Goal: Transaction & Acquisition: Obtain resource

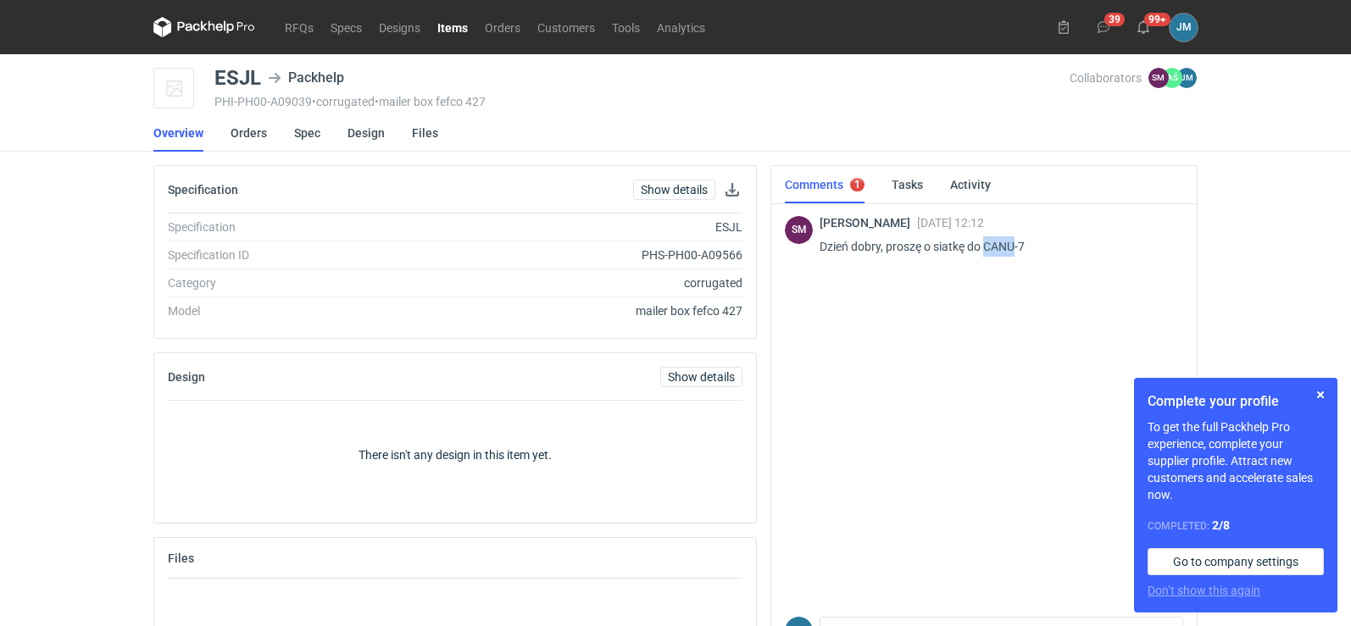
drag, startPoint x: 985, startPoint y: 243, endPoint x: 1017, endPoint y: 244, distance: 32.2
click at [1017, 244] on p "Dzień dobry, proszę o siatkę do CANU-7" at bounding box center [994, 246] width 350 height 20
copy p "CANU"
click at [300, 132] on link "Spec" at bounding box center [307, 132] width 26 height 37
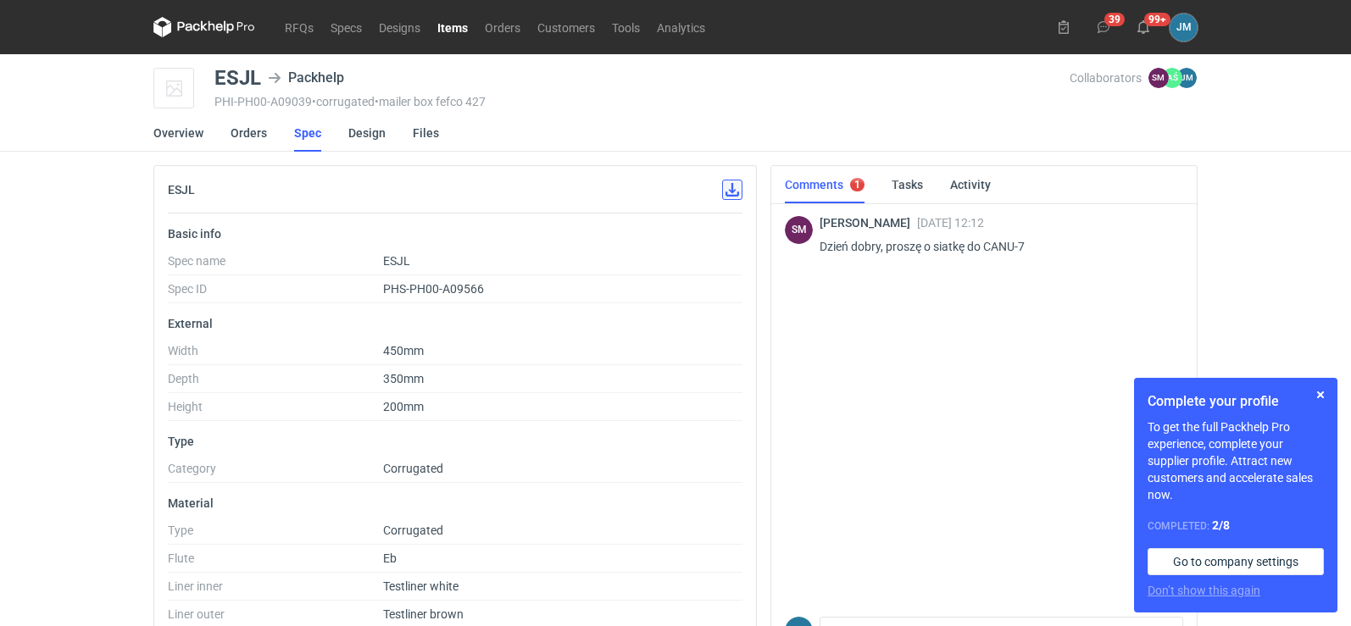
click at [726, 195] on button "button" at bounding box center [732, 190] width 20 height 20
click at [363, 140] on link "Design" at bounding box center [366, 132] width 37 height 37
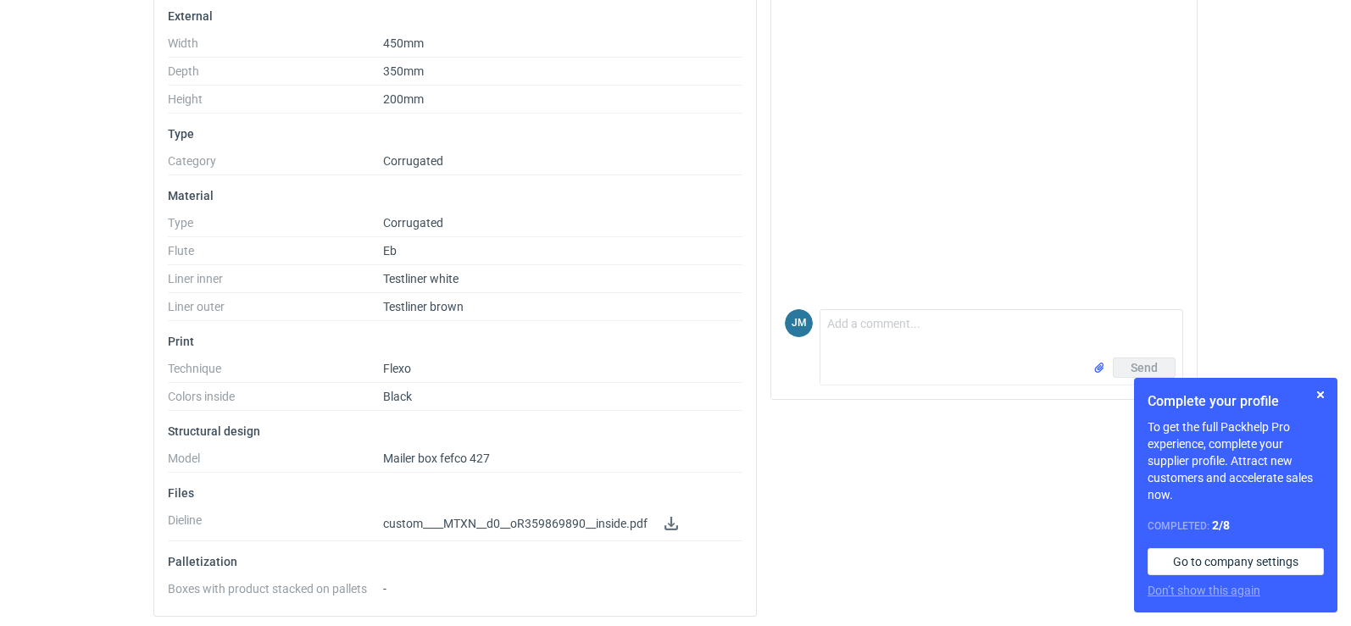
scroll to position [313, 0]
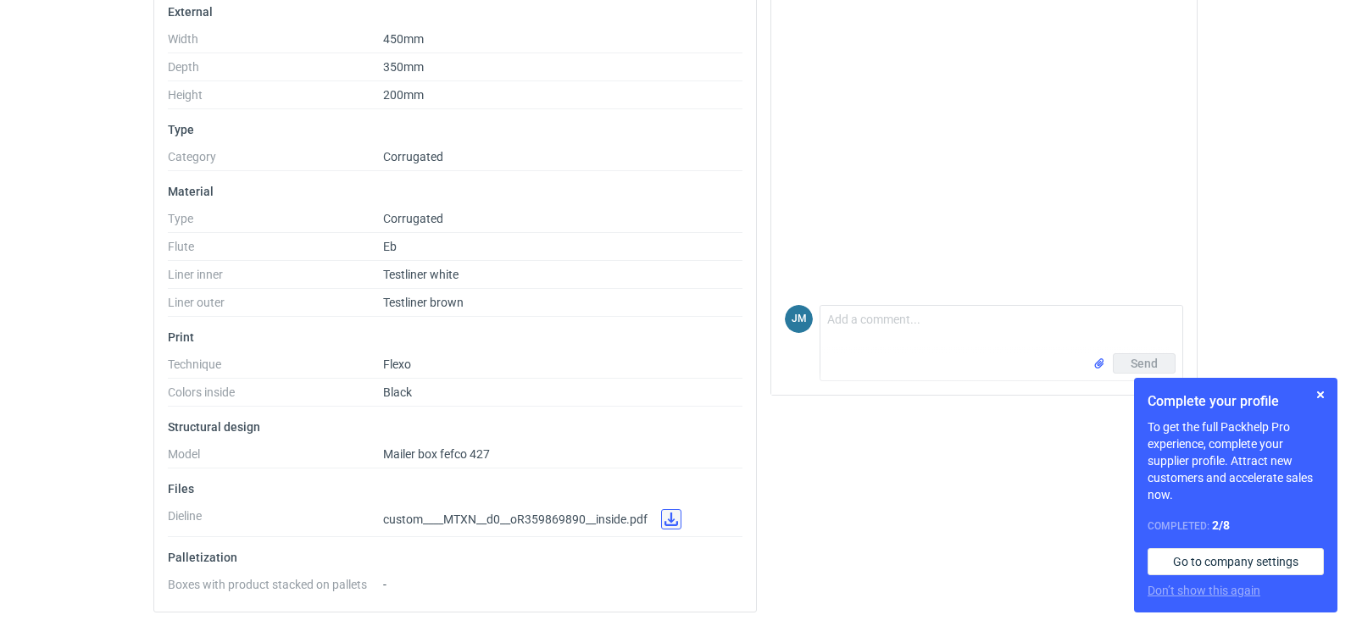
click at [676, 526] on link at bounding box center [671, 519] width 20 height 20
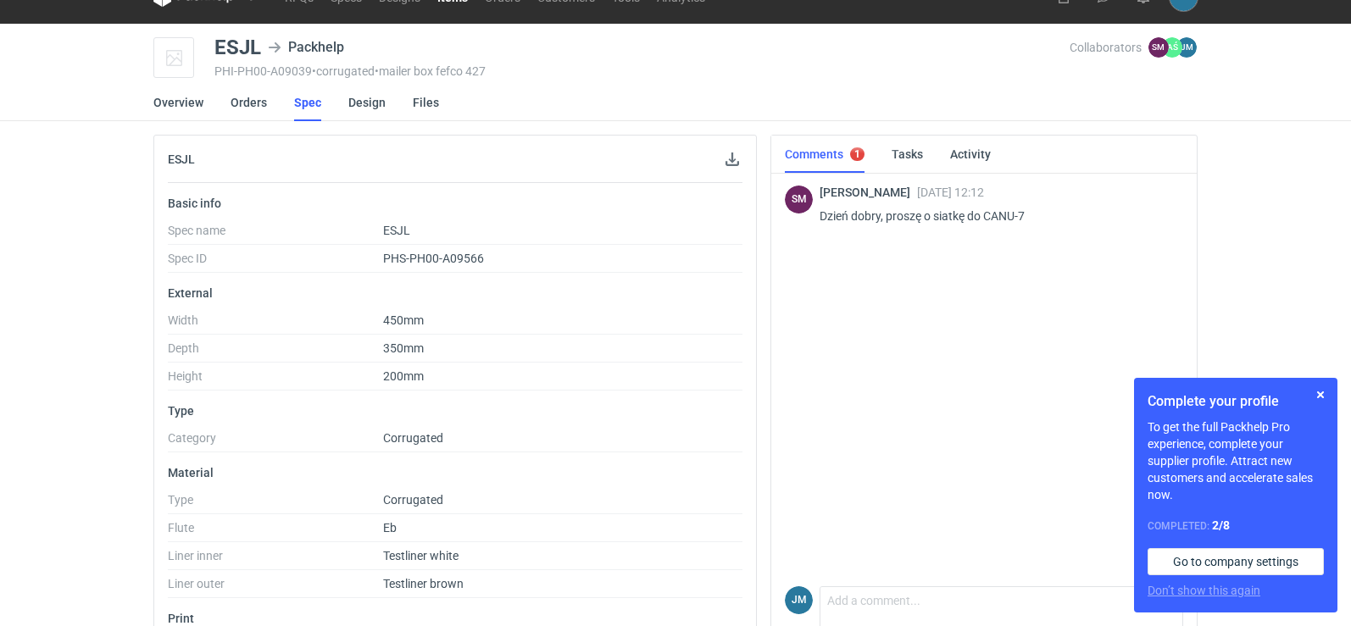
scroll to position [0, 0]
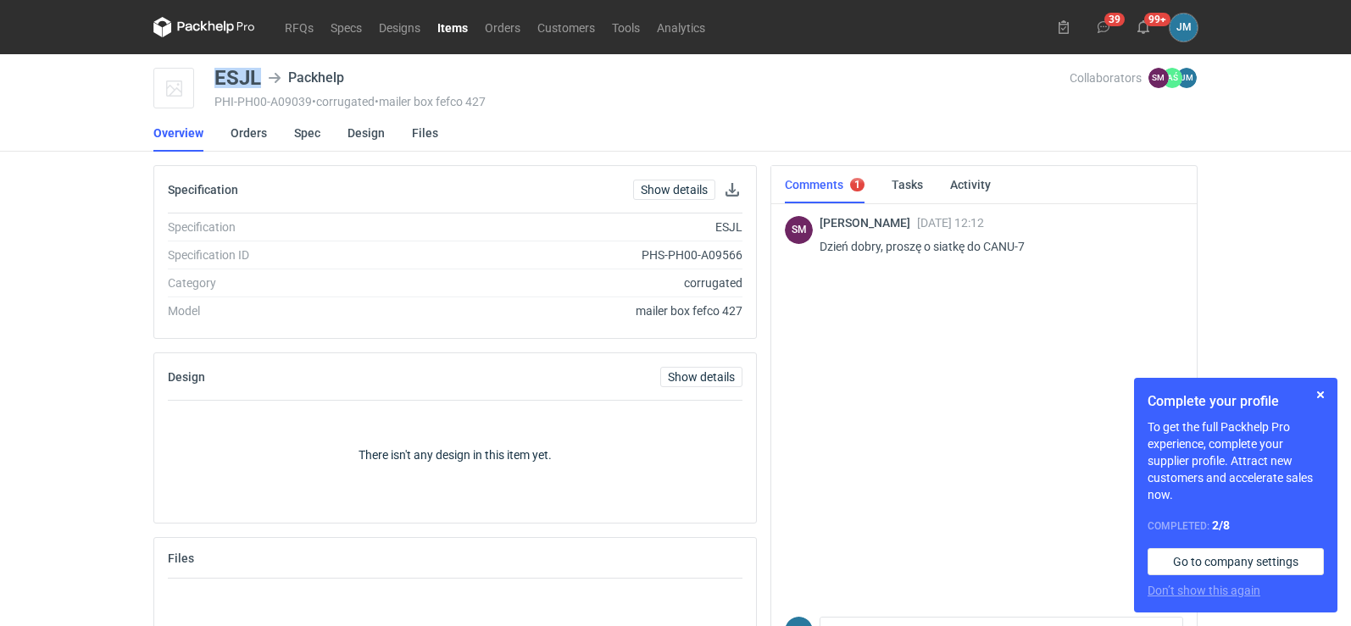
drag, startPoint x: 258, startPoint y: 76, endPoint x: 219, endPoint y: 74, distance: 38.2
click at [219, 74] on div "ESJL" at bounding box center [237, 78] width 47 height 20
copy div "ESJL"
click at [833, 442] on div "SM Sebastian Markut 09 Sep 2025 12:12 Dzień dobry, proszę o siatkę do CANU-7" at bounding box center [984, 405] width 398 height 409
click at [1318, 398] on button "button" at bounding box center [1320, 395] width 20 height 20
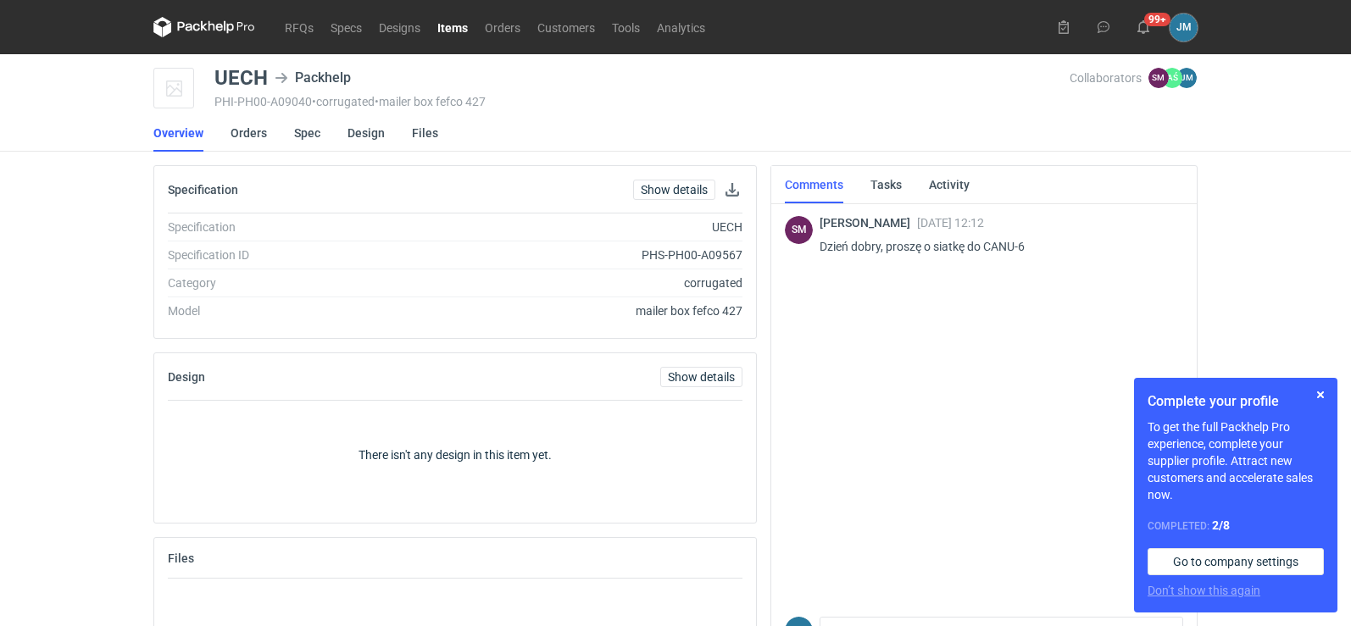
click at [980, 241] on p "Dzień [PERSON_NAME], proszę o siatkę do CANU-6" at bounding box center [994, 246] width 350 height 20
drag, startPoint x: 985, startPoint y: 240, endPoint x: 1018, endPoint y: 238, distance: 33.9
click at [1018, 238] on p "Dzień [PERSON_NAME], proszę o siatkę do CANU-6" at bounding box center [994, 246] width 350 height 20
copy p "CANU"
click at [303, 31] on link "RFQs" at bounding box center [299, 27] width 46 height 20
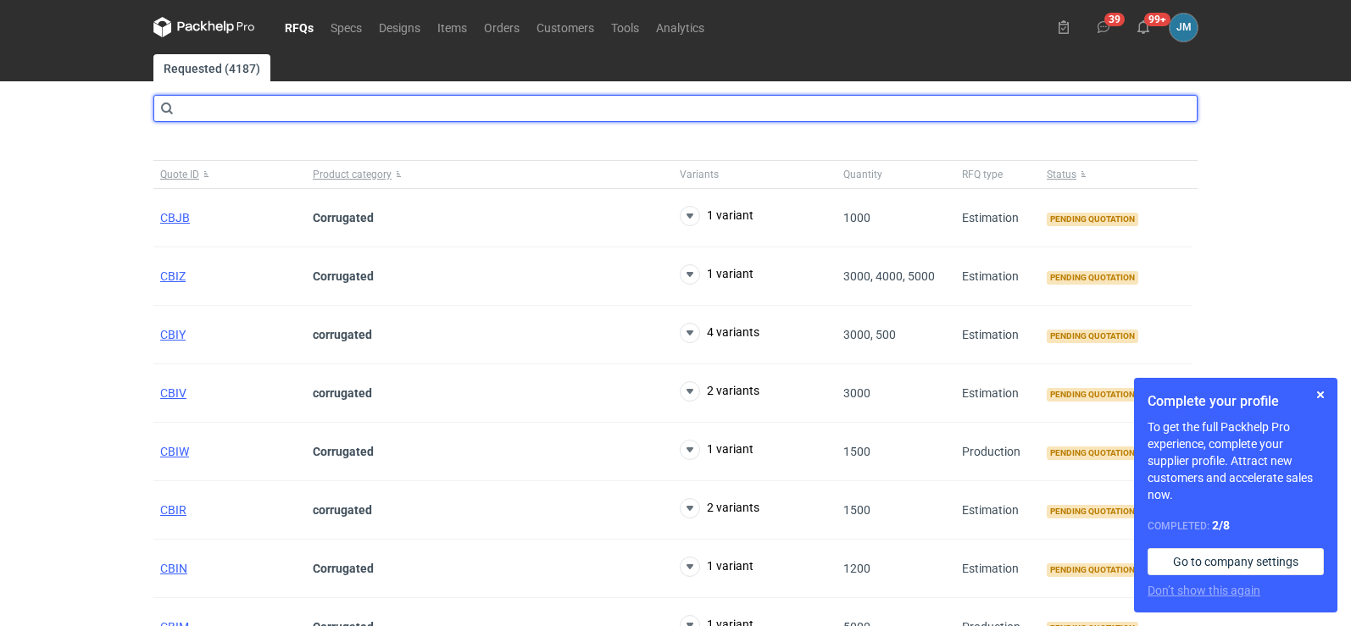
click at [231, 106] on input "text" at bounding box center [675, 108] width 1044 height 27
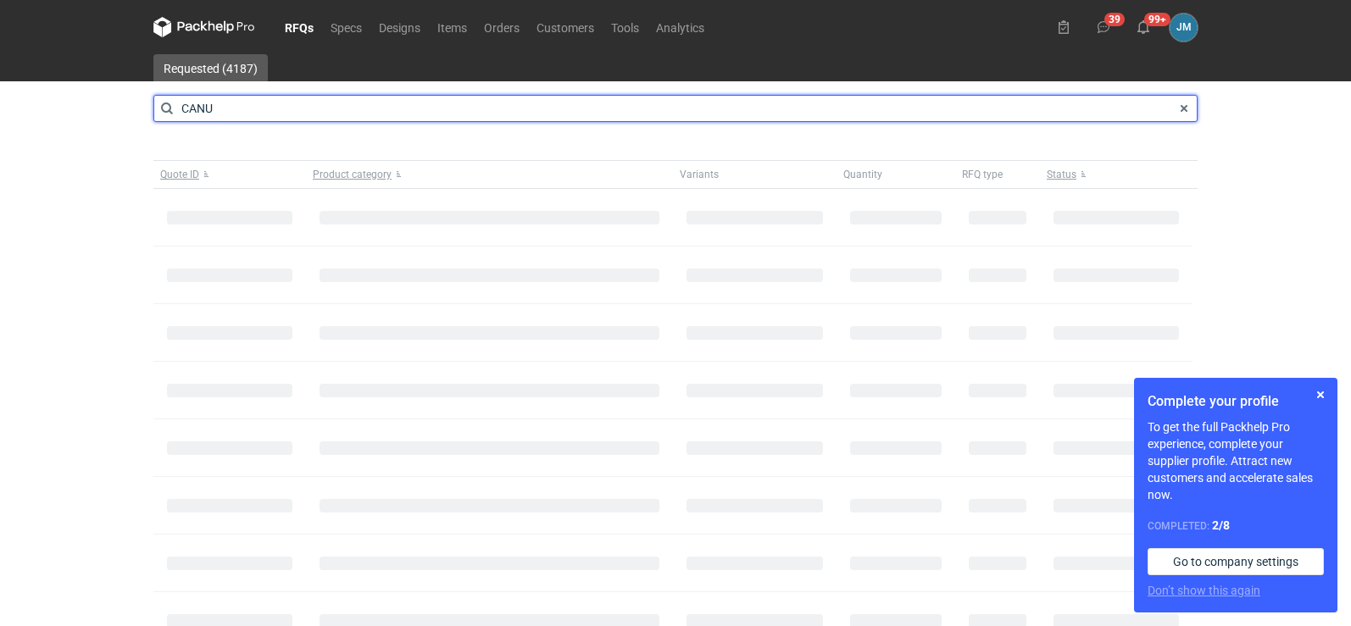
type input "CANU"
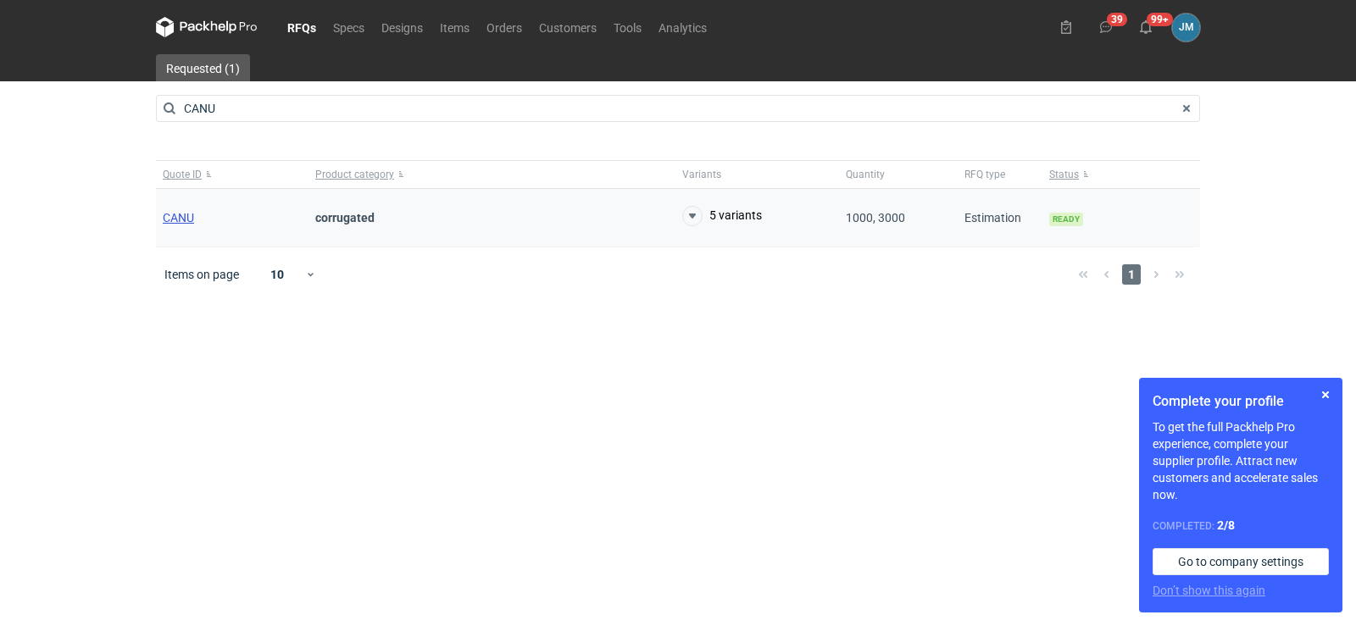
click at [166, 221] on span "CANU" at bounding box center [178, 218] width 31 height 14
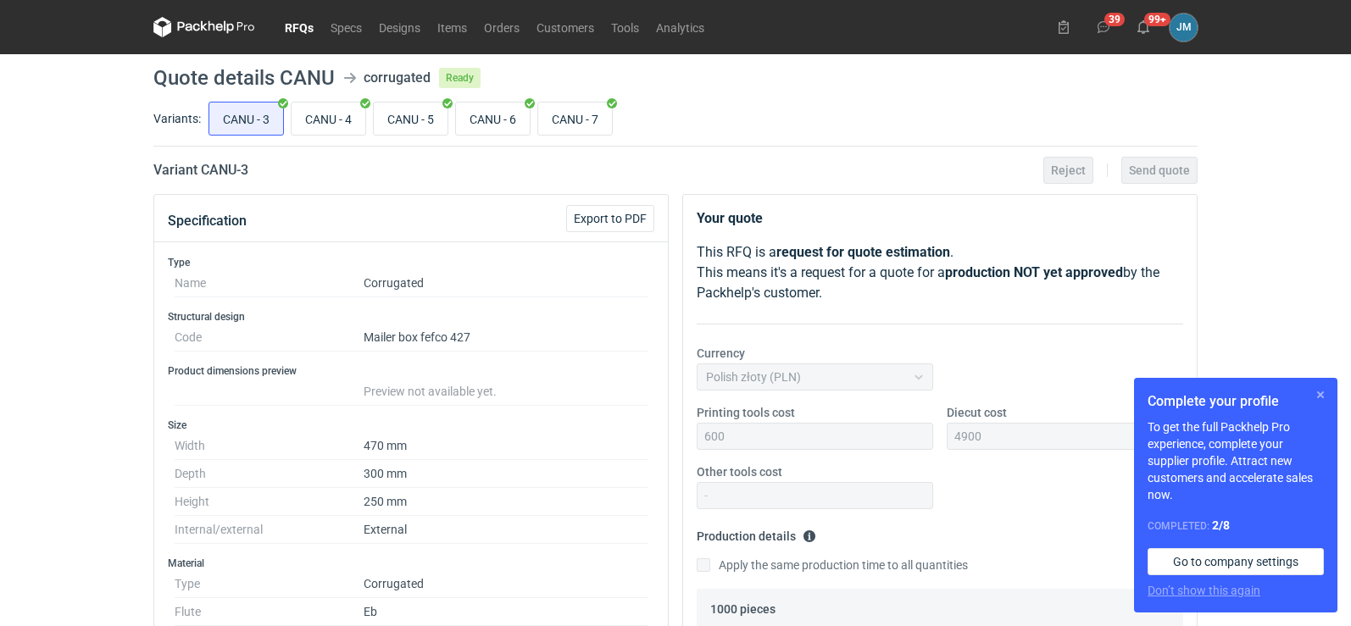
click at [1316, 395] on button "button" at bounding box center [1320, 395] width 20 height 20
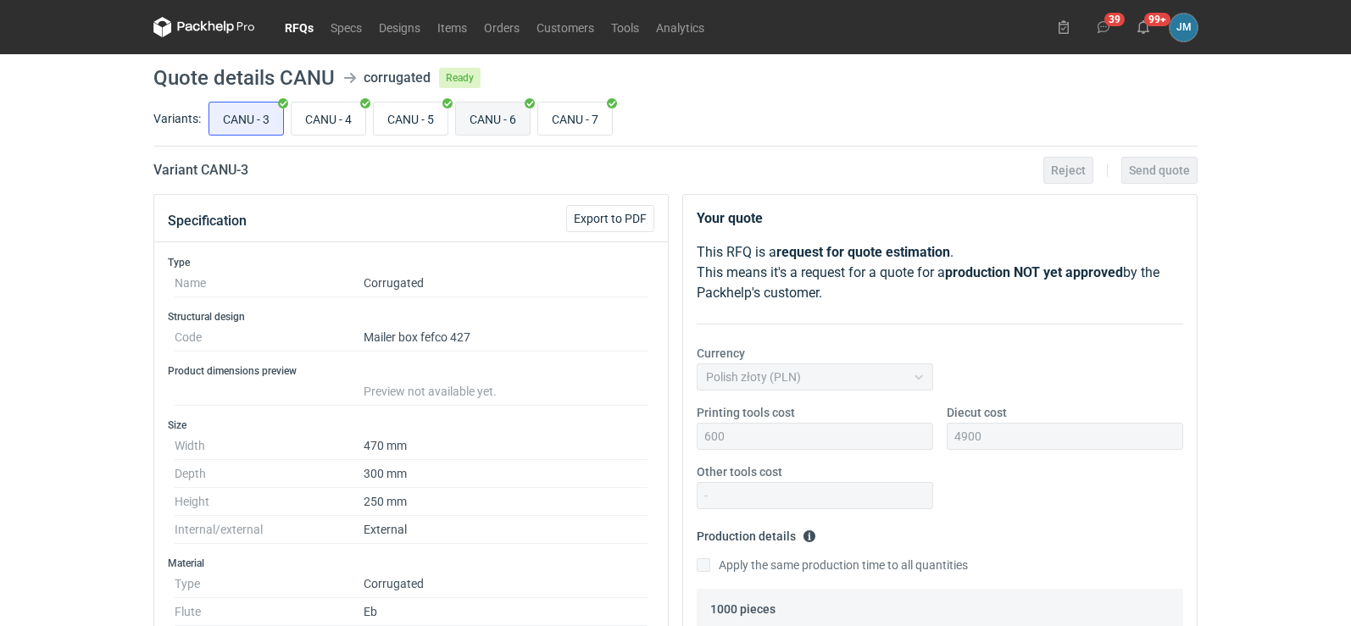
click at [522, 117] on input "CANU - 6" at bounding box center [493, 119] width 74 height 32
radio input "true"
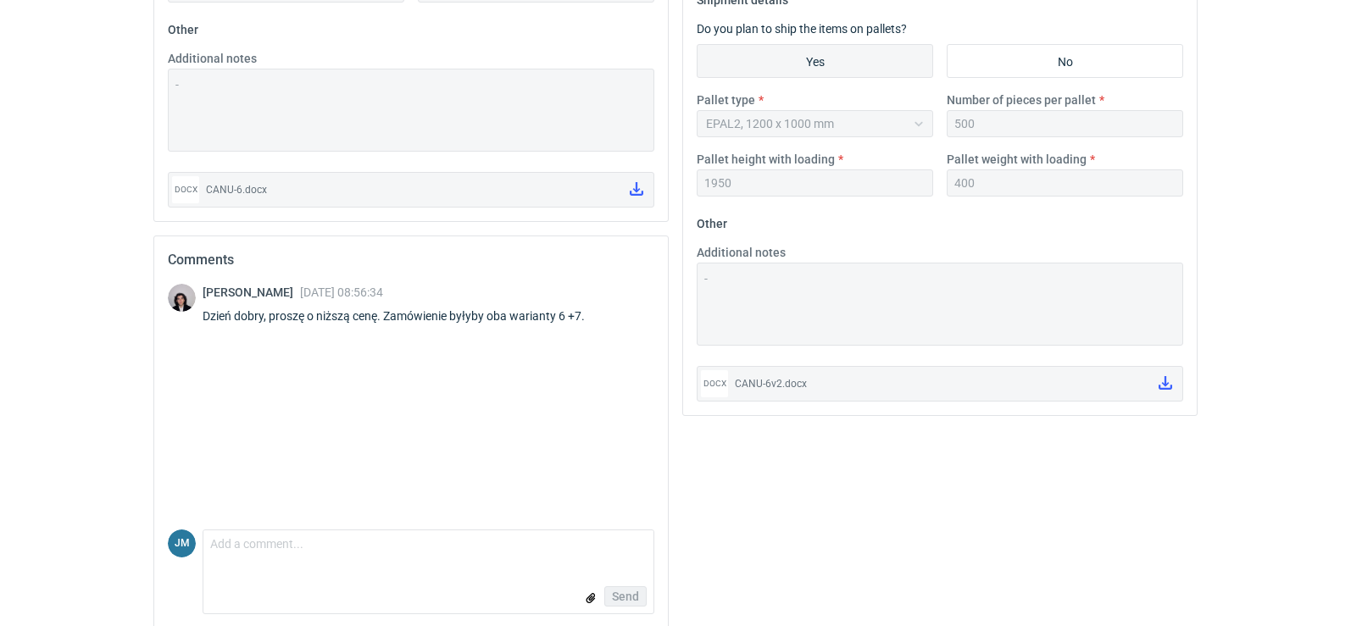
scroll to position [725, 0]
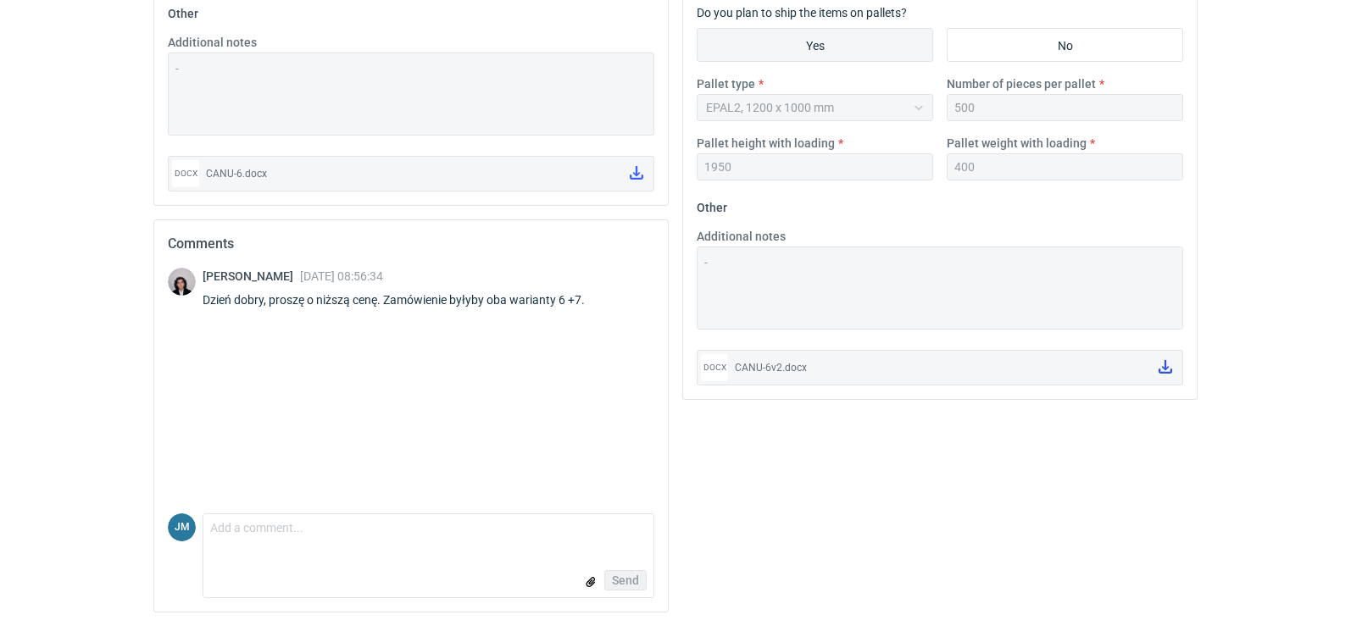
click at [1165, 374] on link at bounding box center [1164, 367] width 27 height 29
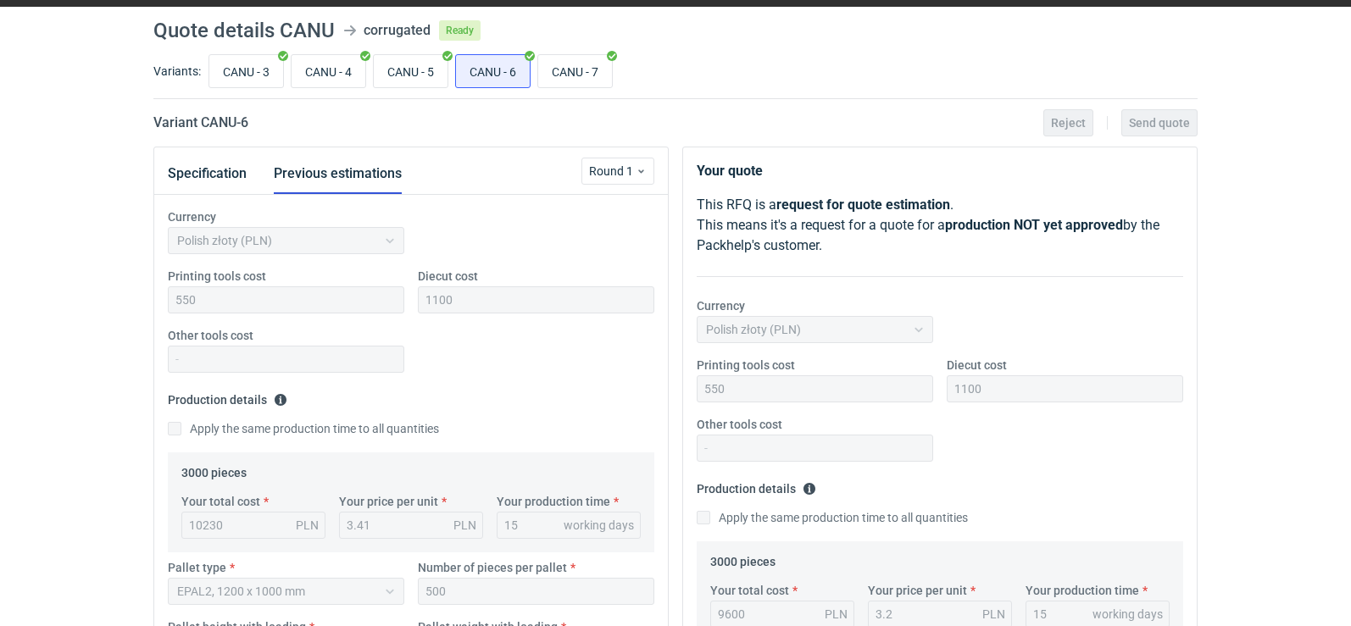
scroll to position [0, 0]
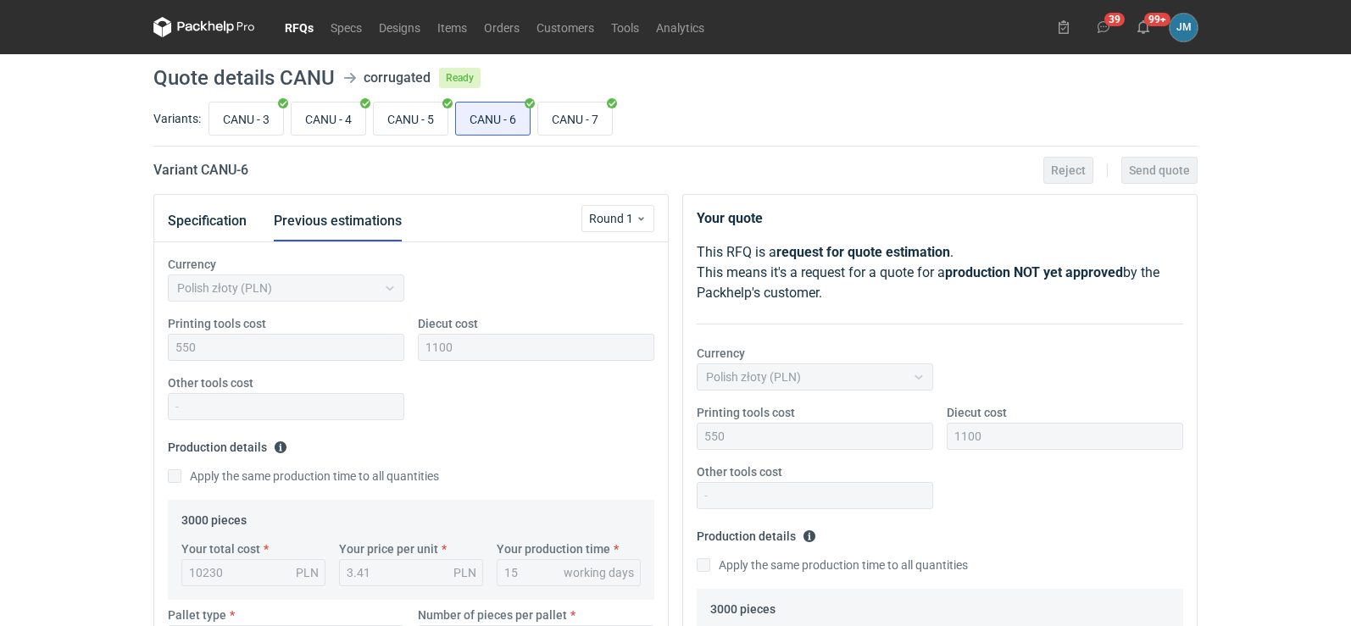
click at [228, 41] on nav "RFQs Specs Designs Items Orders Customers Tools Analytics" at bounding box center [432, 27] width 559 height 54
click at [230, 32] on icon at bounding box center [204, 27] width 102 height 20
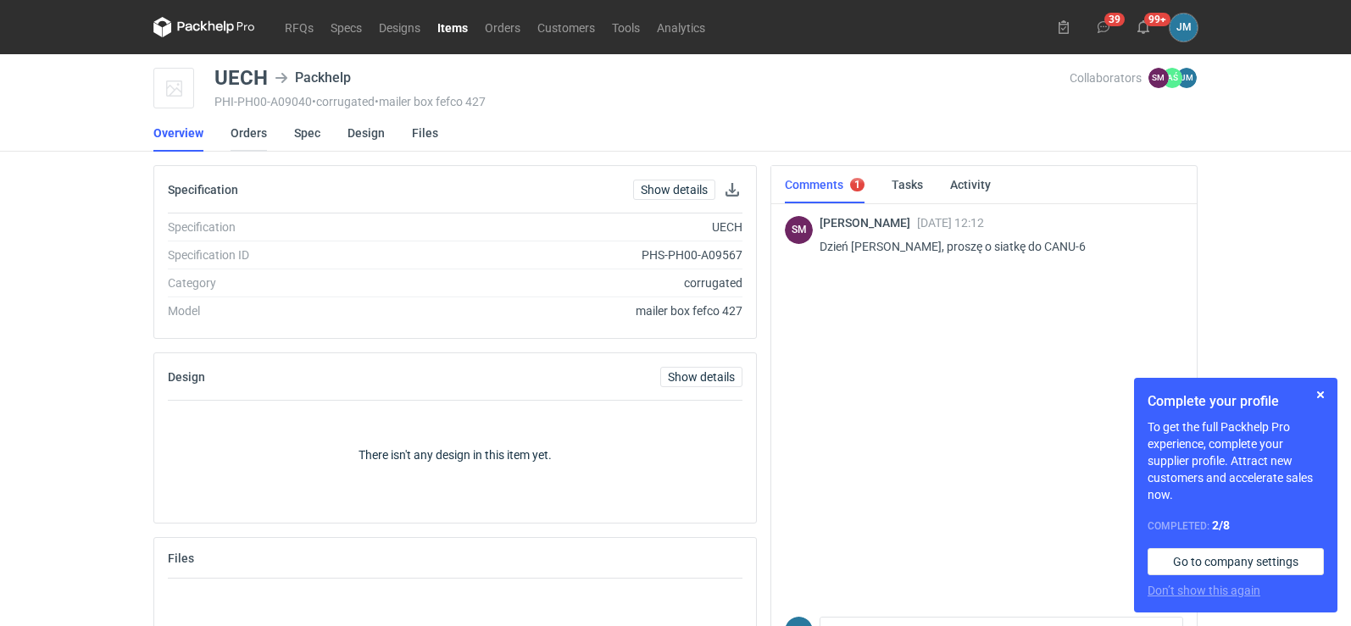
click at [246, 138] on link "Orders" at bounding box center [248, 132] width 36 height 37
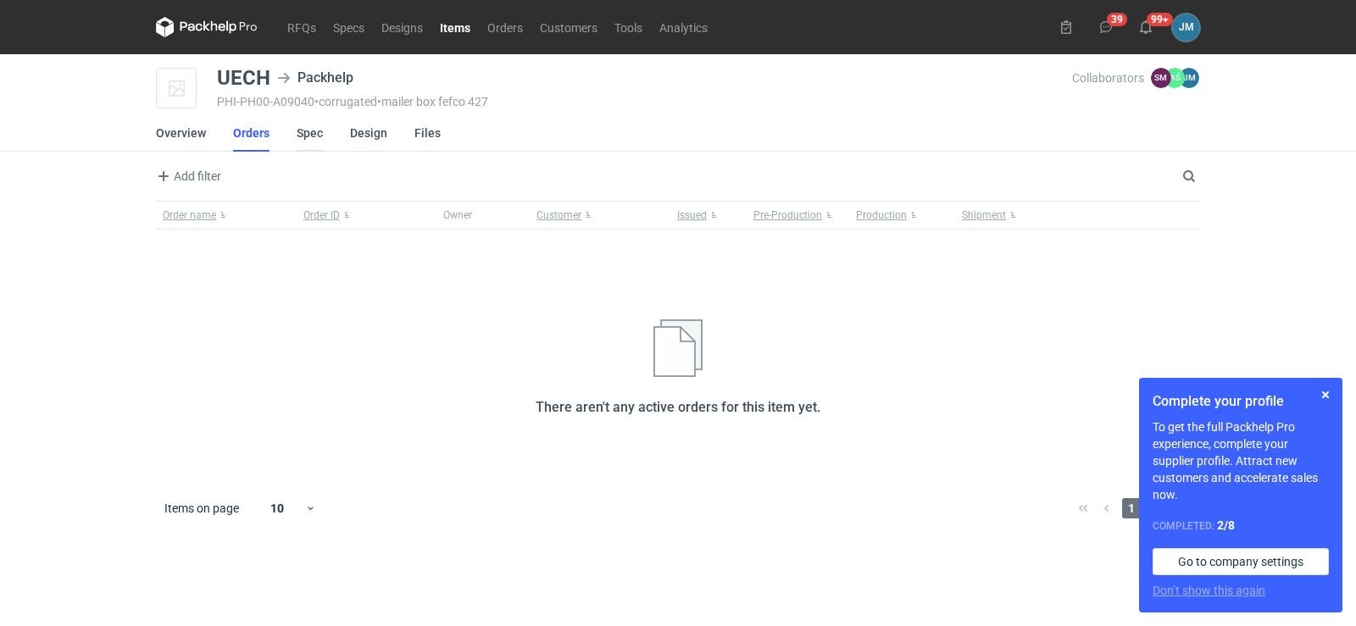
click at [308, 136] on link "Spec" at bounding box center [310, 132] width 26 height 37
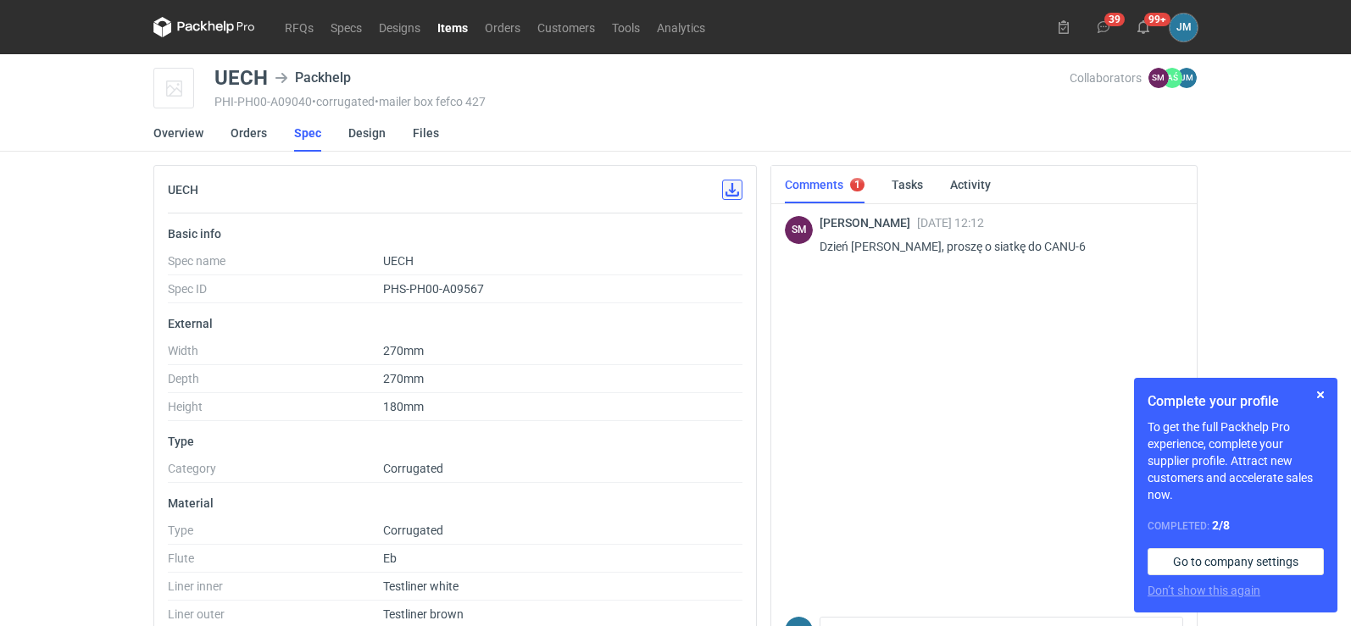
click at [739, 197] on button "button" at bounding box center [732, 190] width 20 height 20
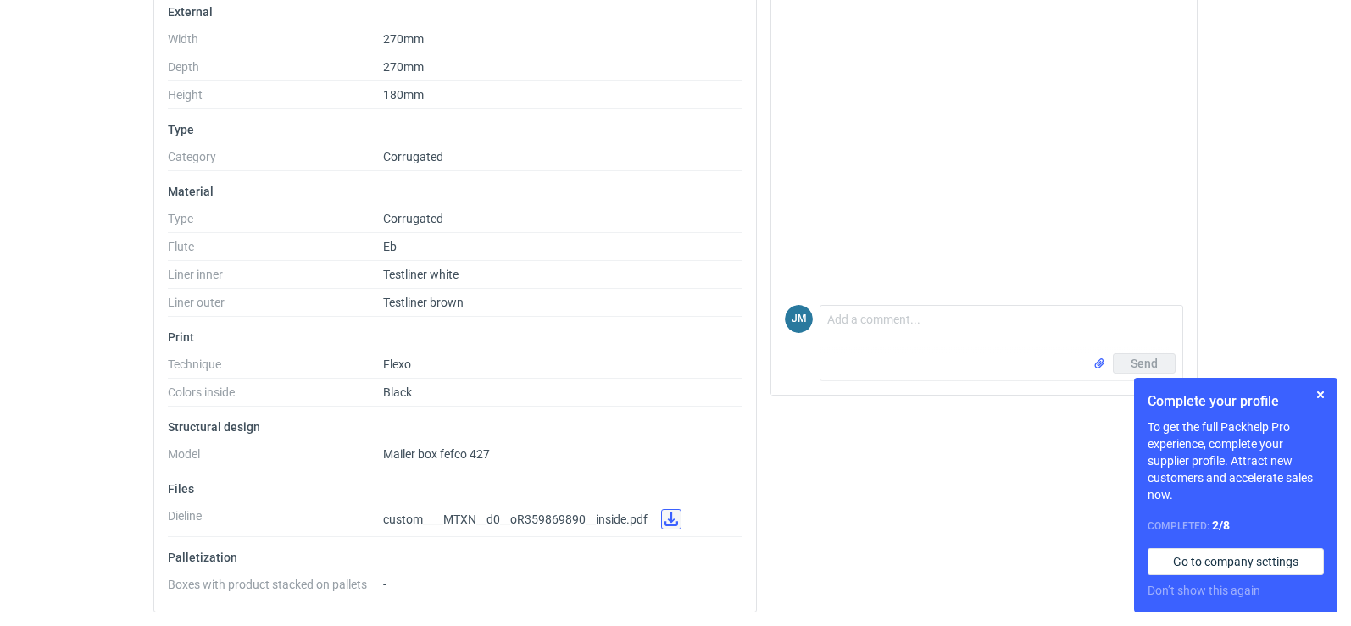
click at [670, 513] on link at bounding box center [671, 519] width 20 height 20
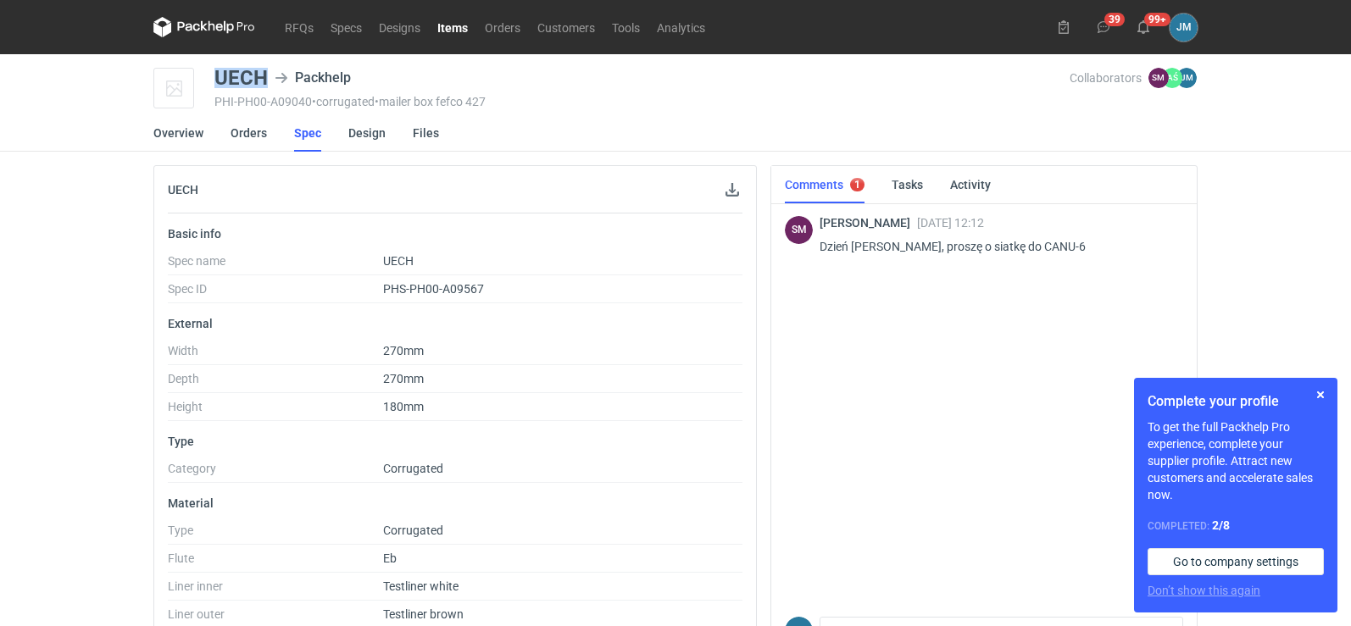
drag, startPoint x: 268, startPoint y: 76, endPoint x: 208, endPoint y: 74, distance: 59.4
click at [208, 74] on div "UECH Packhelp PHI-PH00-A09040 • corrugated • mailer box fefco 427 Collaborators…" at bounding box center [675, 89] width 1044 height 42
copy div "UECH"
click at [732, 502] on p "Material" at bounding box center [455, 504] width 574 height 14
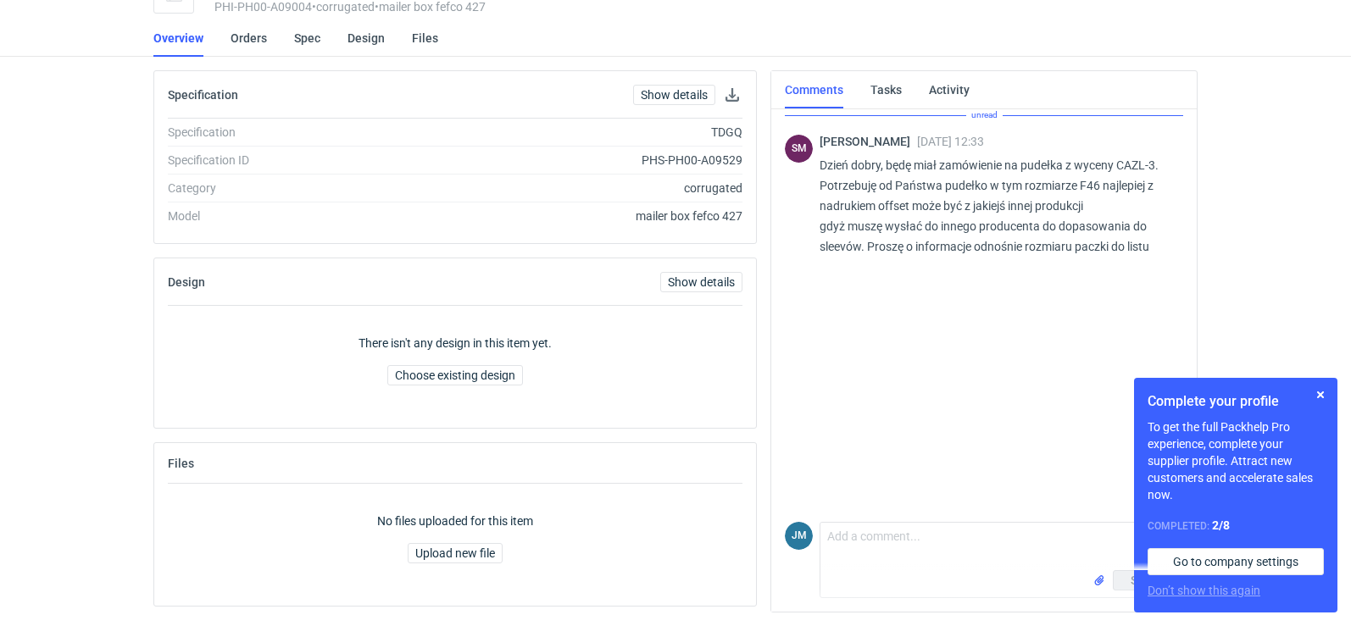
scroll to position [96, 0]
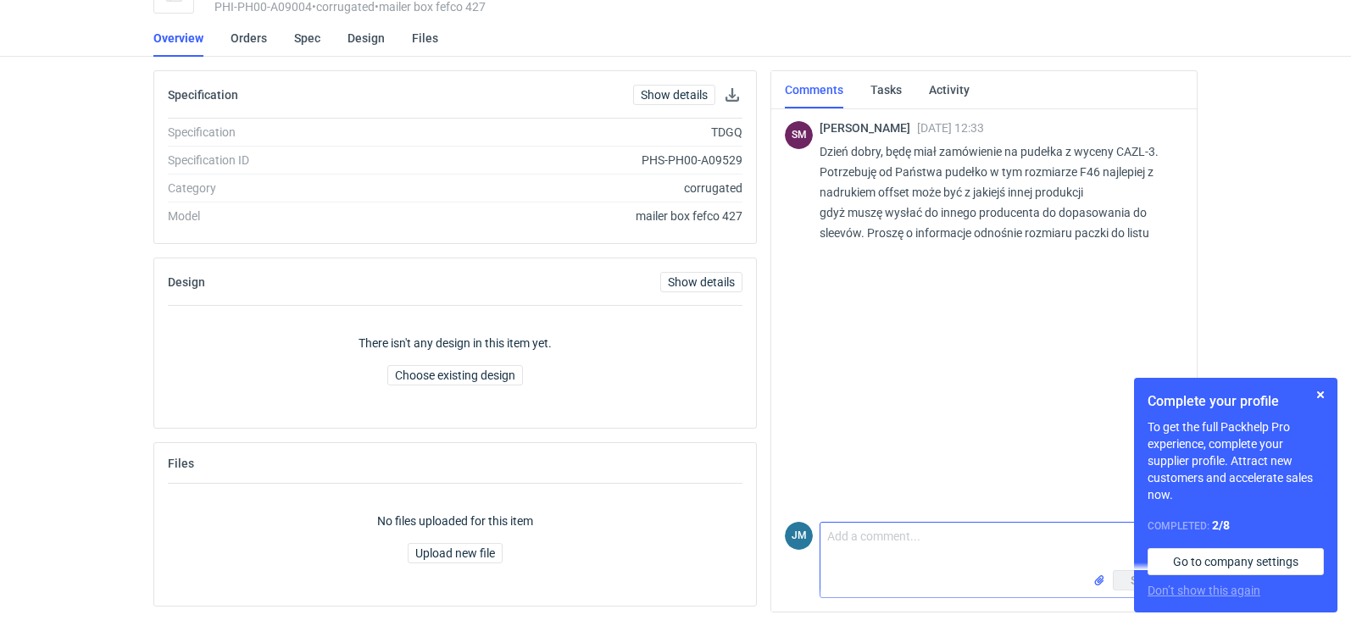
click at [898, 556] on textarea "Comment message" at bounding box center [1001, 546] width 362 height 47
type textarea "Dzień dobry"
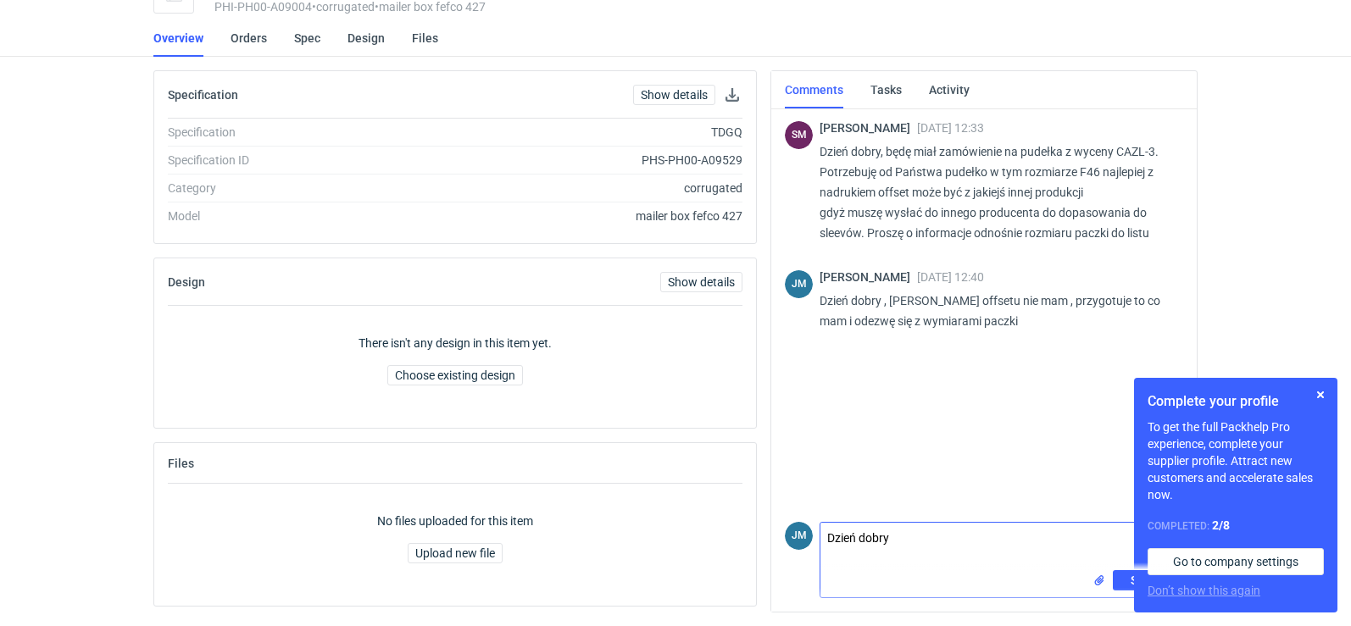
scroll to position [0, 0]
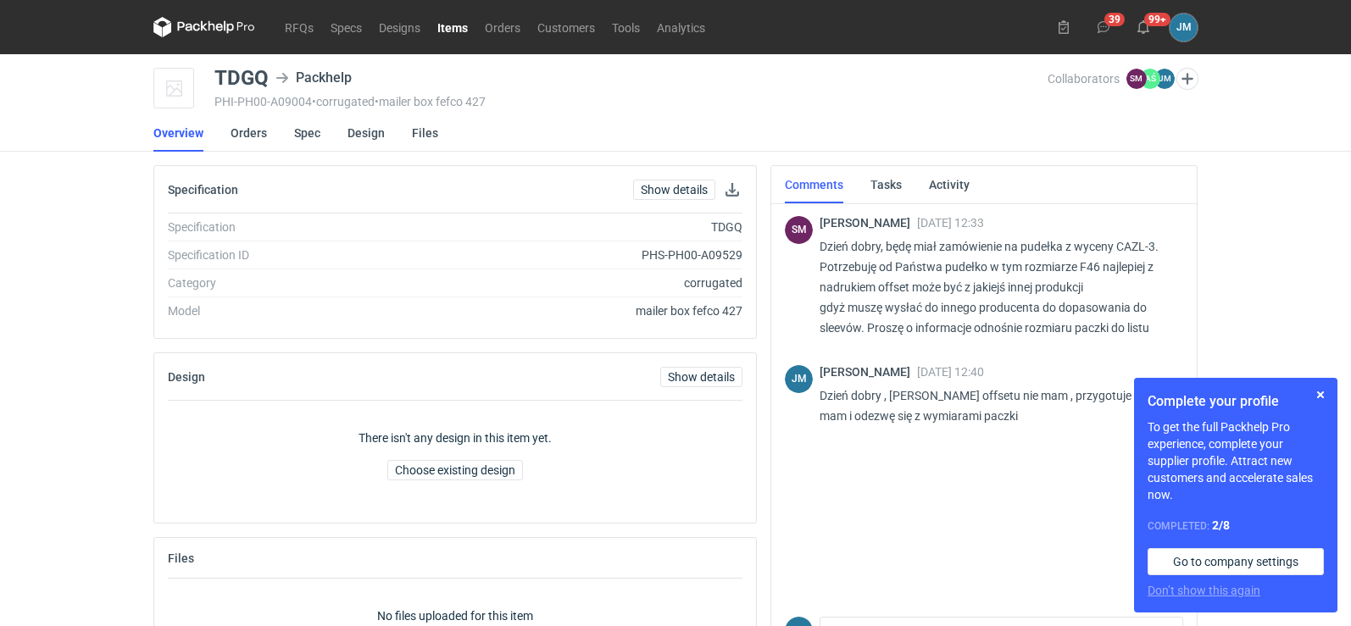
click at [301, 14] on nav "RFQs Specs Designs Items Orders Customers Tools Analytics" at bounding box center [433, 27] width 560 height 54
click at [300, 19] on link "RFQs" at bounding box center [299, 27] width 46 height 20
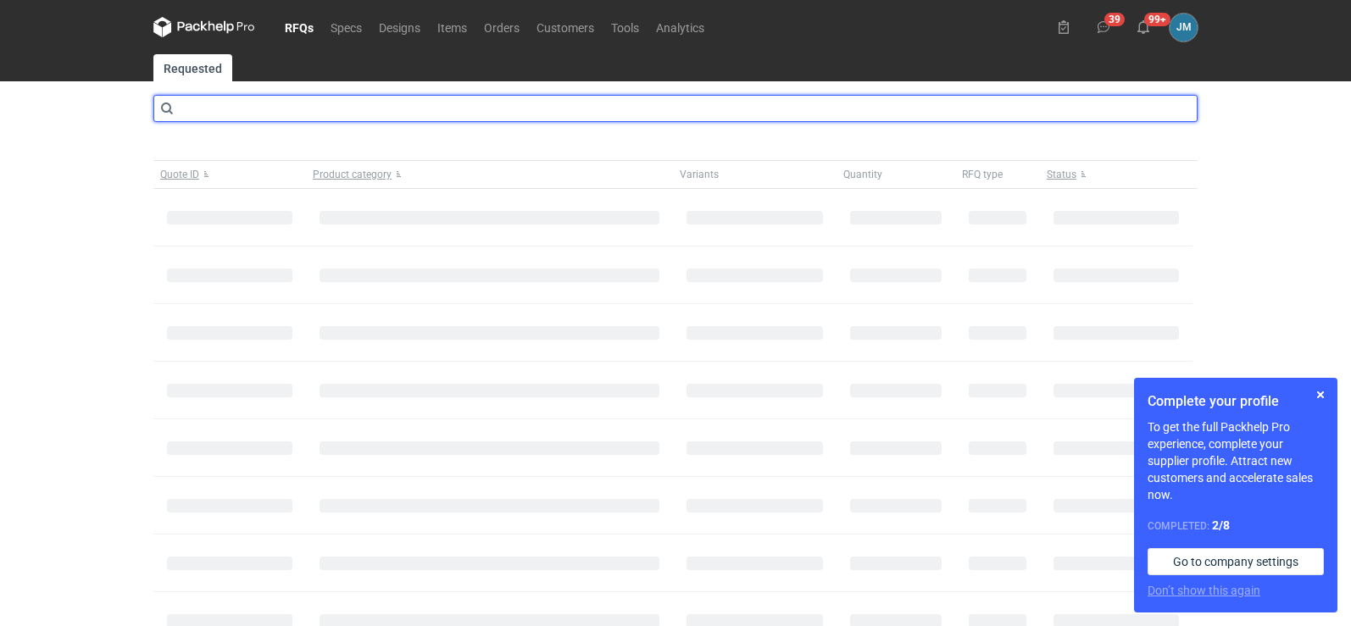
click at [227, 98] on input "text" at bounding box center [675, 108] width 1044 height 27
type input "CAZL"
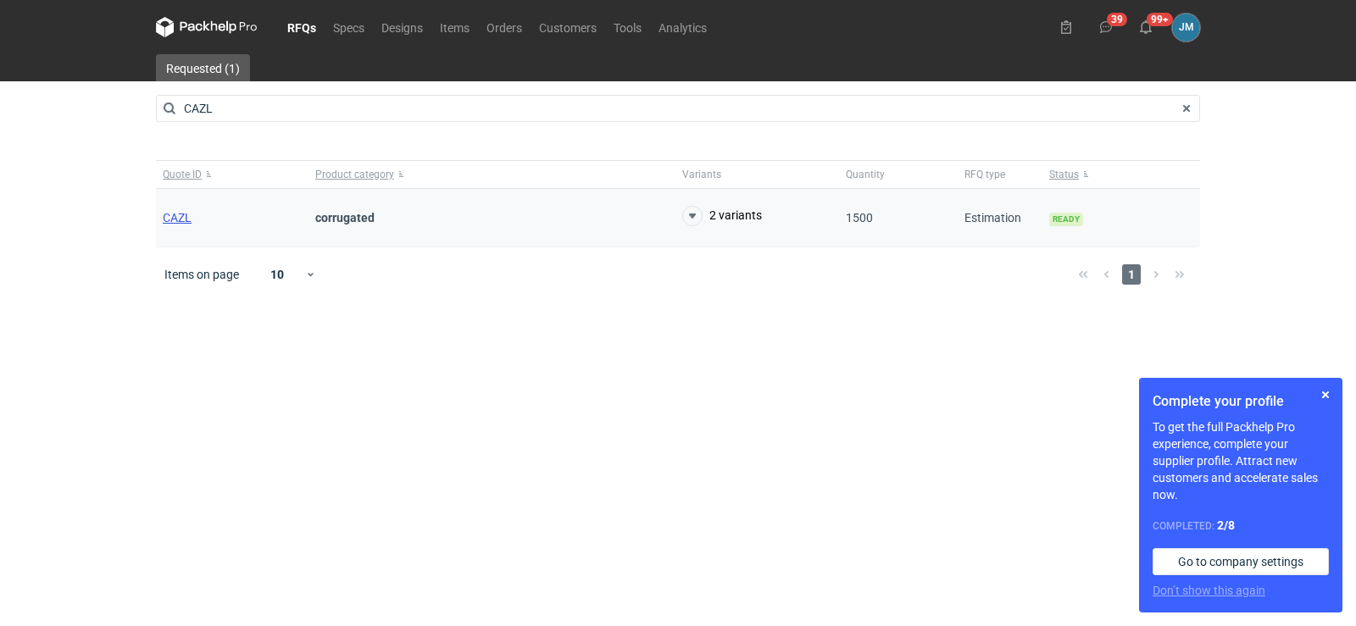
click at [188, 218] on span "CAZL" at bounding box center [177, 218] width 29 height 14
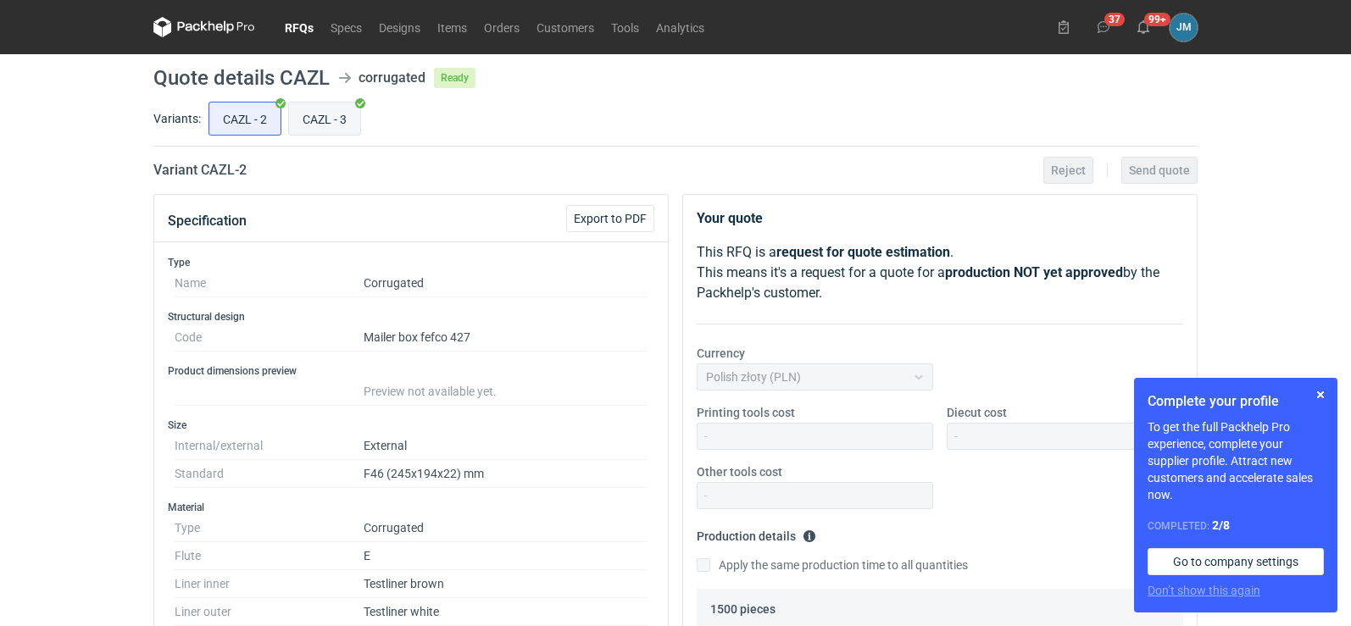
click at [312, 117] on input "CAZL - 3" at bounding box center [324, 119] width 71 height 32
radio input "true"
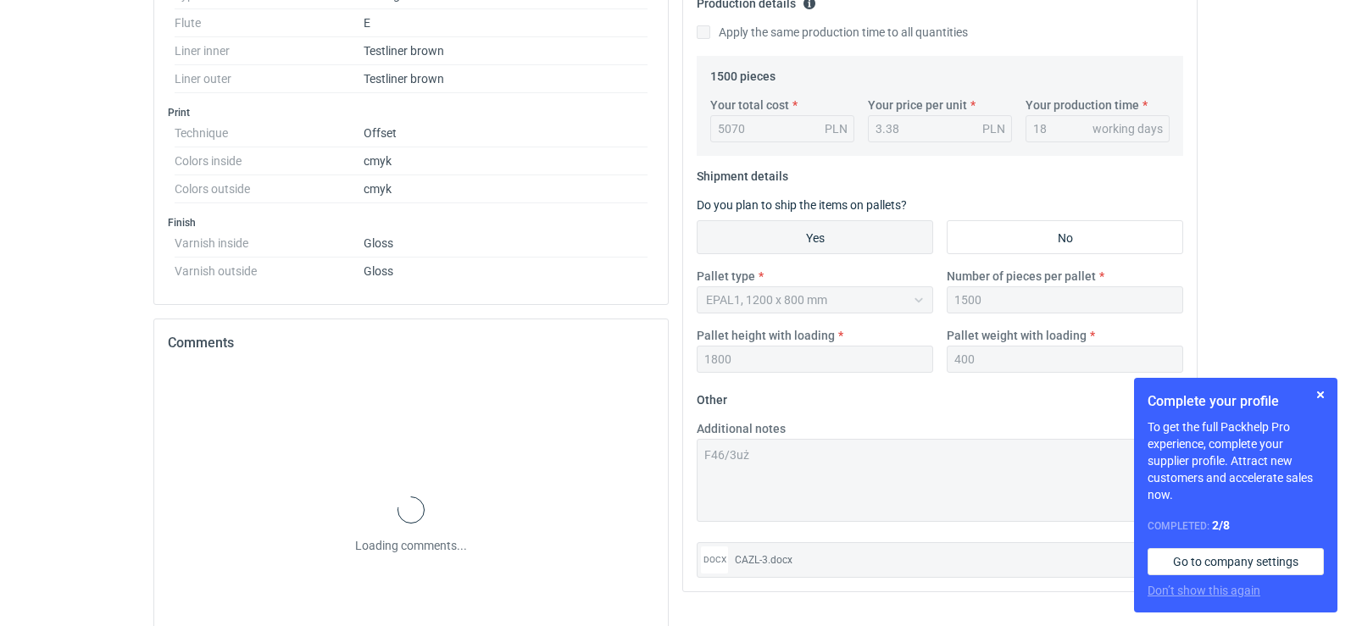
scroll to position [632, 0]
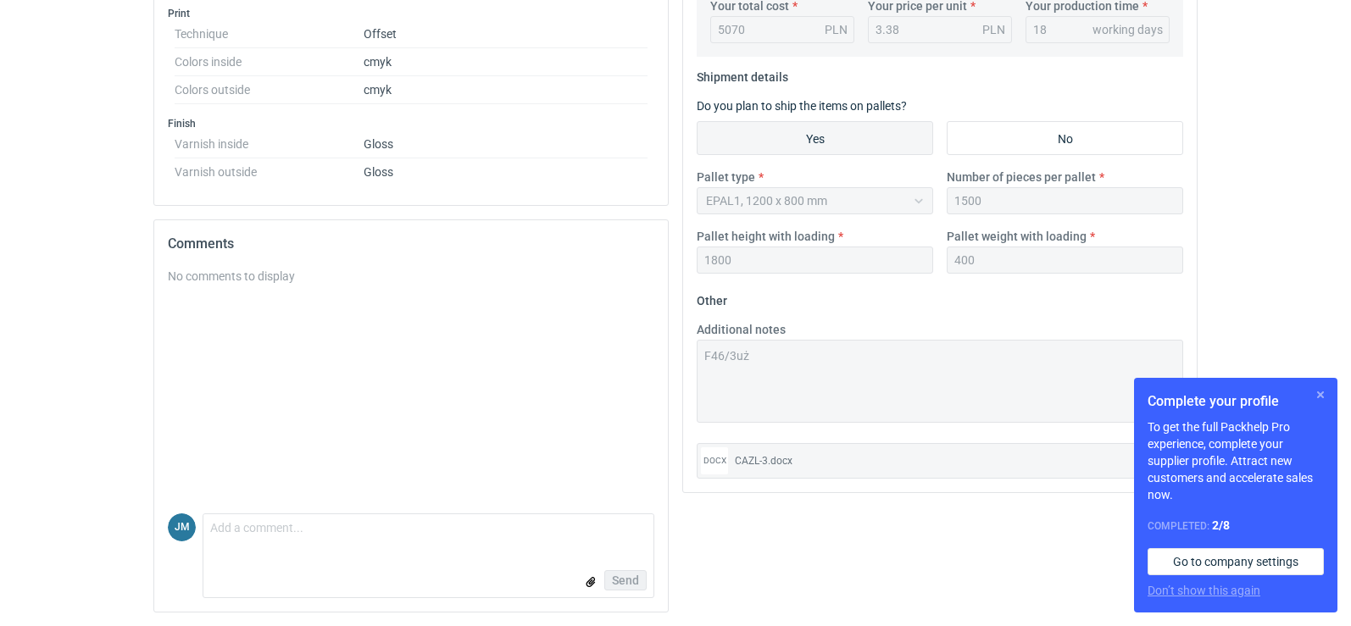
click at [1316, 393] on button "button" at bounding box center [1320, 395] width 20 height 20
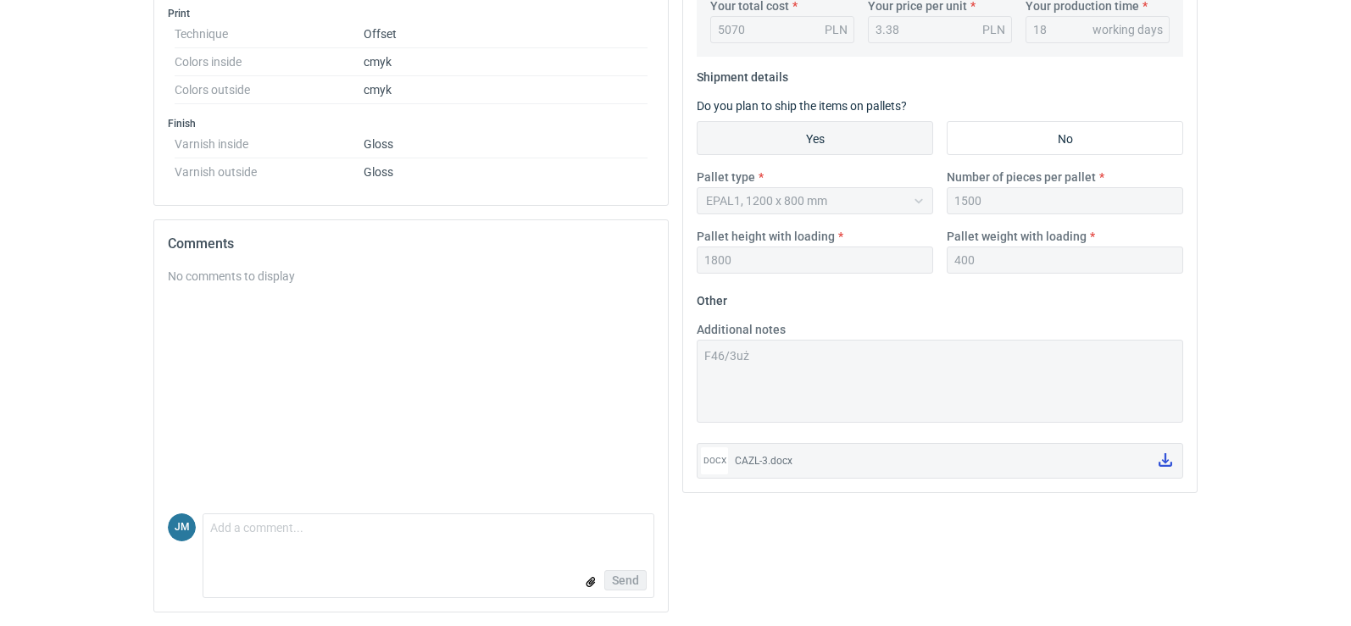
click at [1164, 457] on icon at bounding box center [1165, 460] width 14 height 14
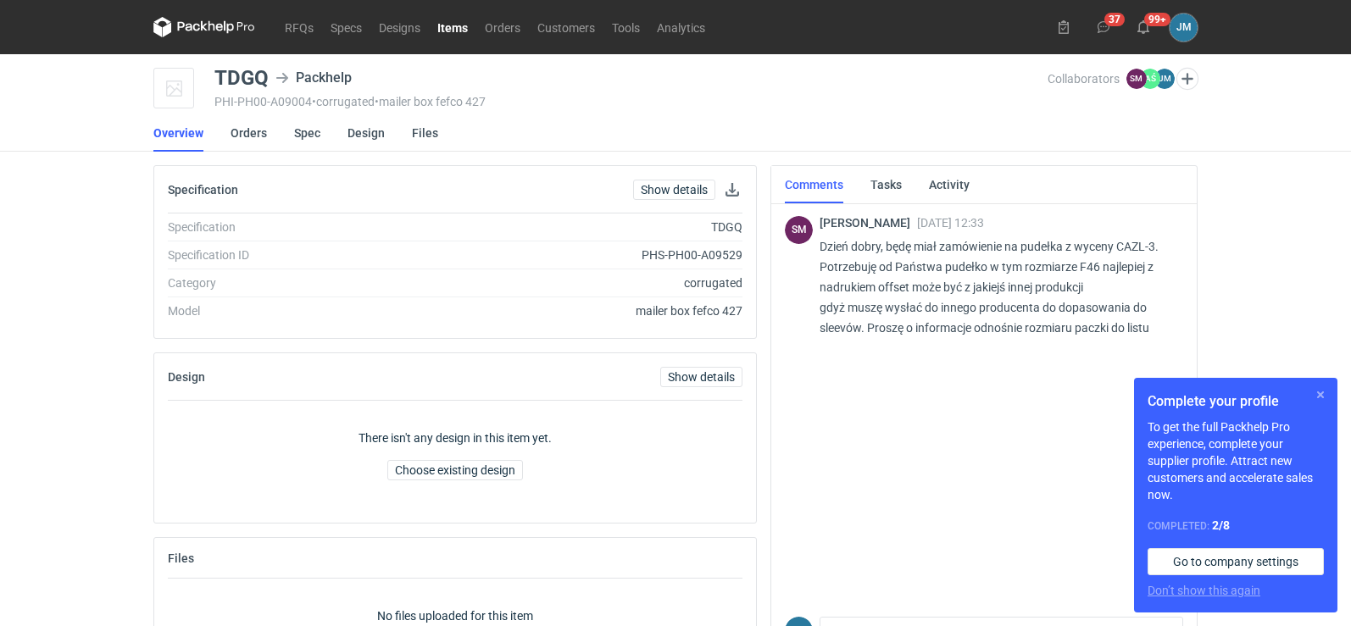
click at [1317, 391] on button "button" at bounding box center [1320, 395] width 20 height 20
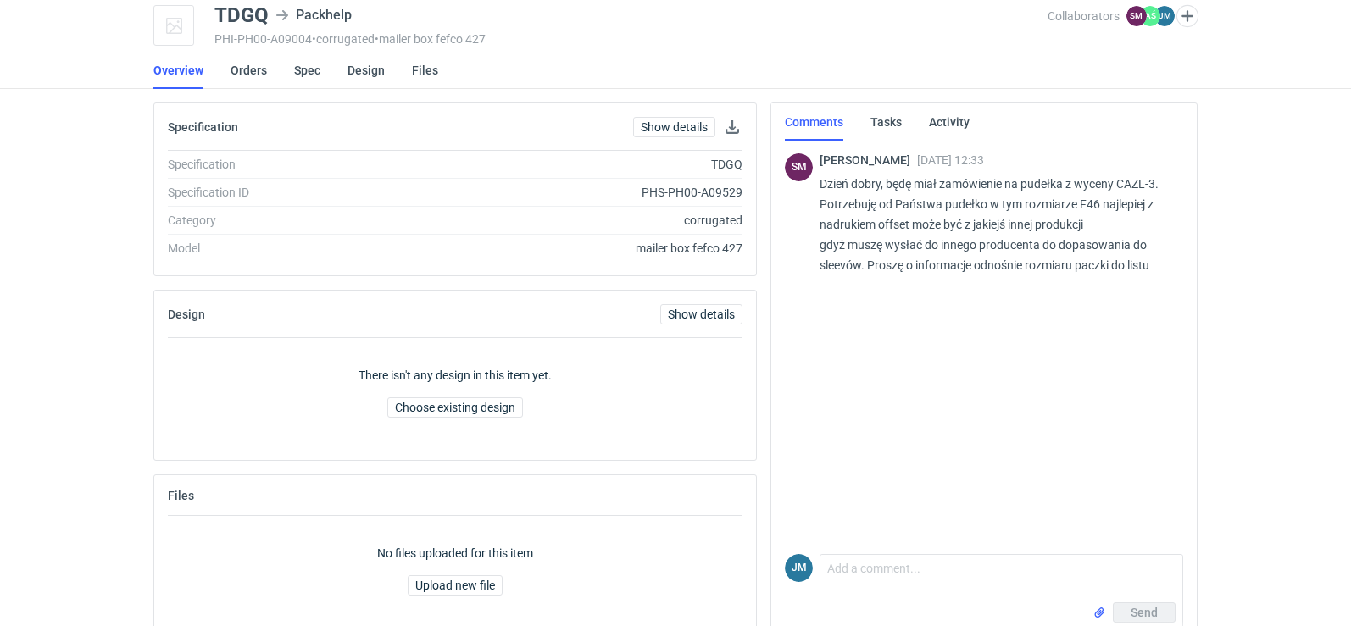
scroll to position [96, 0]
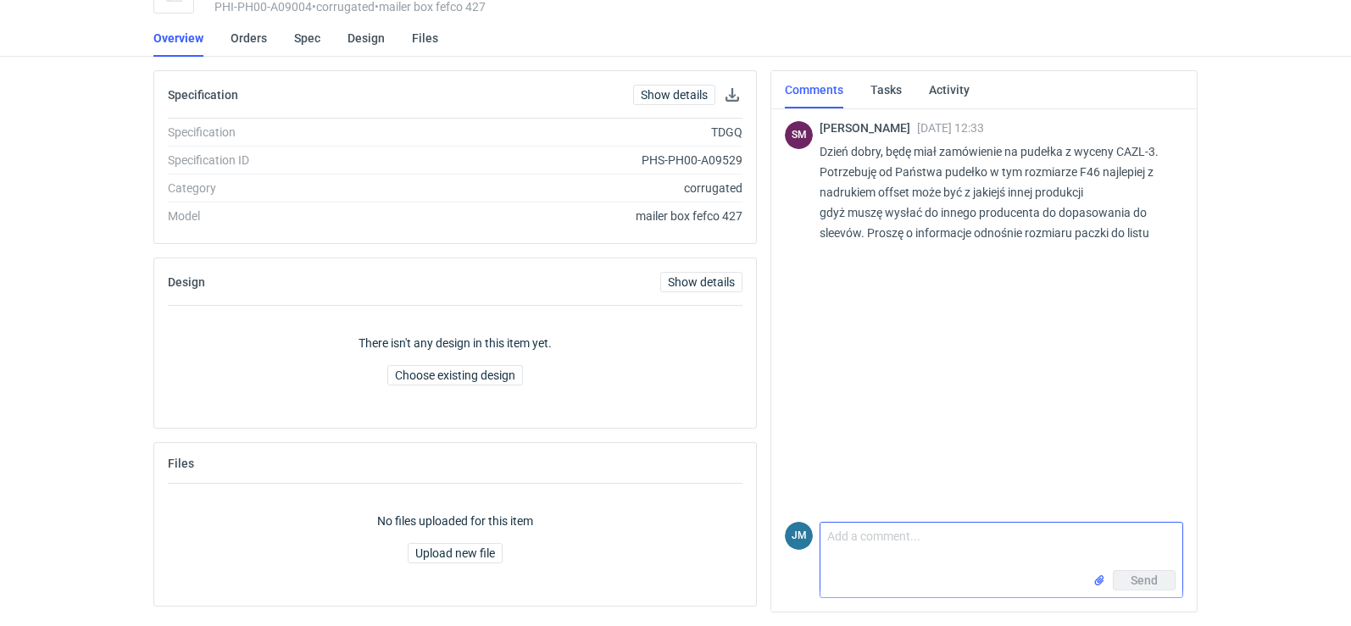
click at [953, 539] on textarea "Comment message" at bounding box center [1001, 546] width 362 height 47
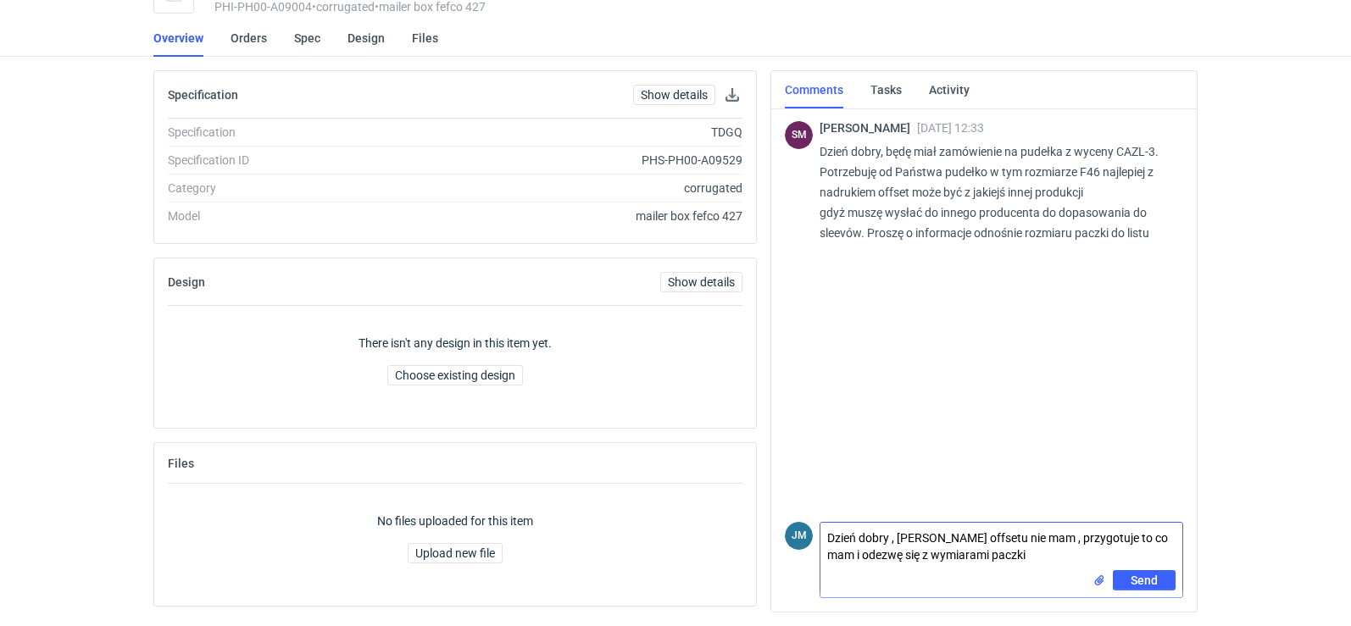
type textarea "Dzień dobry , [PERSON_NAME] offsetu nie mam , przygotuje to co mam i odezwę się…"
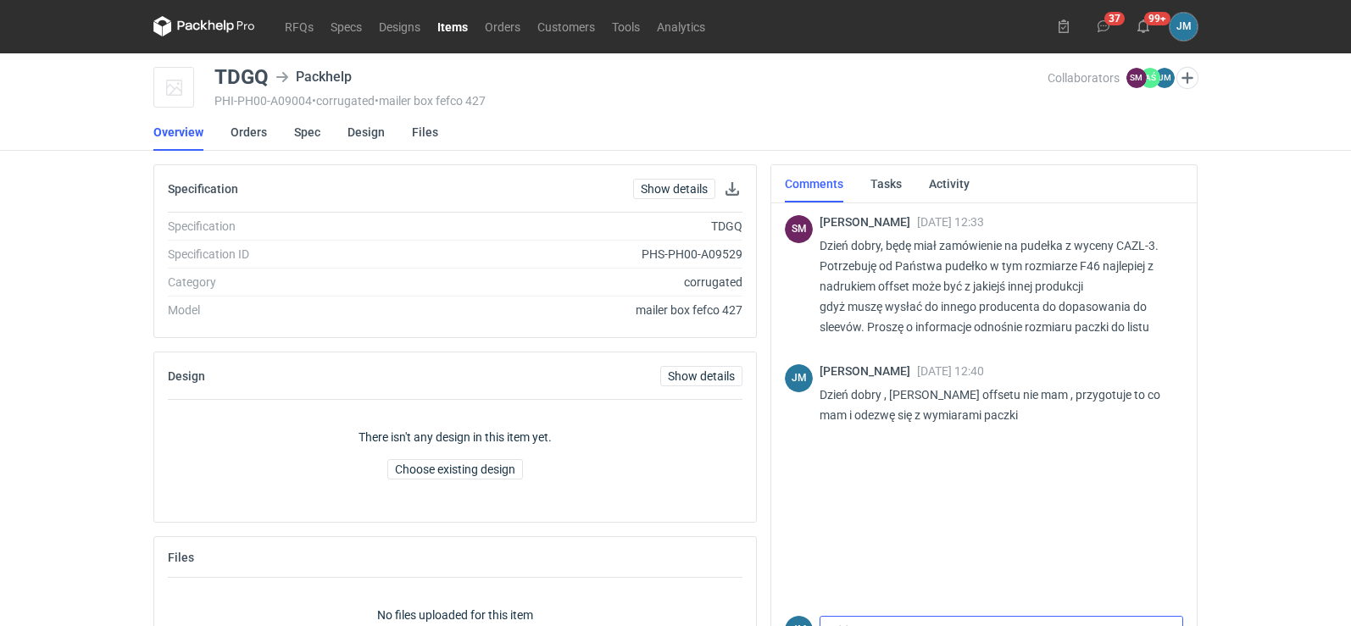
scroll to position [0, 0]
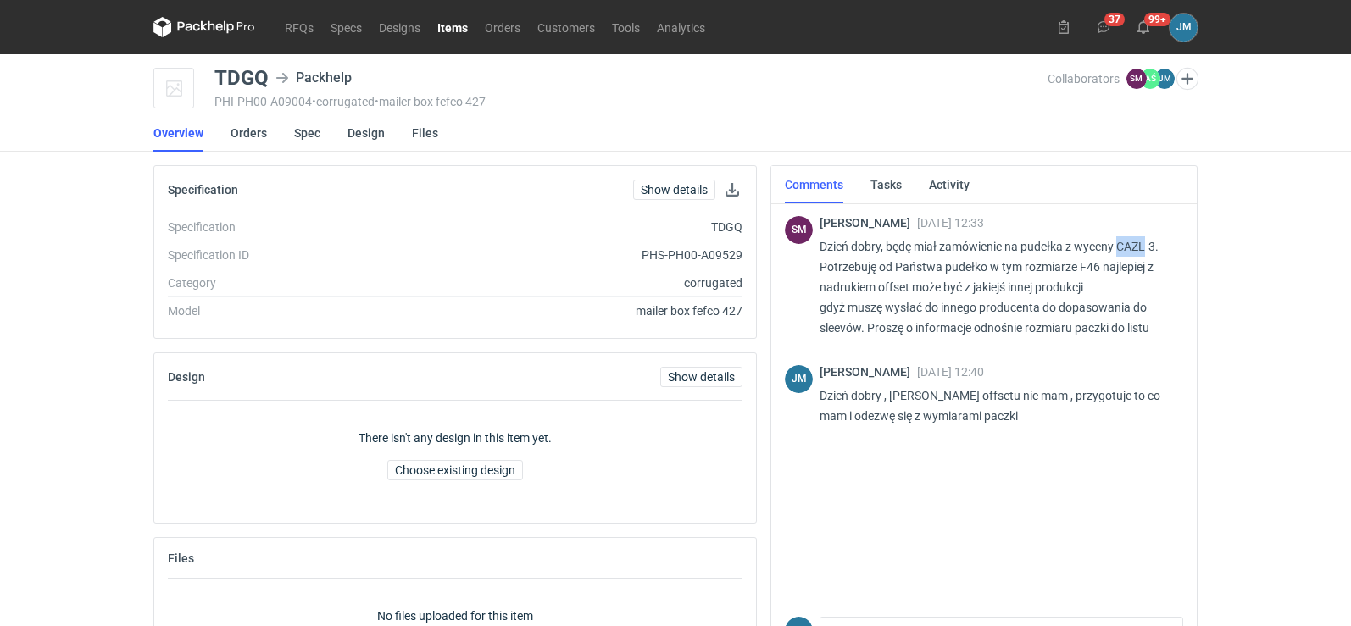
drag, startPoint x: 1121, startPoint y: 247, endPoint x: 1149, endPoint y: 246, distance: 28.0
click at [1149, 246] on p "Dzień dobry, będę miał zamówienie na pudełka z wyceny CAZL-3. Potrzebuję od Pań…" at bounding box center [994, 287] width 350 height 102
copy p "CAZL"
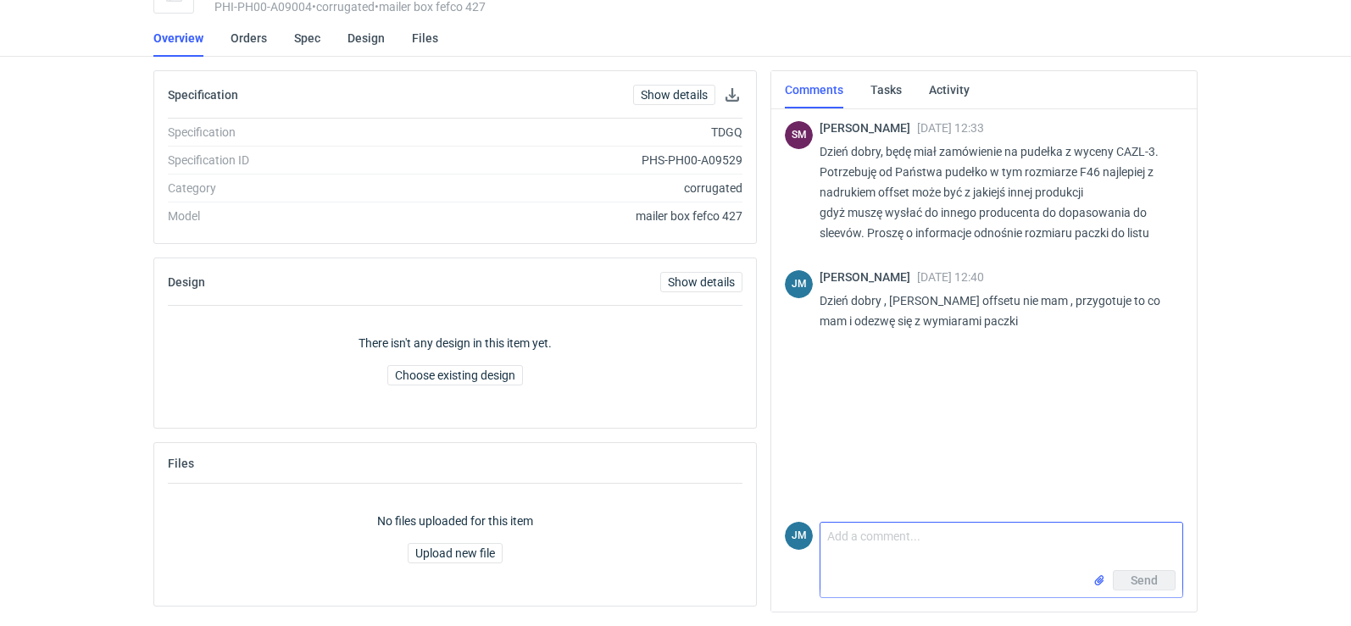
click at [886, 545] on textarea "Comment message" at bounding box center [1001, 546] width 362 height 47
type textarea "j"
type textarea "P"
click at [971, 569] on textarea "Comment message" at bounding box center [1001, 546] width 362 height 47
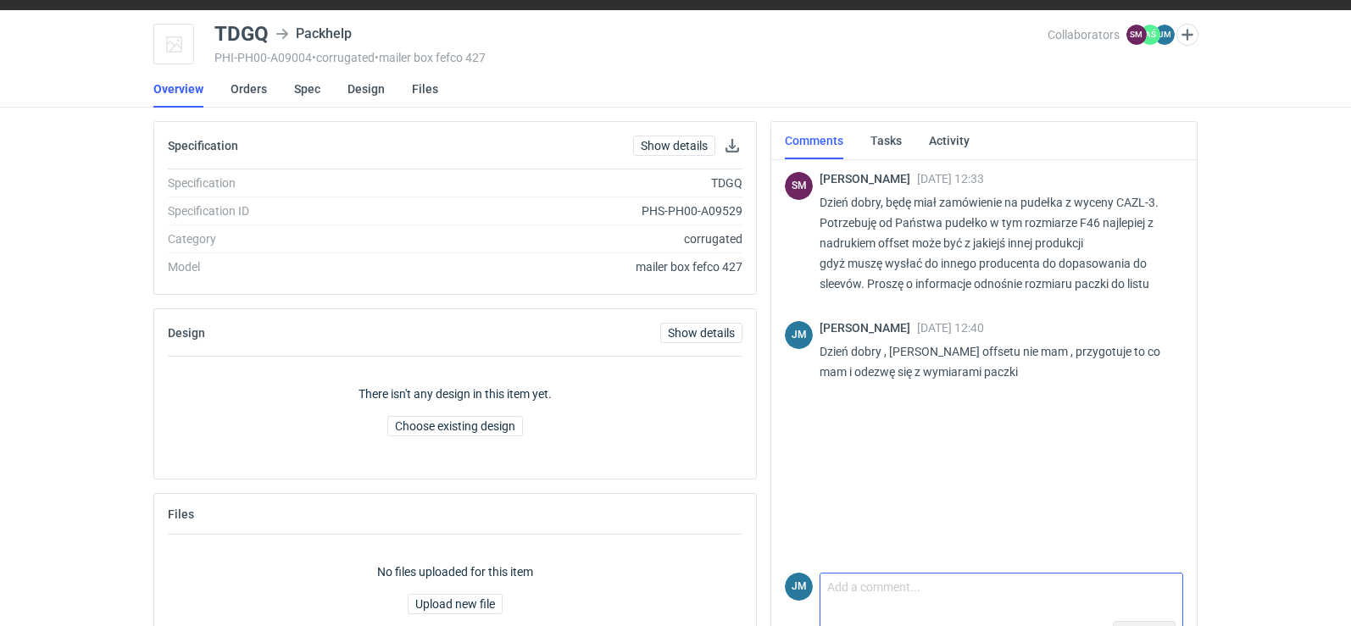
scroll to position [0, 0]
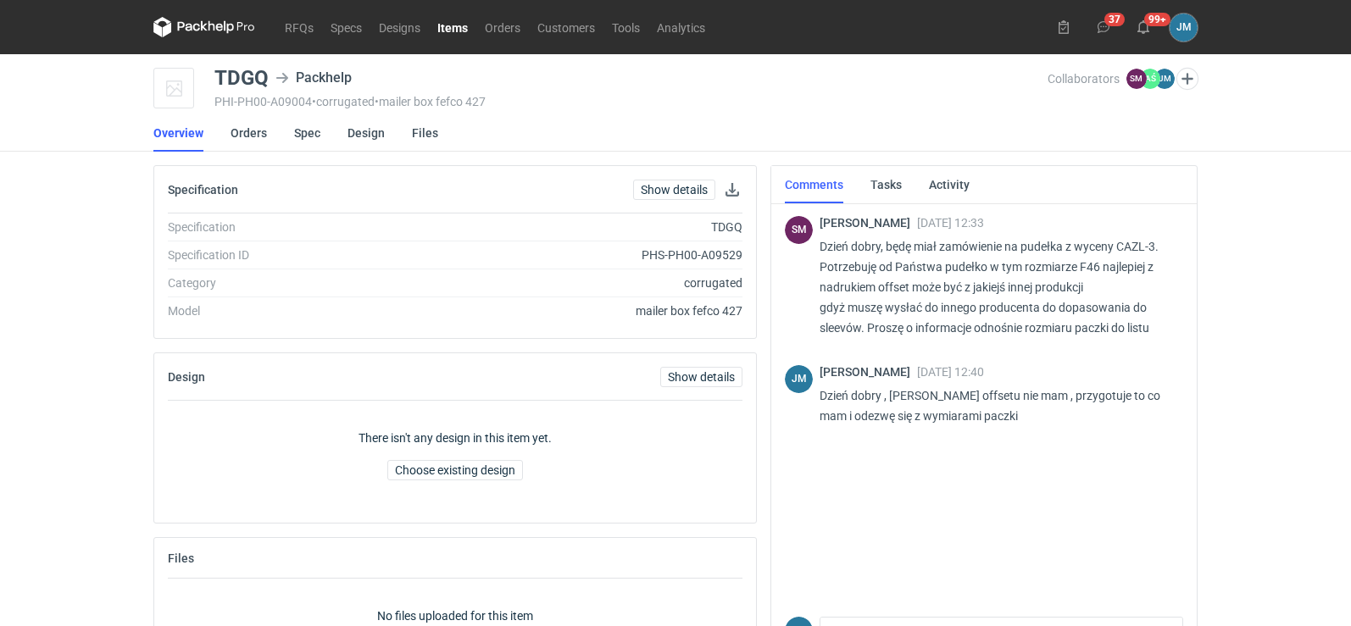
click at [209, 18] on icon at bounding box center [204, 27] width 102 height 20
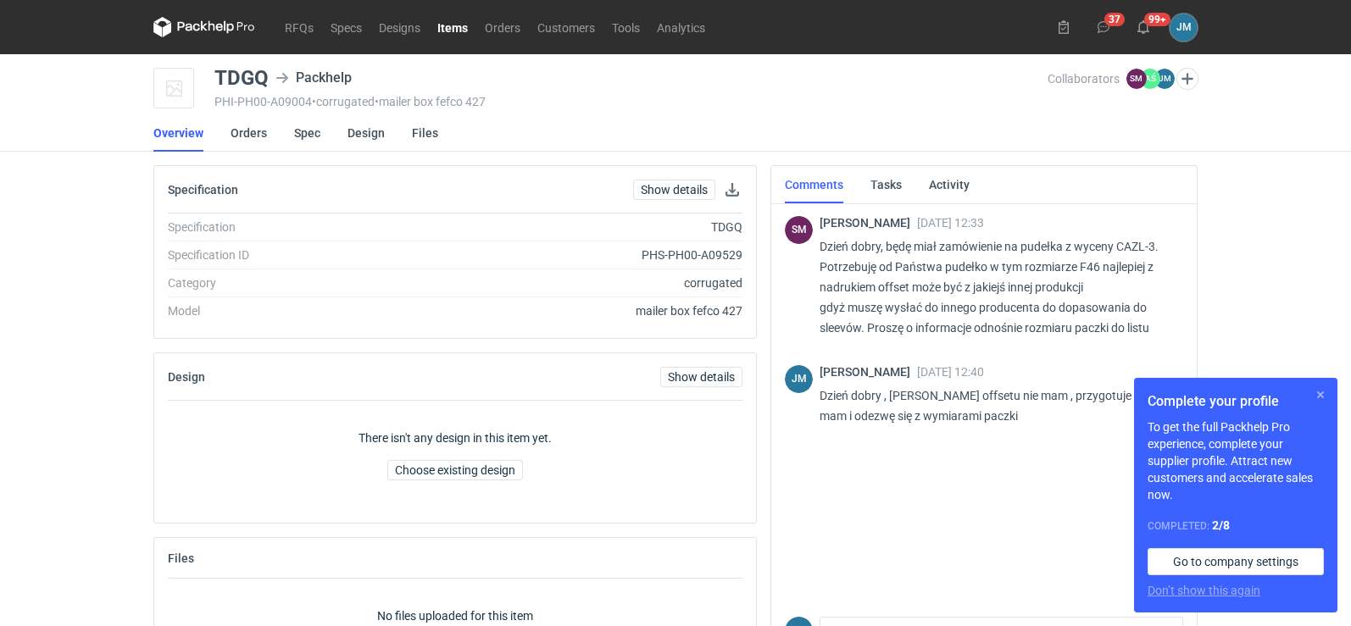
click at [1312, 396] on button "button" at bounding box center [1320, 395] width 20 height 20
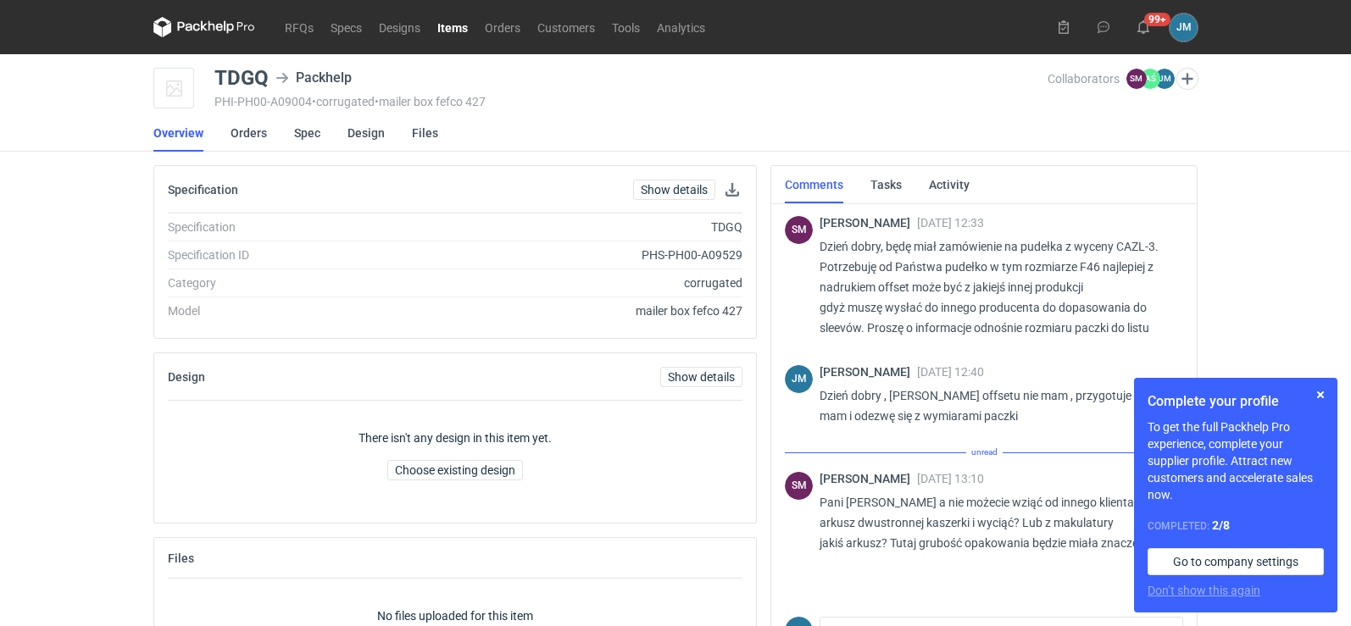
scroll to position [96, 0]
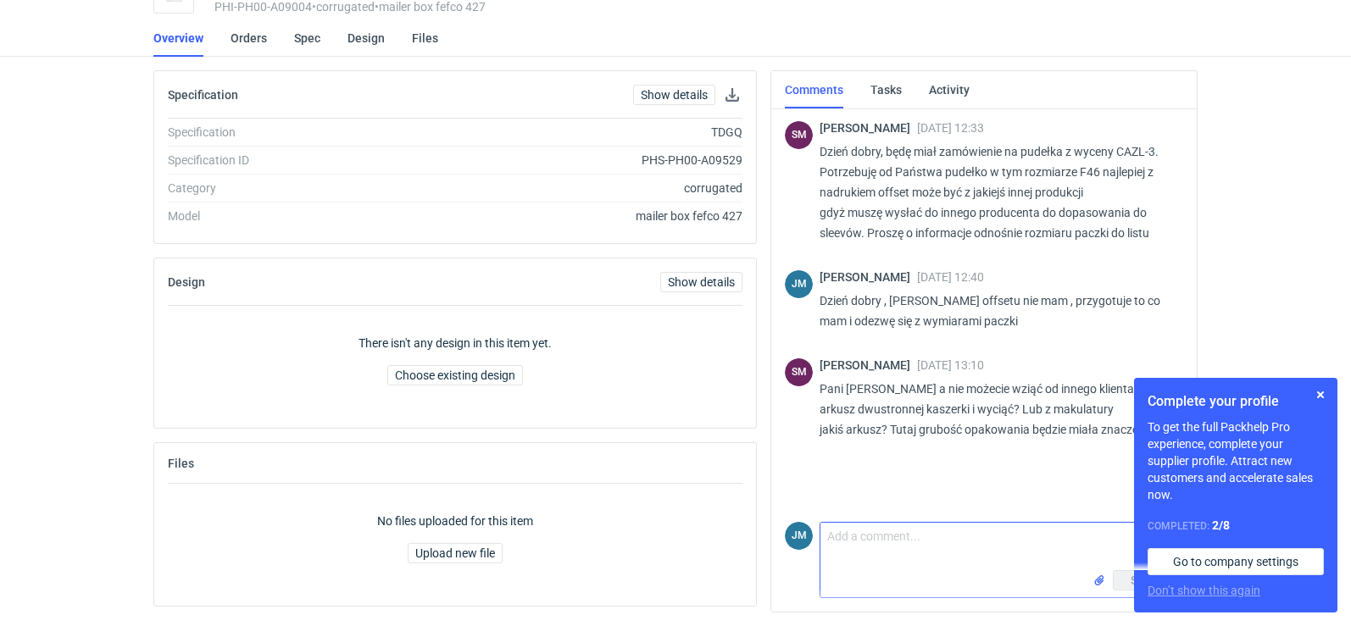
click at [832, 562] on textarea "Comment message" at bounding box center [1001, 546] width 362 height 47
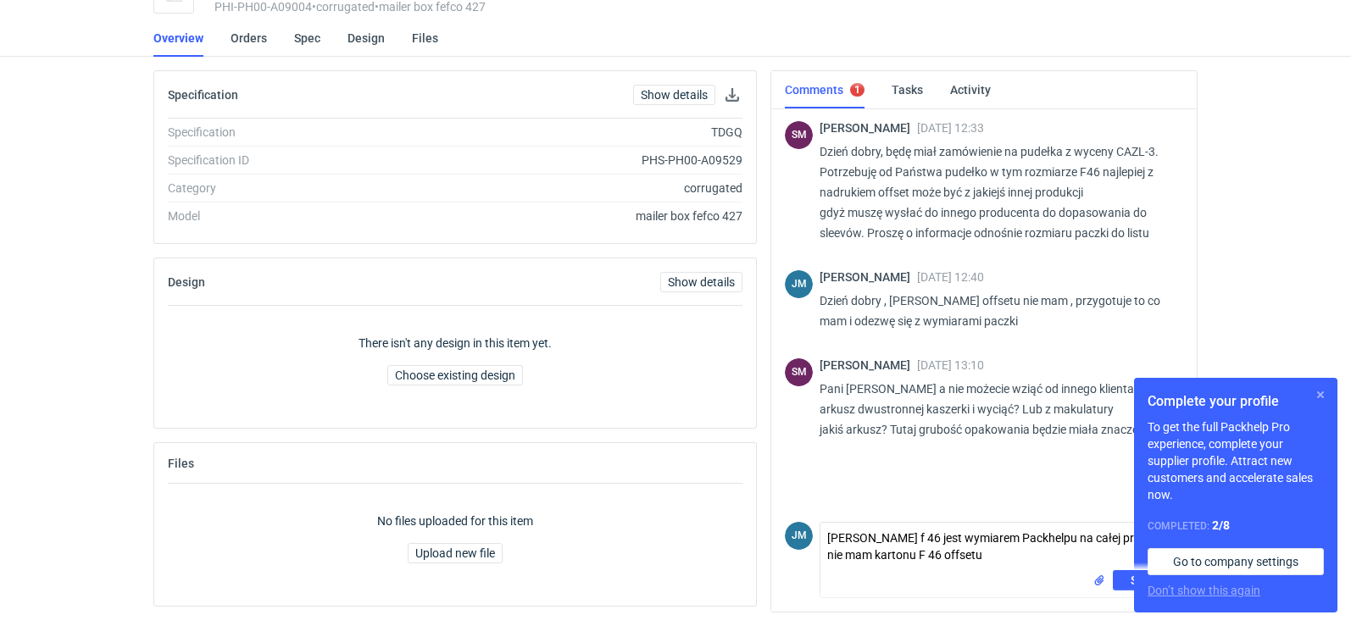
click at [1323, 399] on button "button" at bounding box center [1320, 395] width 20 height 20
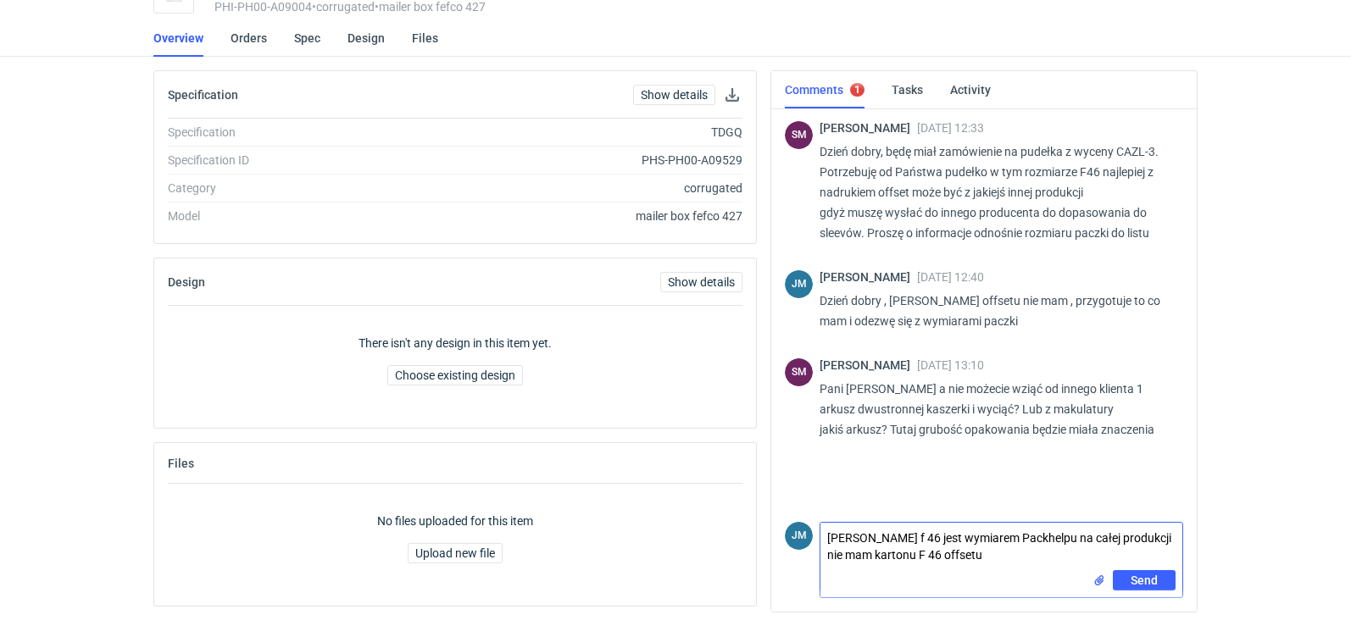
click at [1054, 557] on textarea "Panie Sebastianie f 46 jest wymiarem Packhelpu na całej produkcji nie mam karto…" at bounding box center [1001, 546] width 362 height 47
type textarea "[PERSON_NAME] f 46 jest wymiarem Packhelpu na całej produkcji nie mam kartonu F…"
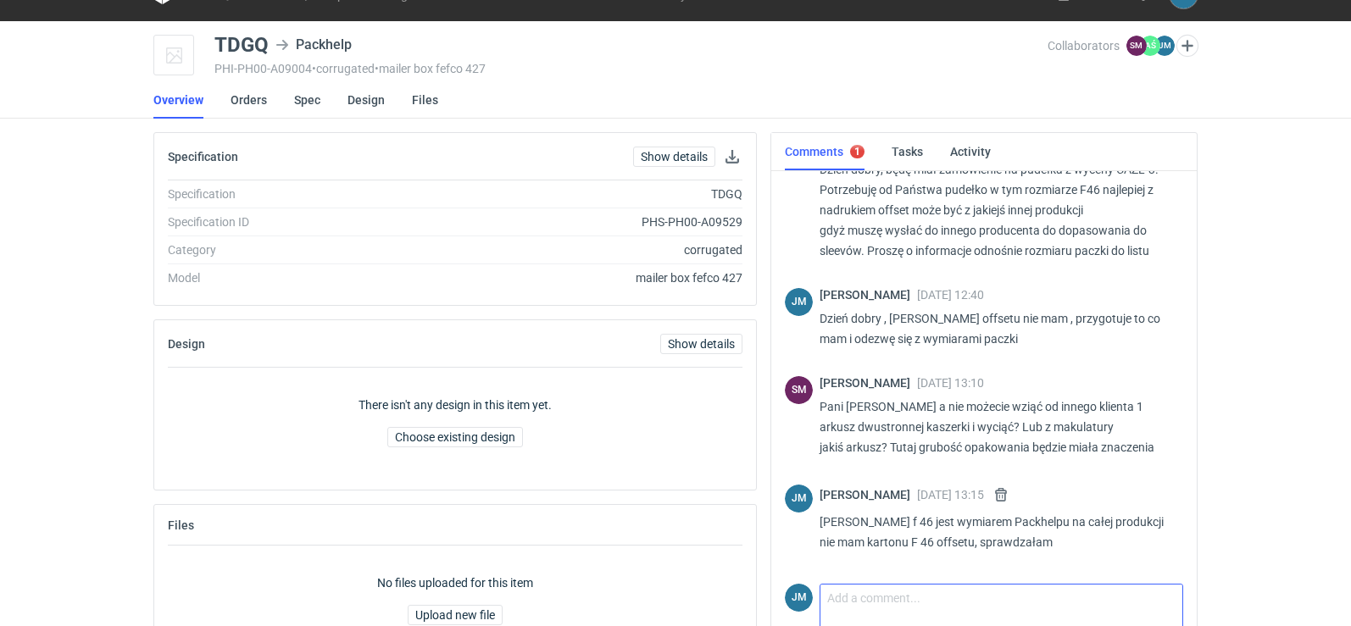
scroll to position [0, 0]
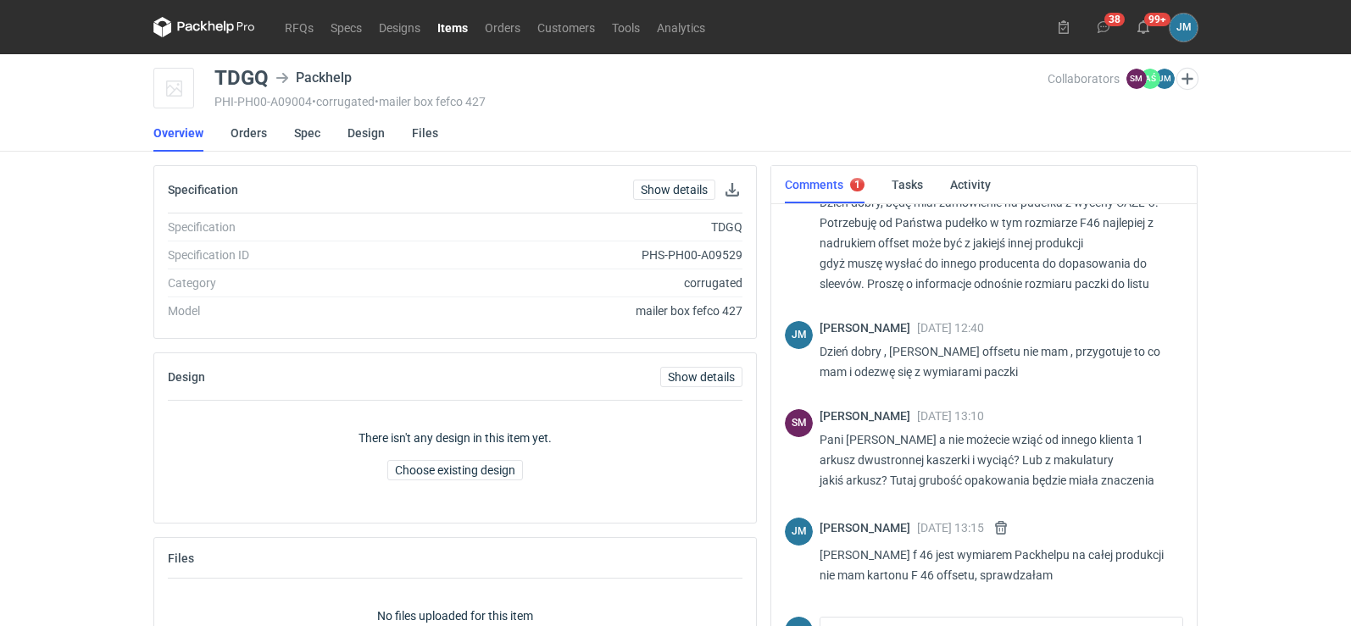
click at [211, 31] on icon at bounding box center [204, 27] width 102 height 20
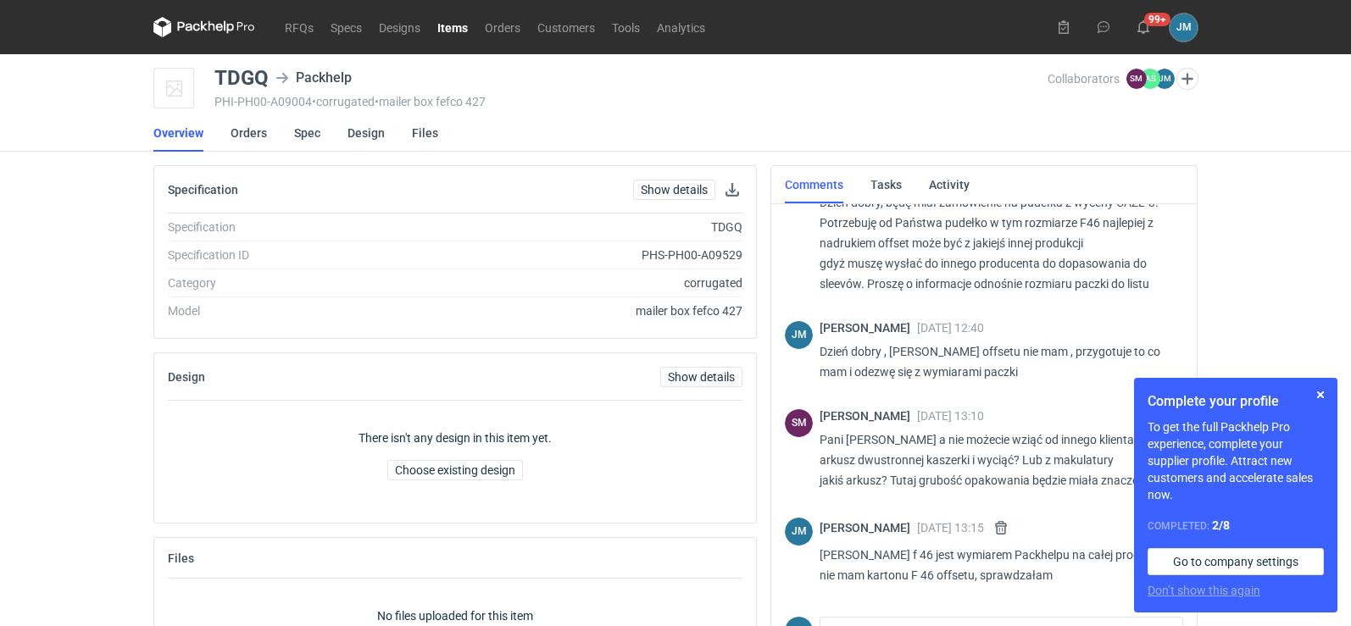
scroll to position [96, 0]
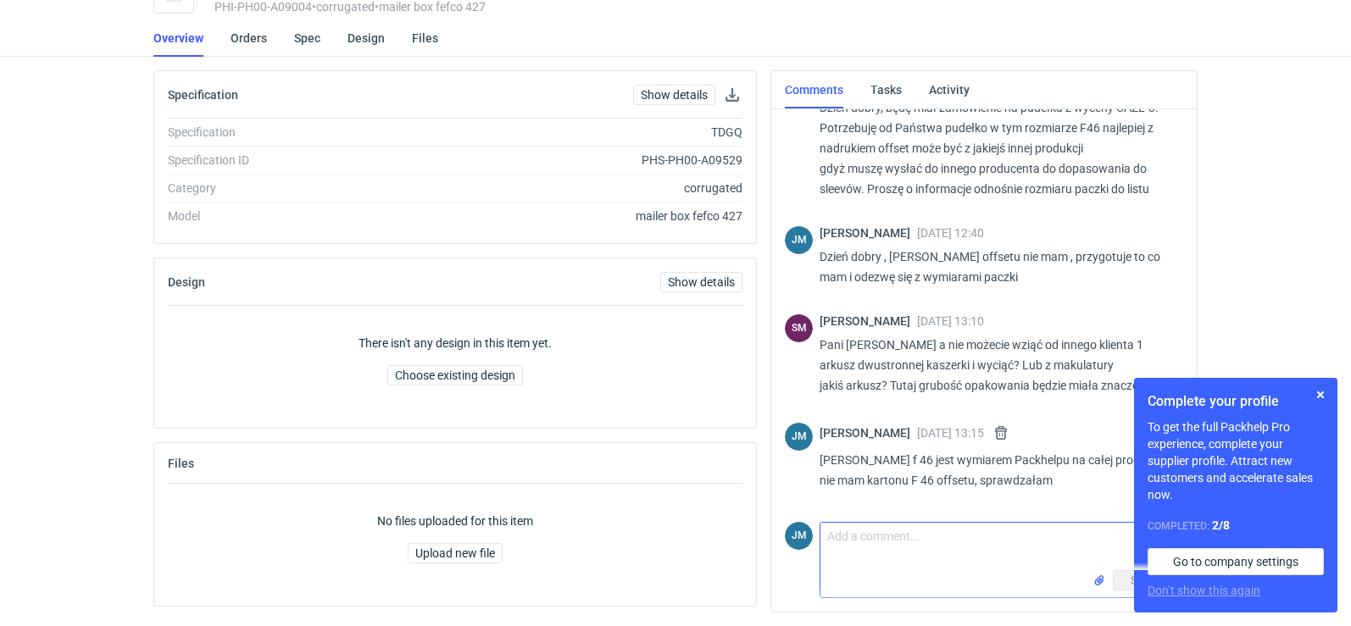
click at [866, 532] on textarea "Comment message" at bounding box center [1001, 546] width 362 height 47
click at [1323, 394] on button "button" at bounding box center [1320, 395] width 20 height 20
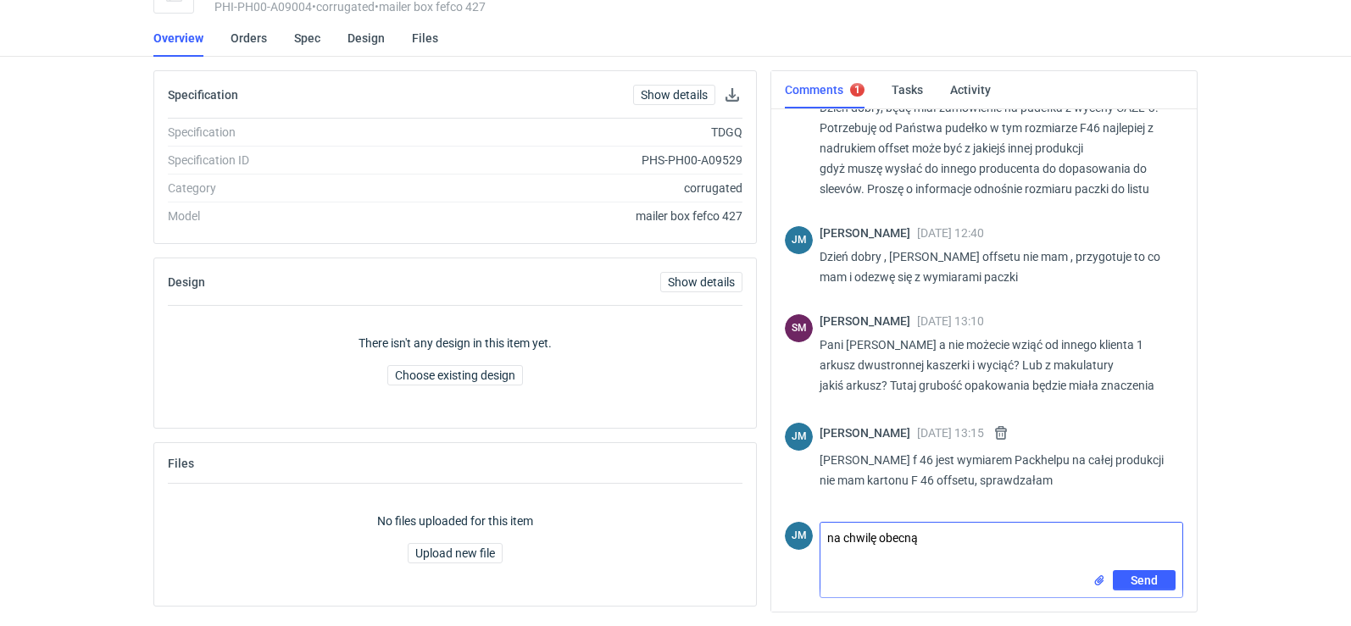
click at [947, 542] on textarea "na chwilę obecną" at bounding box center [1001, 546] width 362 height 47
type textarea "n"
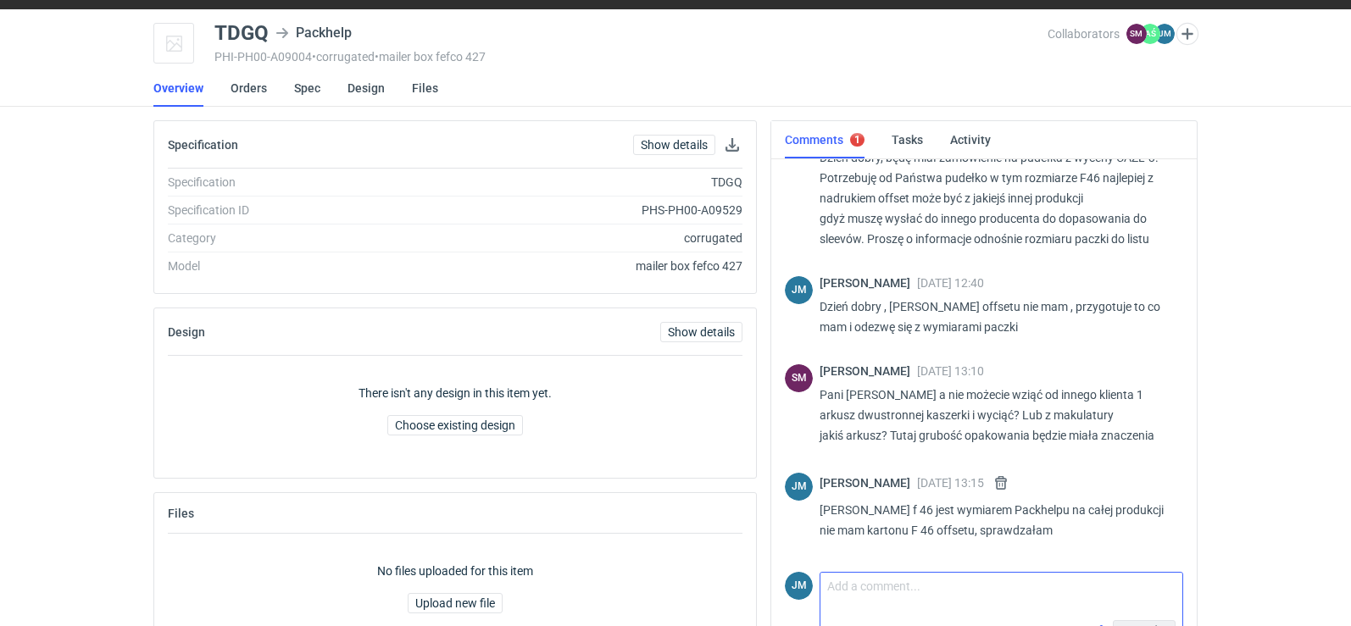
scroll to position [0, 0]
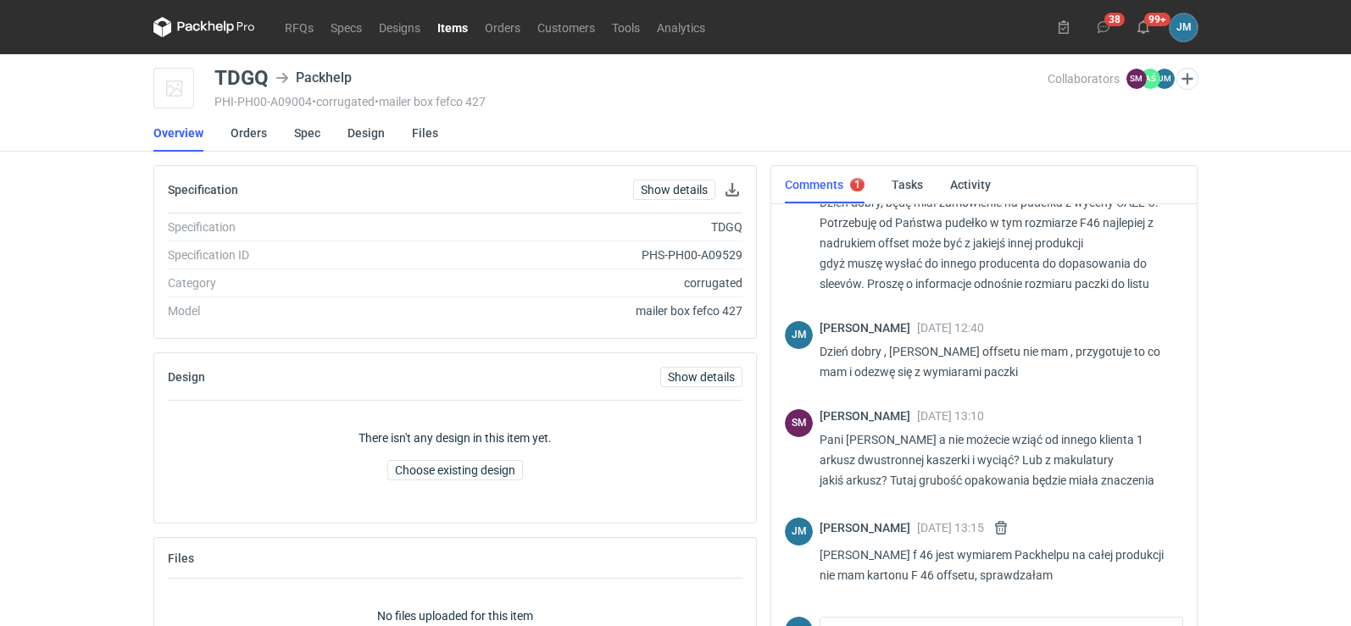
click at [197, 29] on icon at bounding box center [204, 27] width 102 height 20
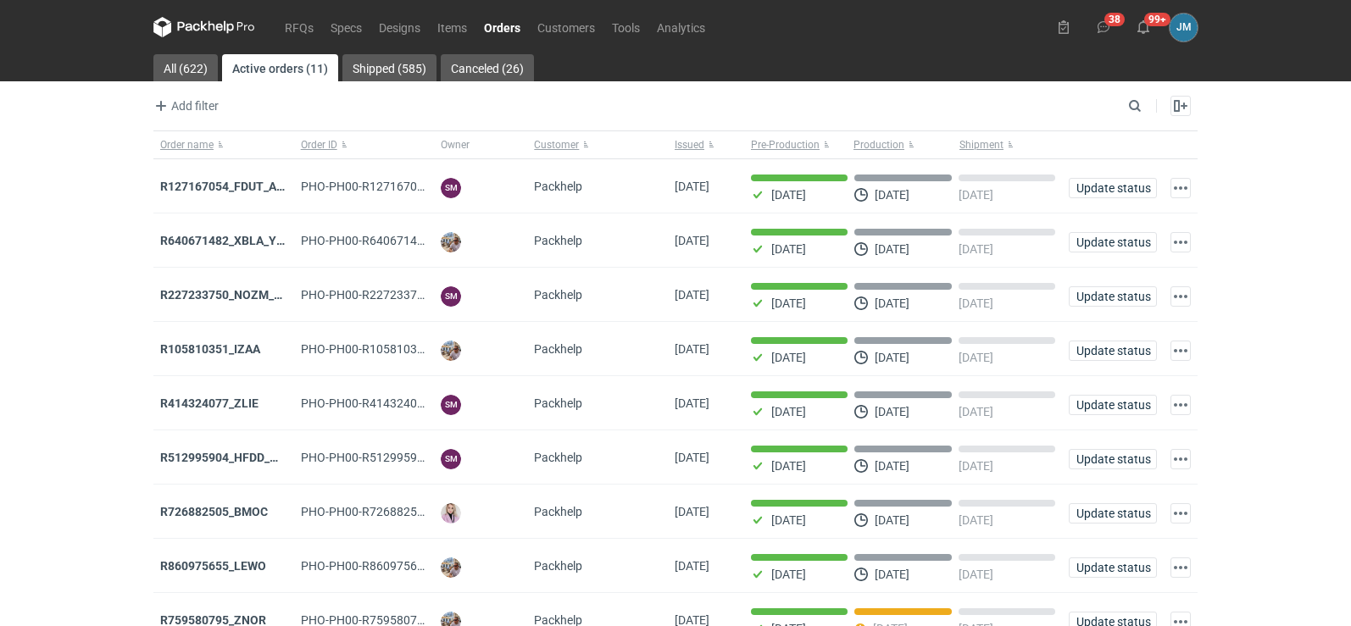
drag, startPoint x: 0, startPoint y: 389, endPoint x: 0, endPoint y: 659, distance: 270.3
click at [0, 625] on html "RFQs Specs Designs Items Orders Customers Tools Analytics 38 99+ JM Joanna Myśl…" at bounding box center [675, 313] width 1351 height 626
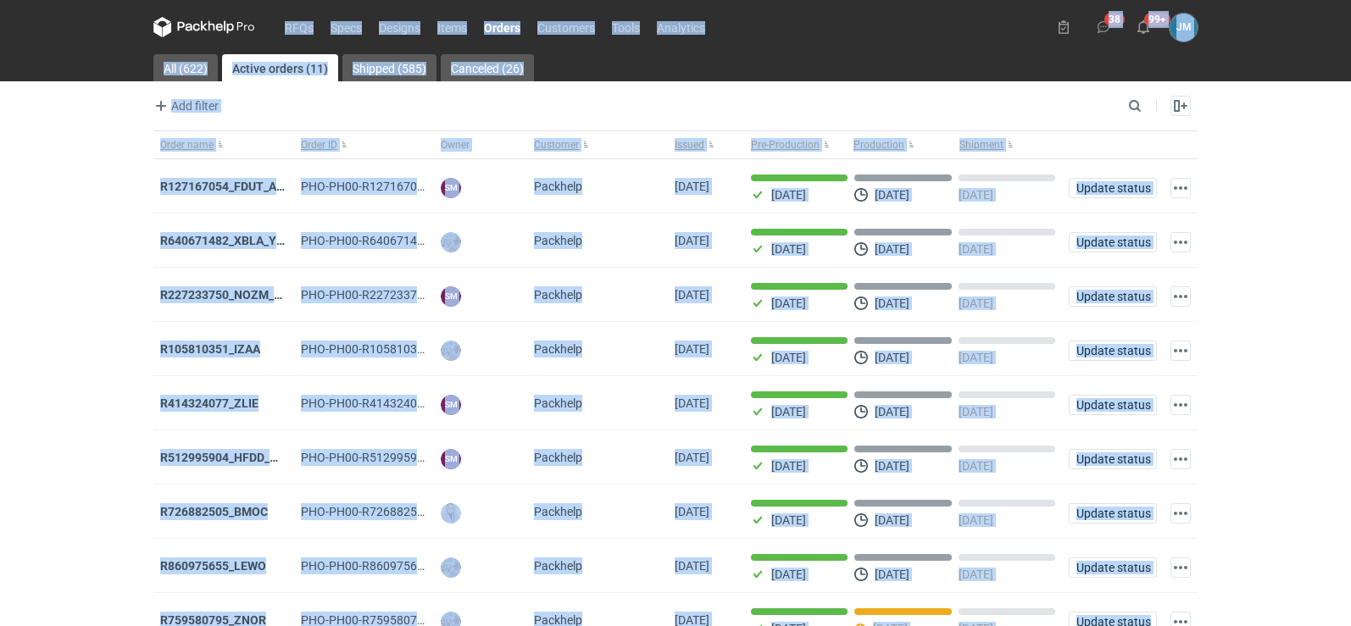
scroll to position [38, 0]
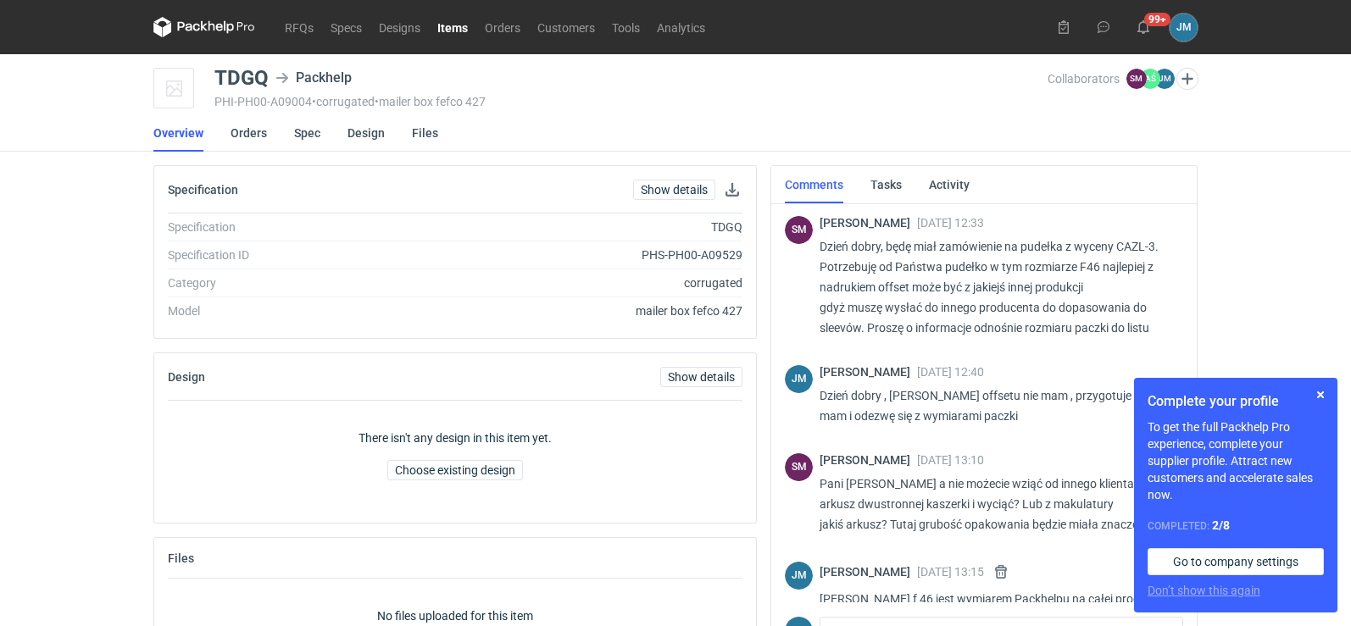
scroll to position [44, 0]
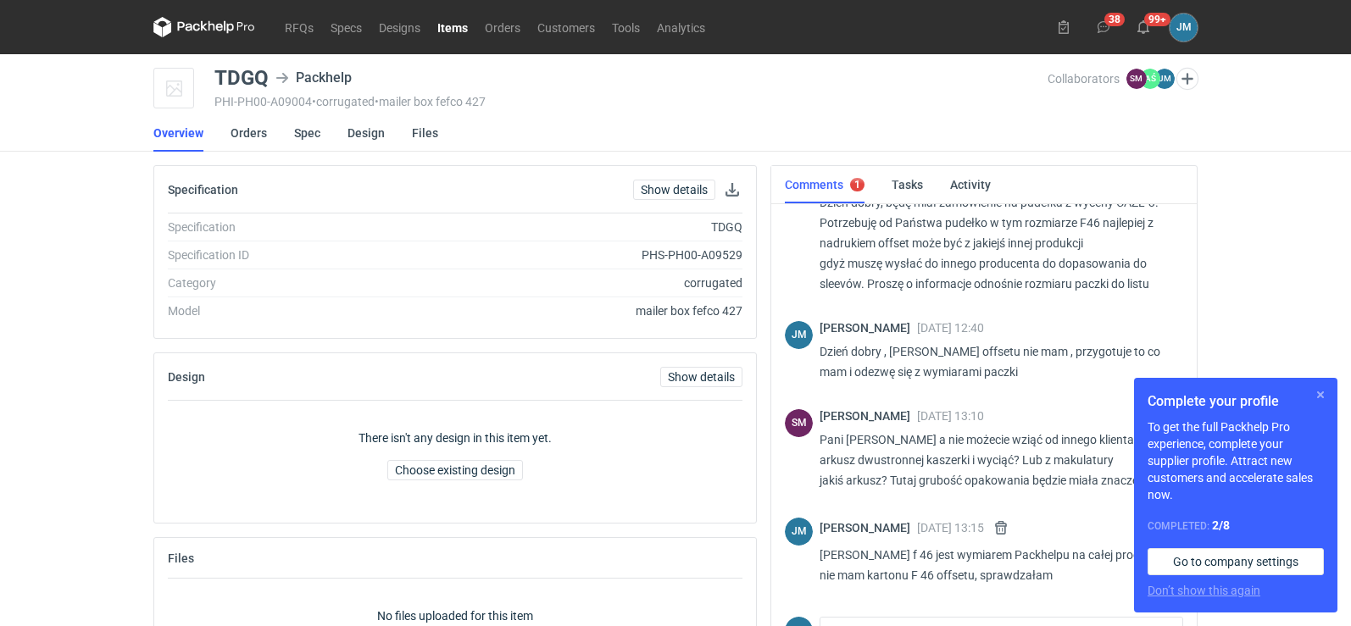
click at [1322, 398] on button "button" at bounding box center [1320, 395] width 20 height 20
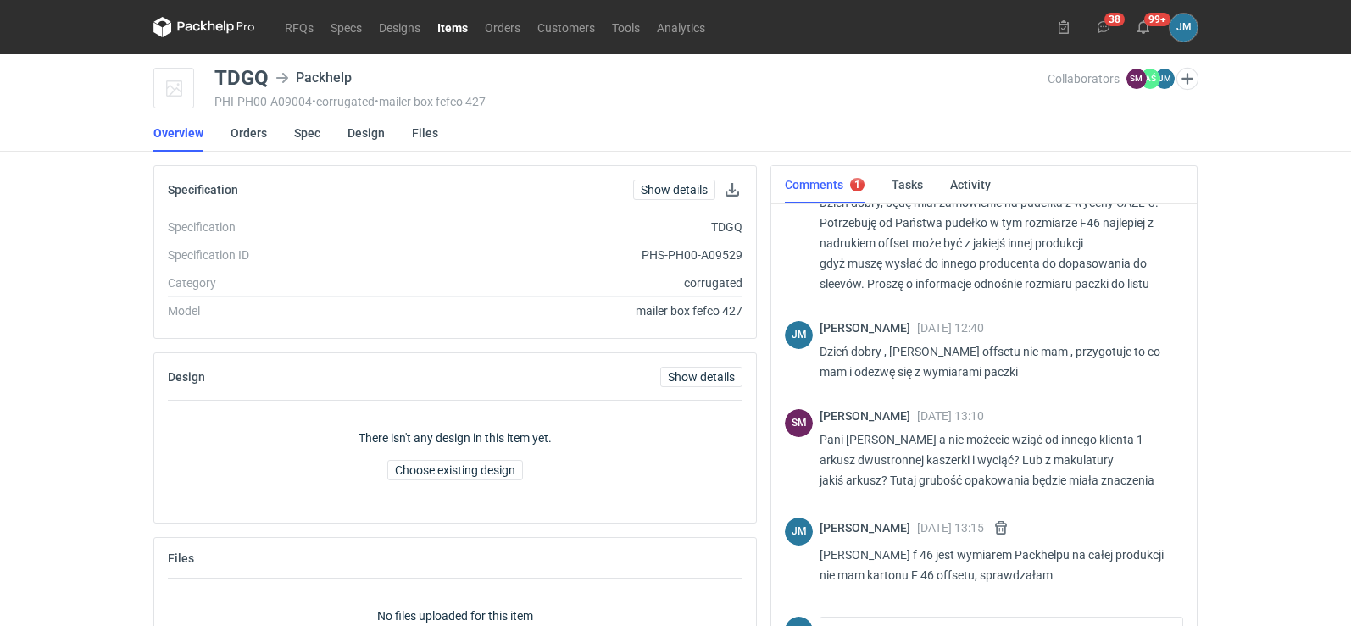
click at [212, 31] on icon at bounding box center [204, 27] width 102 height 20
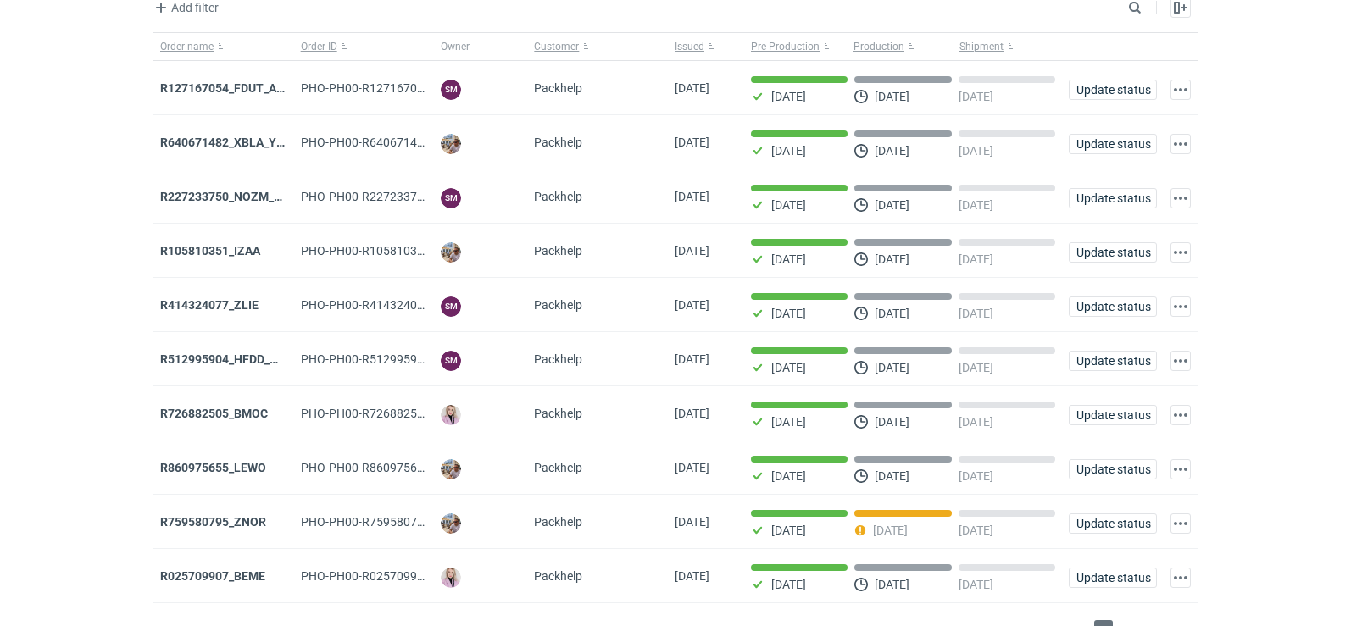
scroll to position [138, 0]
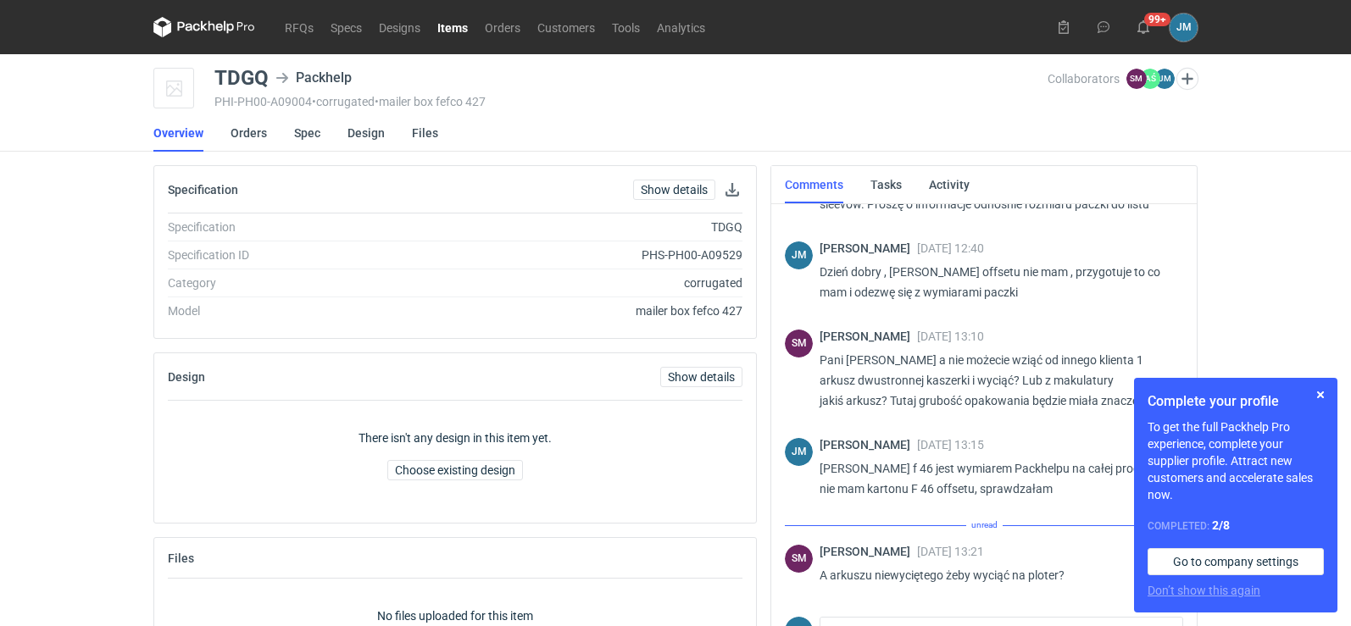
scroll to position [105, 0]
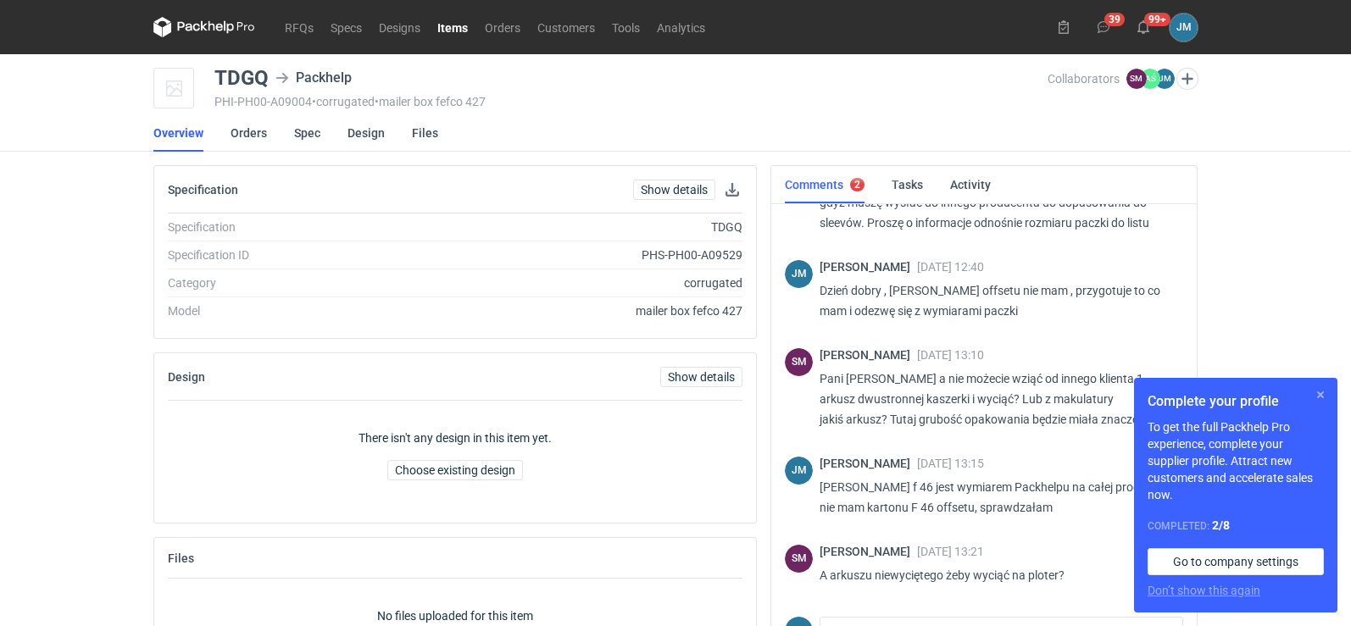
click at [1320, 392] on button "button" at bounding box center [1320, 395] width 20 height 20
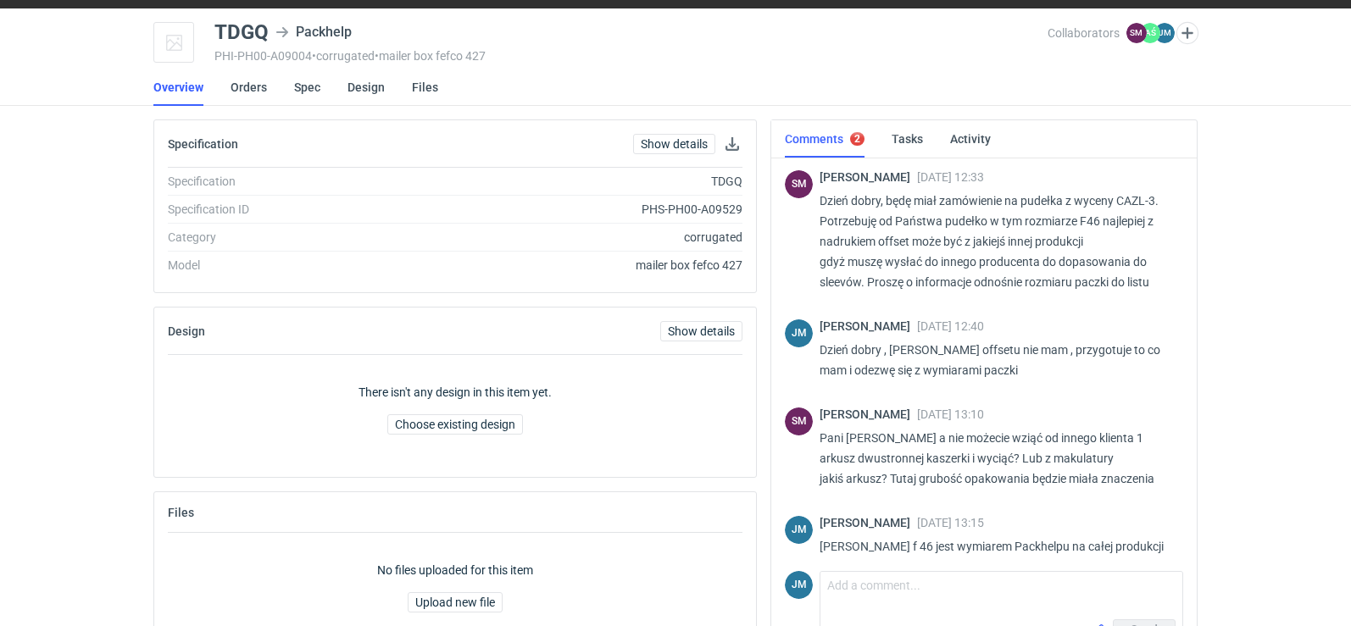
scroll to position [0, 0]
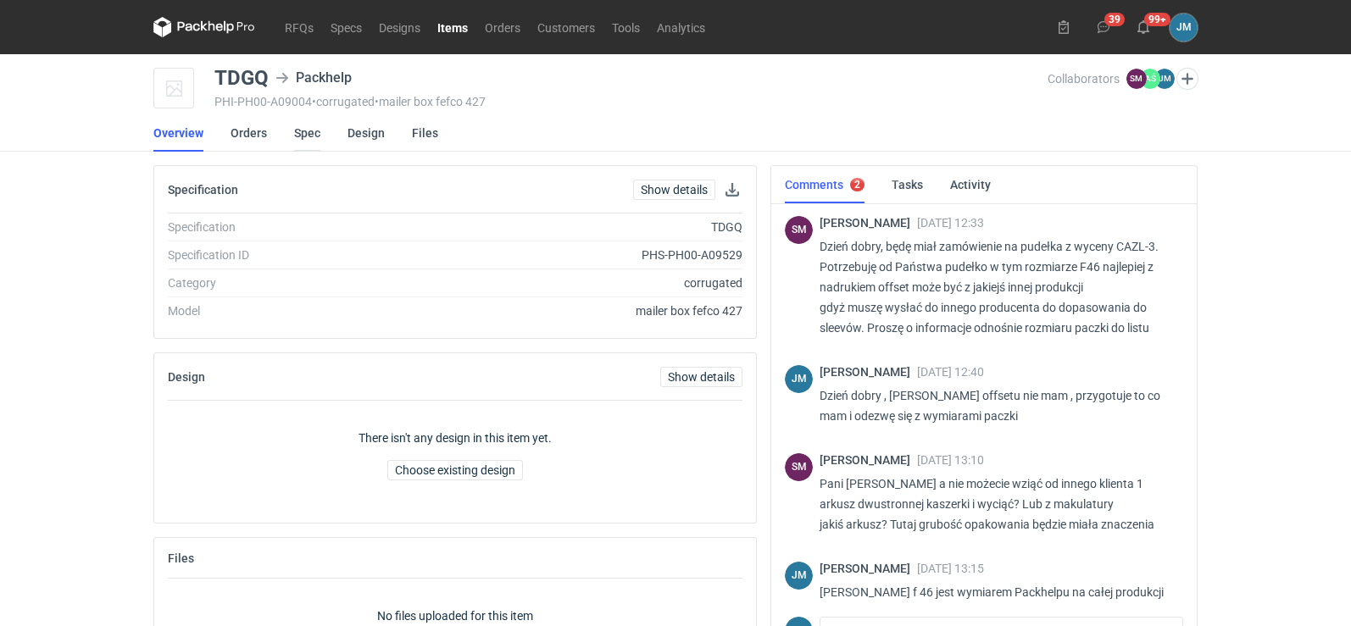
click at [315, 126] on link "Spec" at bounding box center [307, 132] width 26 height 37
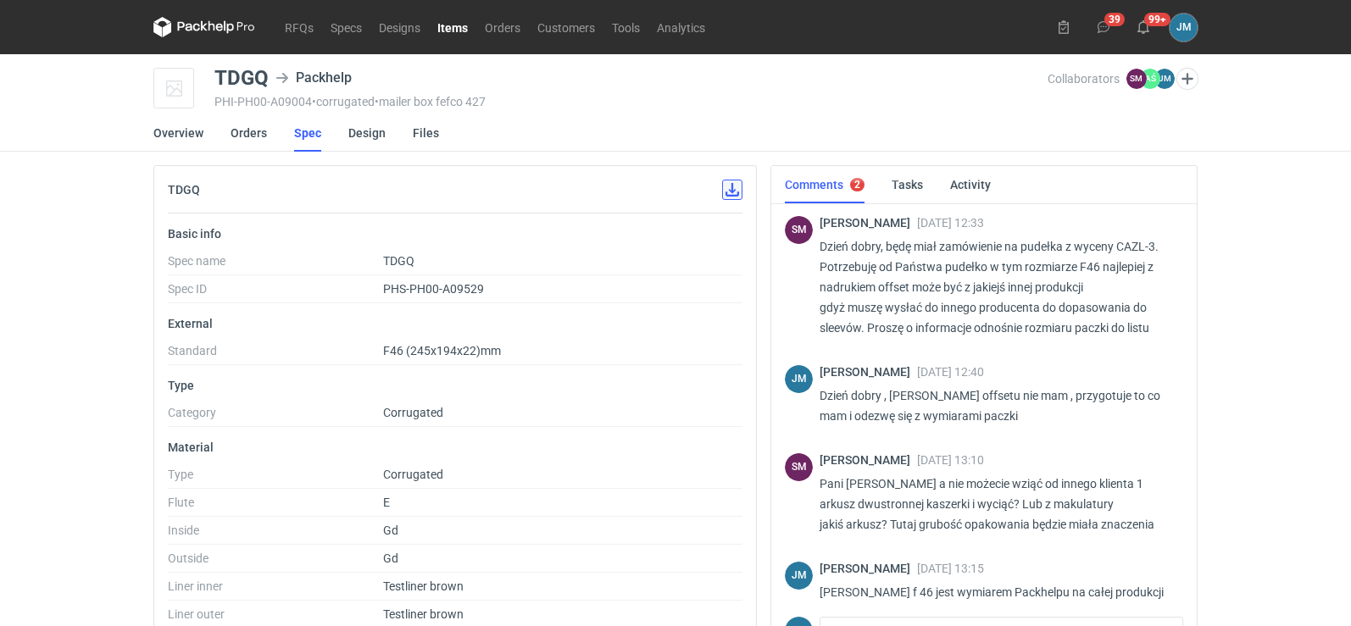
click at [730, 200] on button "button" at bounding box center [732, 190] width 20 height 20
drag, startPoint x: 1118, startPoint y: 252, endPoint x: 1146, endPoint y: 246, distance: 28.6
click at [1146, 246] on p "Dzień dobry, będę miał zamówienie na pudełka z wyceny CAZL-3. Potrzebuję od Pań…" at bounding box center [994, 287] width 350 height 102
copy p "CAZL"
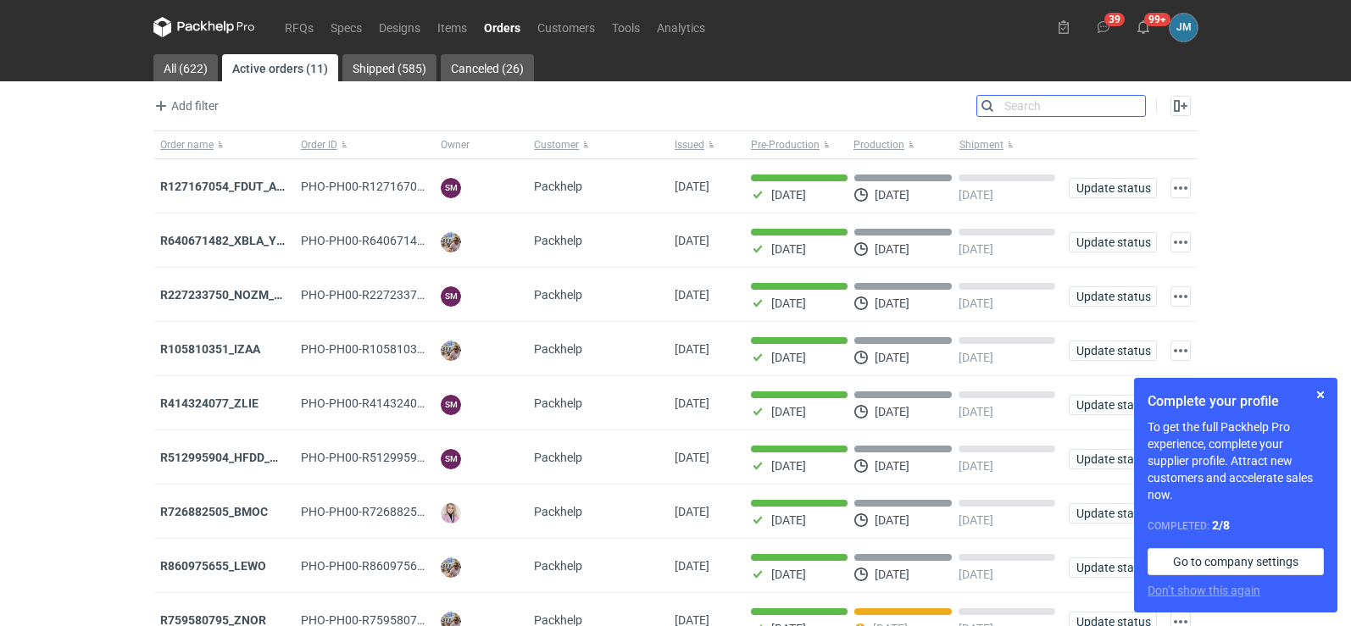
click at [1128, 112] on input "Search" at bounding box center [1061, 106] width 168 height 20
click at [306, 22] on link "RFQs" at bounding box center [299, 27] width 46 height 20
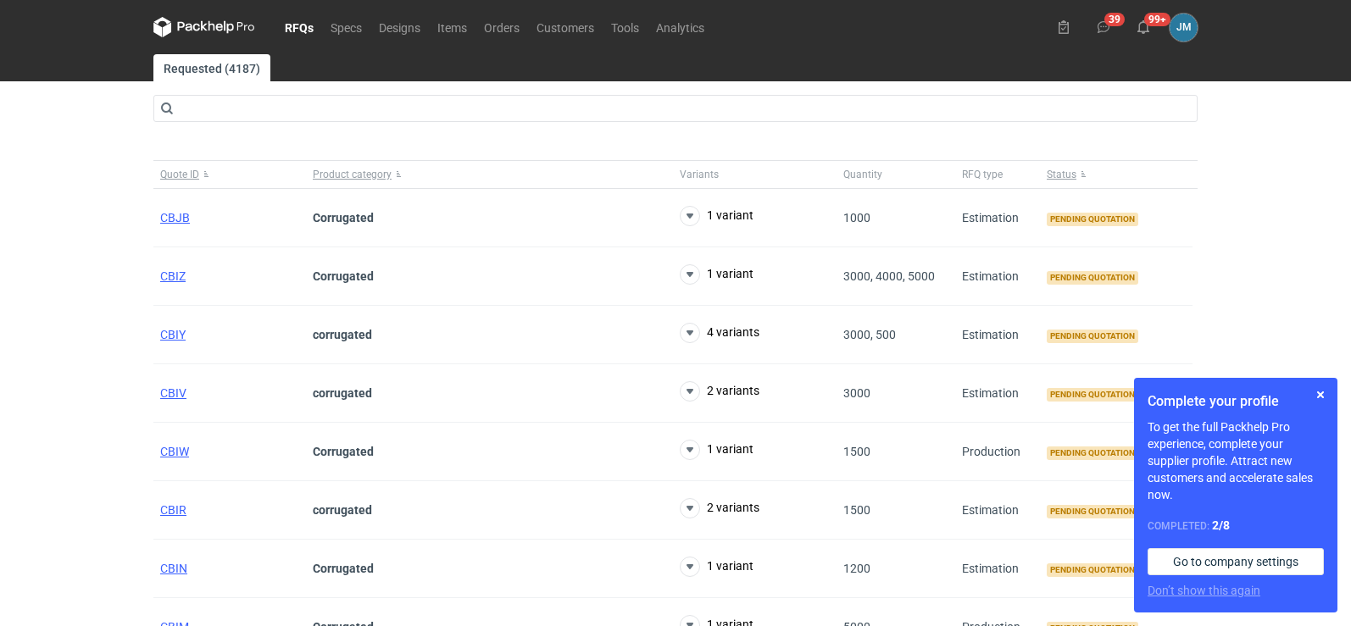
click at [278, 92] on main "Requested (4187) Quote ID Product category Variants Quantity RFQ type Status CB…" at bounding box center [675, 449] width 1057 height 791
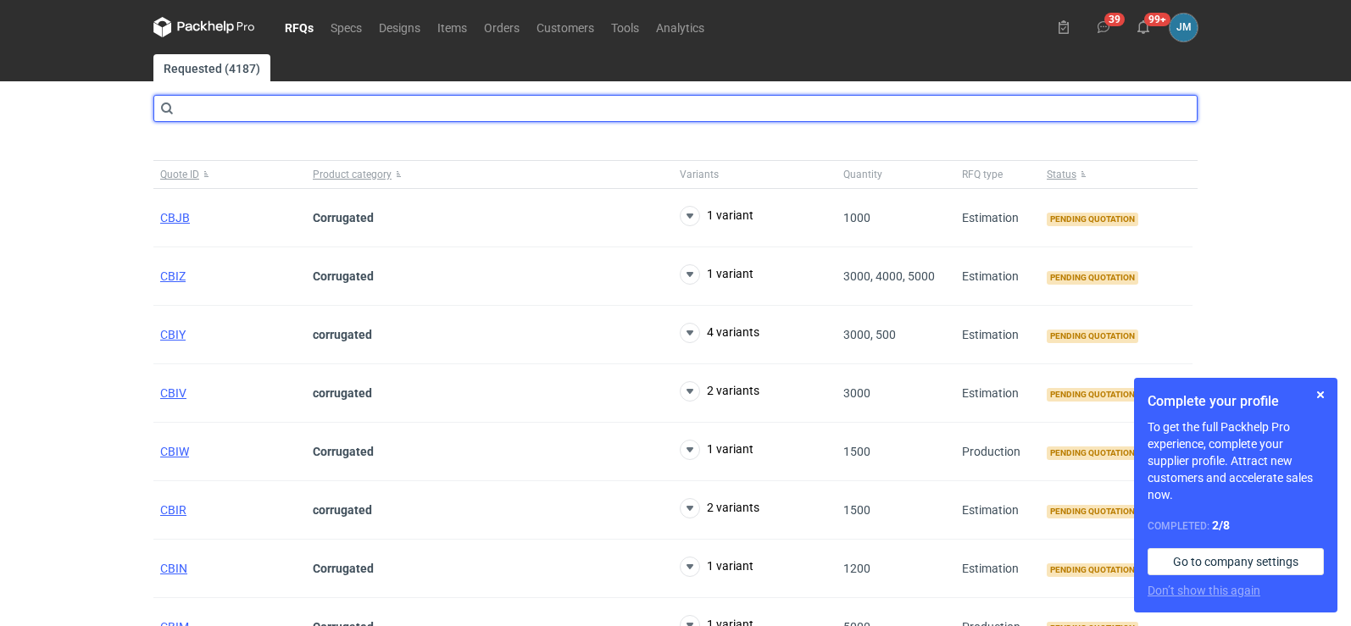
click at [275, 98] on input "text" at bounding box center [675, 108] width 1044 height 27
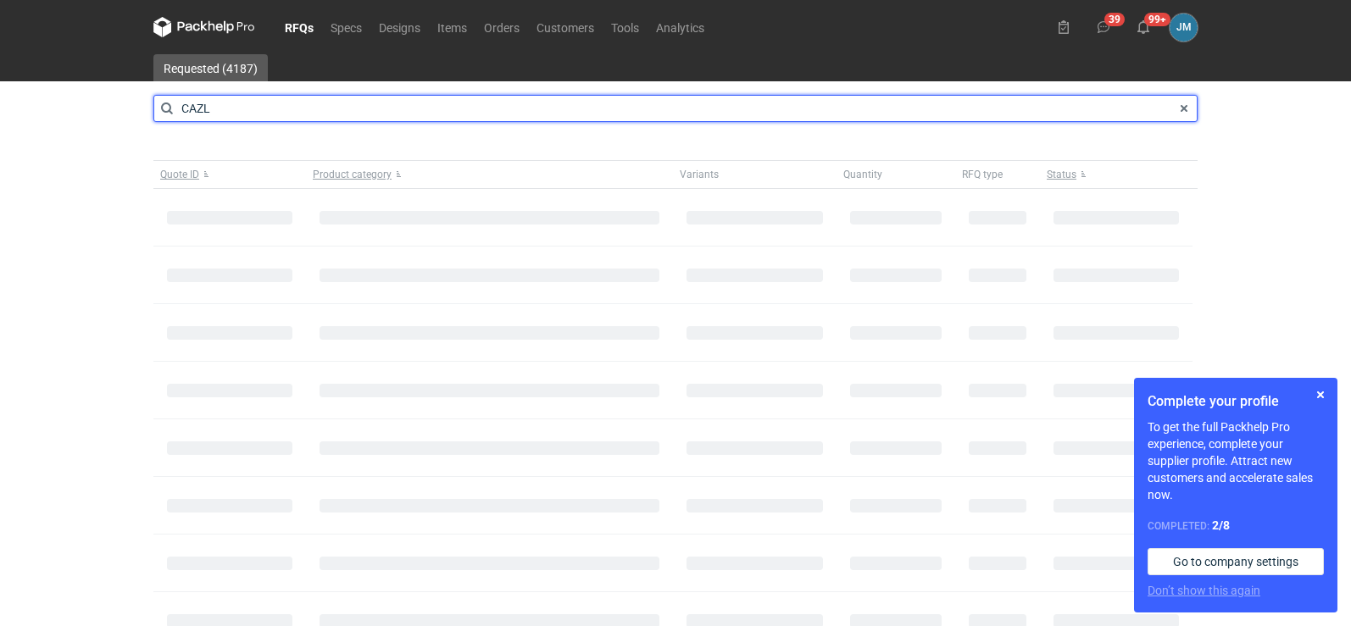
type input "CAZL"
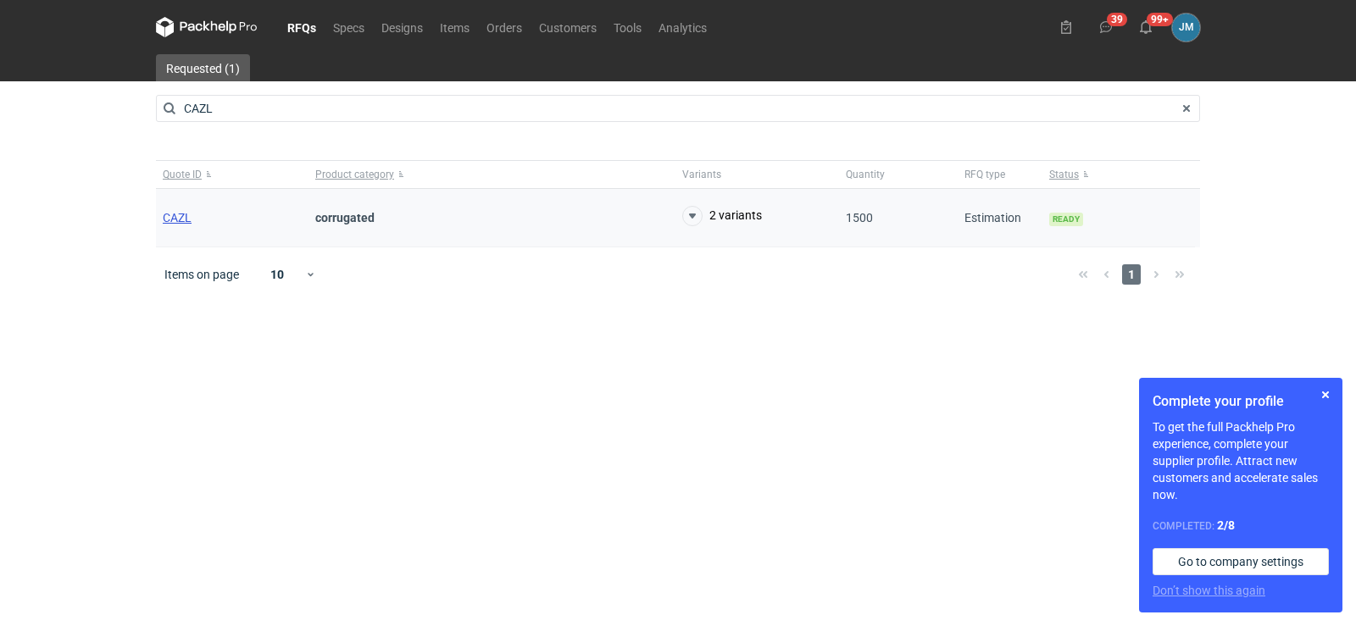
click at [177, 216] on span "CAZL" at bounding box center [177, 218] width 29 height 14
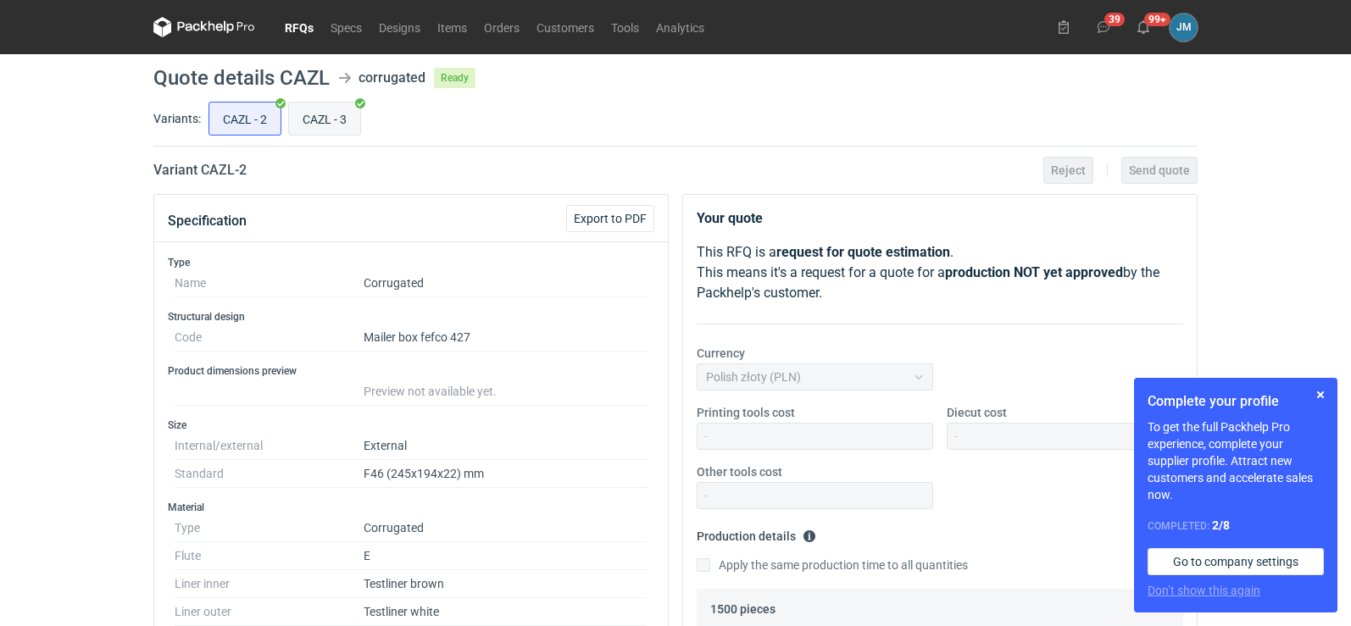
click at [334, 109] on input "CAZL - 3" at bounding box center [324, 119] width 71 height 32
radio input "true"
click at [1320, 401] on button "button" at bounding box center [1320, 395] width 20 height 20
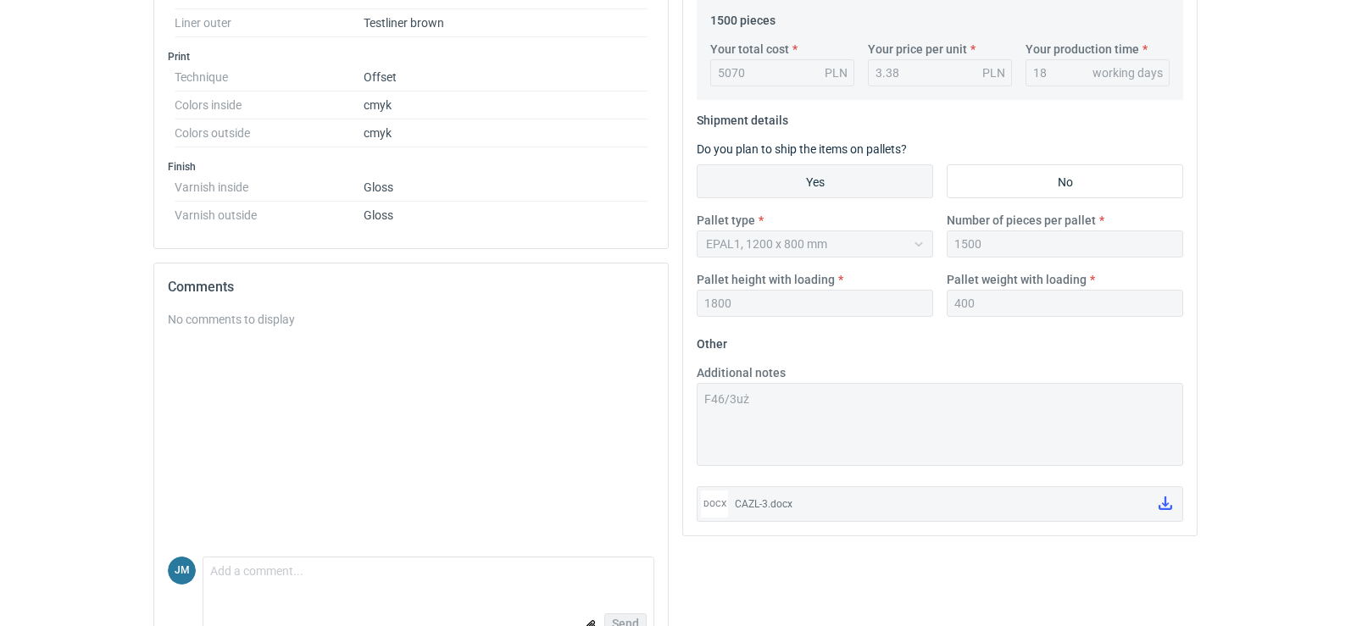
scroll to position [632, 0]
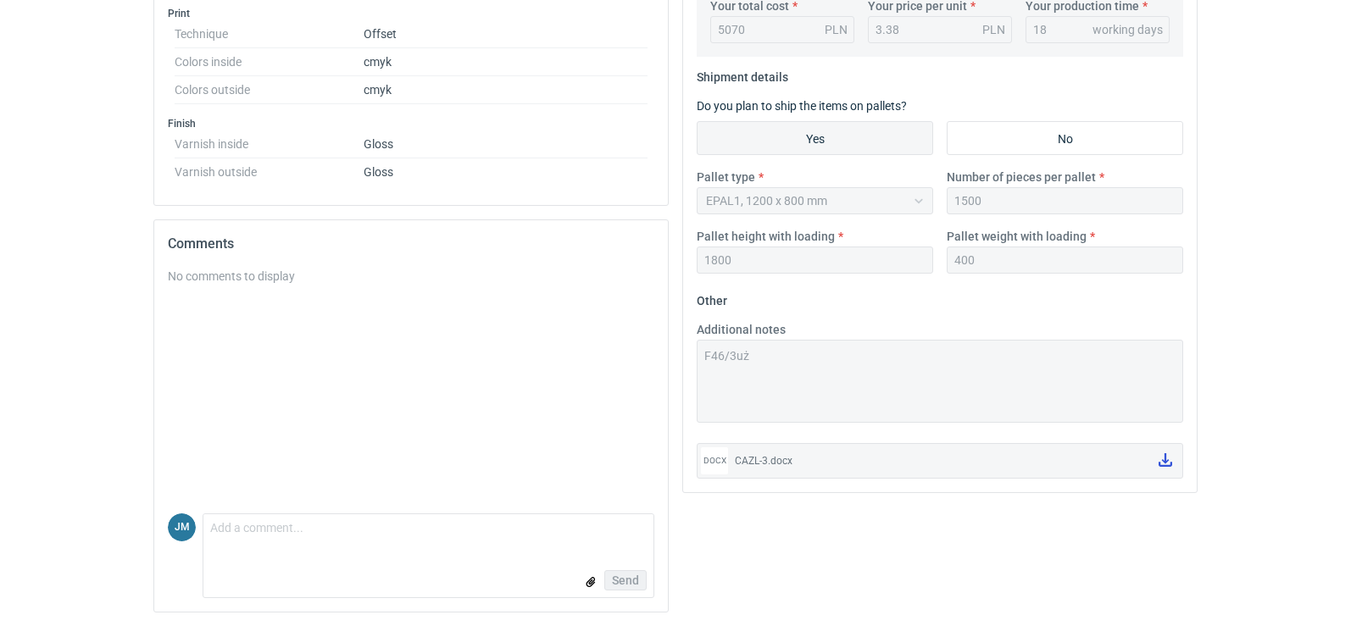
click at [1164, 453] on icon at bounding box center [1165, 460] width 14 height 14
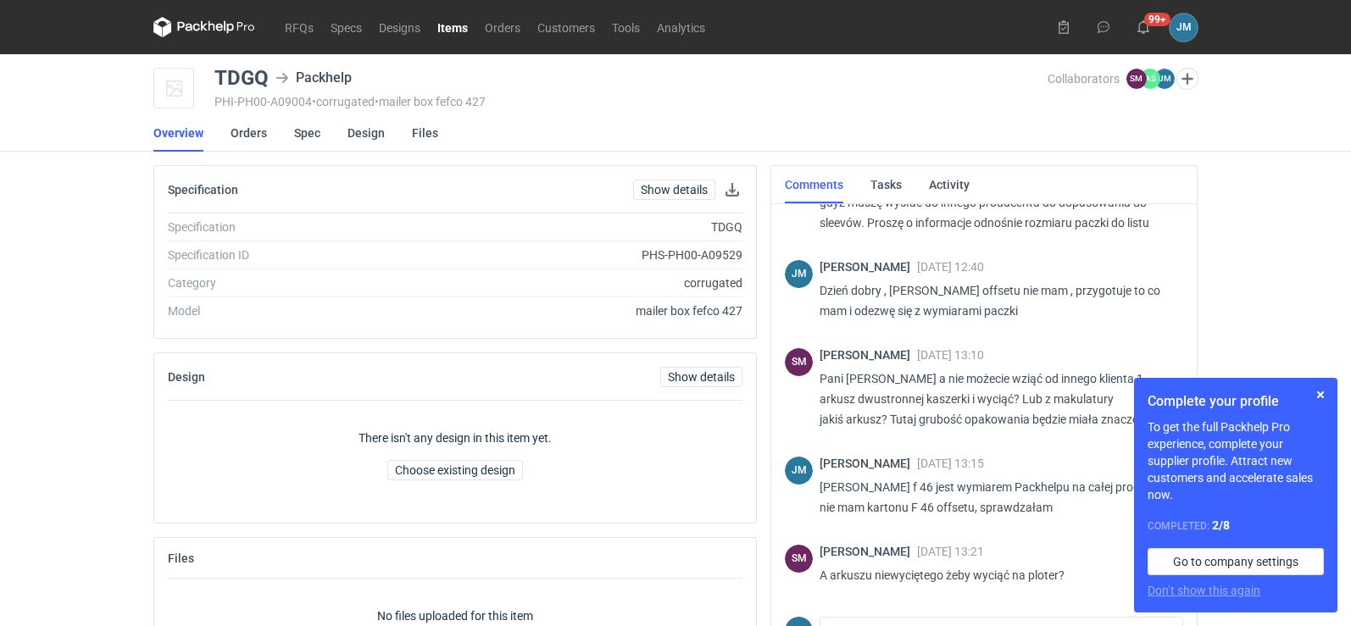
scroll to position [96, 0]
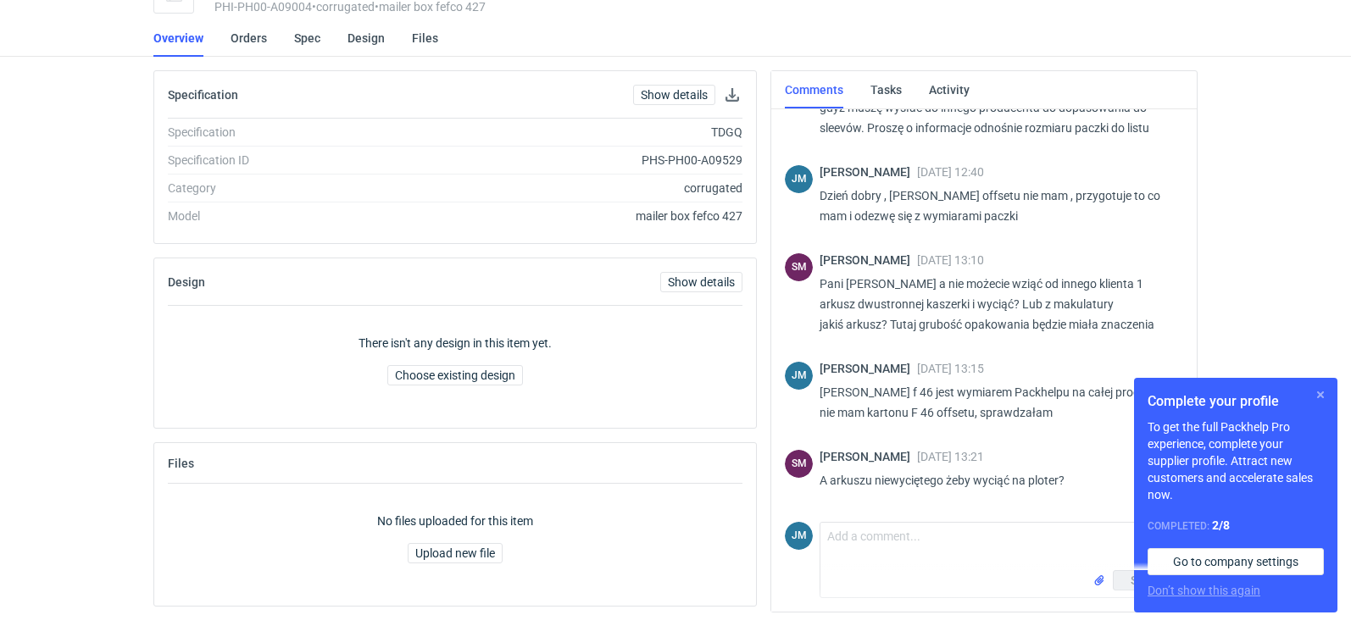
click at [1317, 399] on button "button" at bounding box center [1320, 395] width 20 height 20
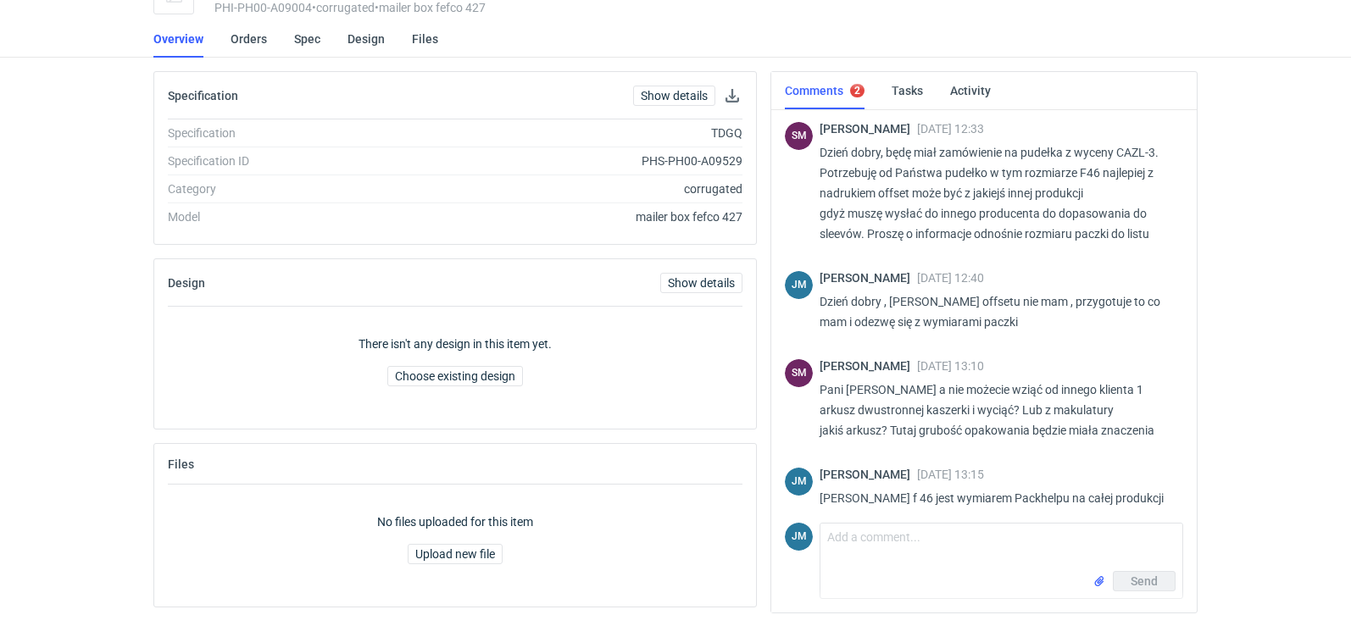
scroll to position [0, 0]
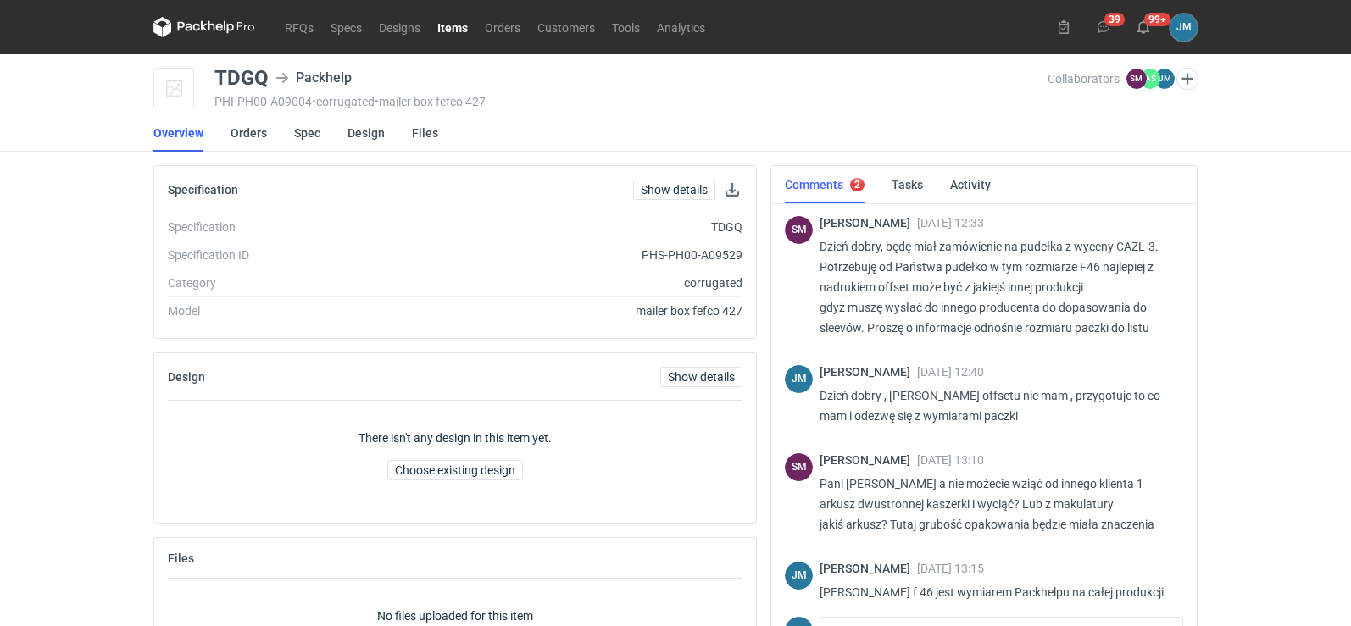
click at [181, 22] on icon at bounding box center [189, 26] width 22 height 9
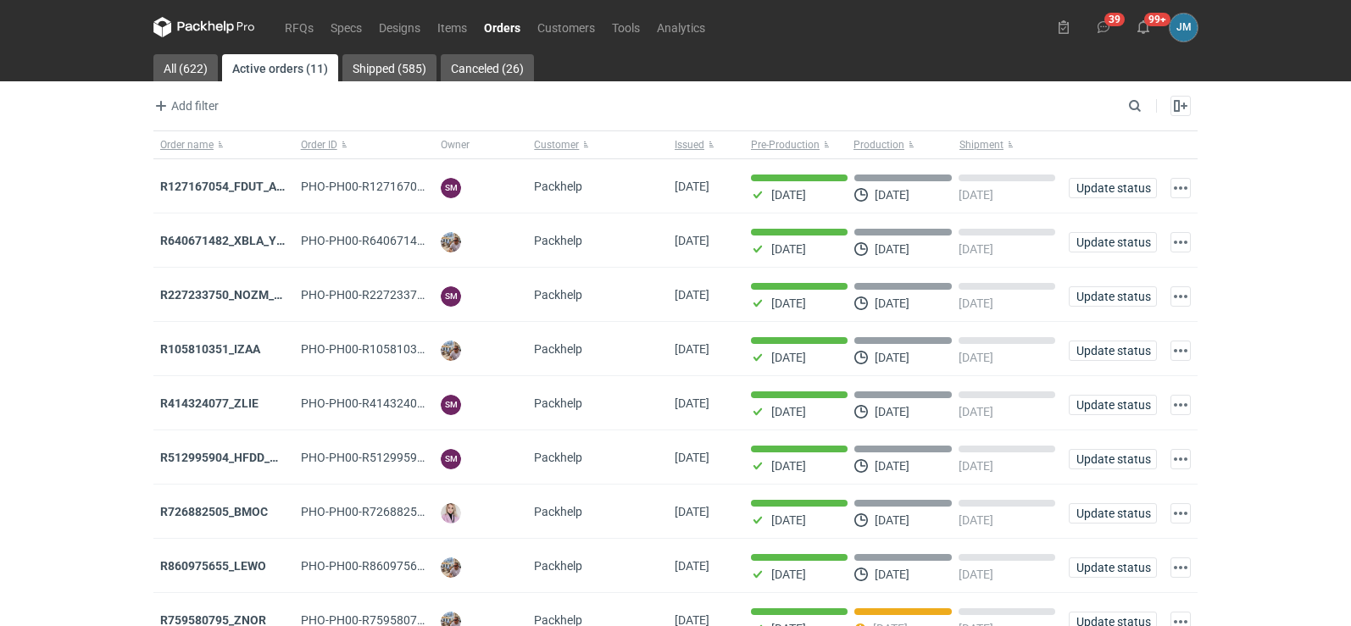
click at [175, 32] on icon at bounding box center [204, 27] width 102 height 20
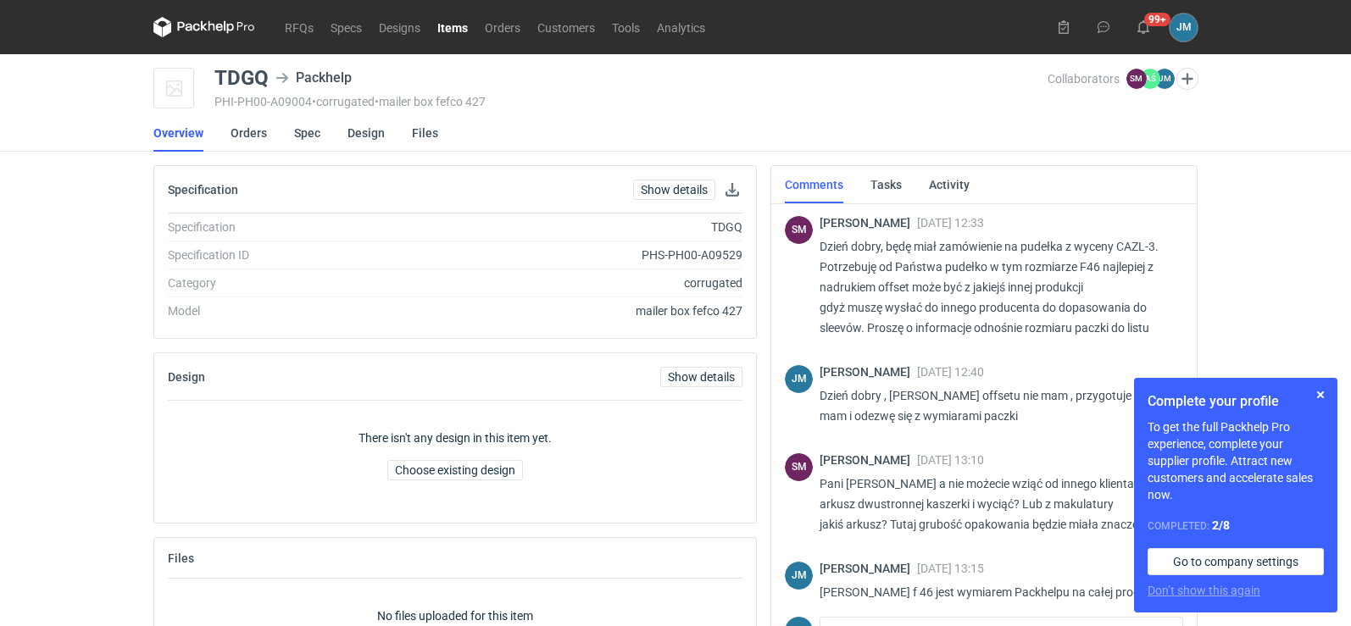
scroll to position [105, 0]
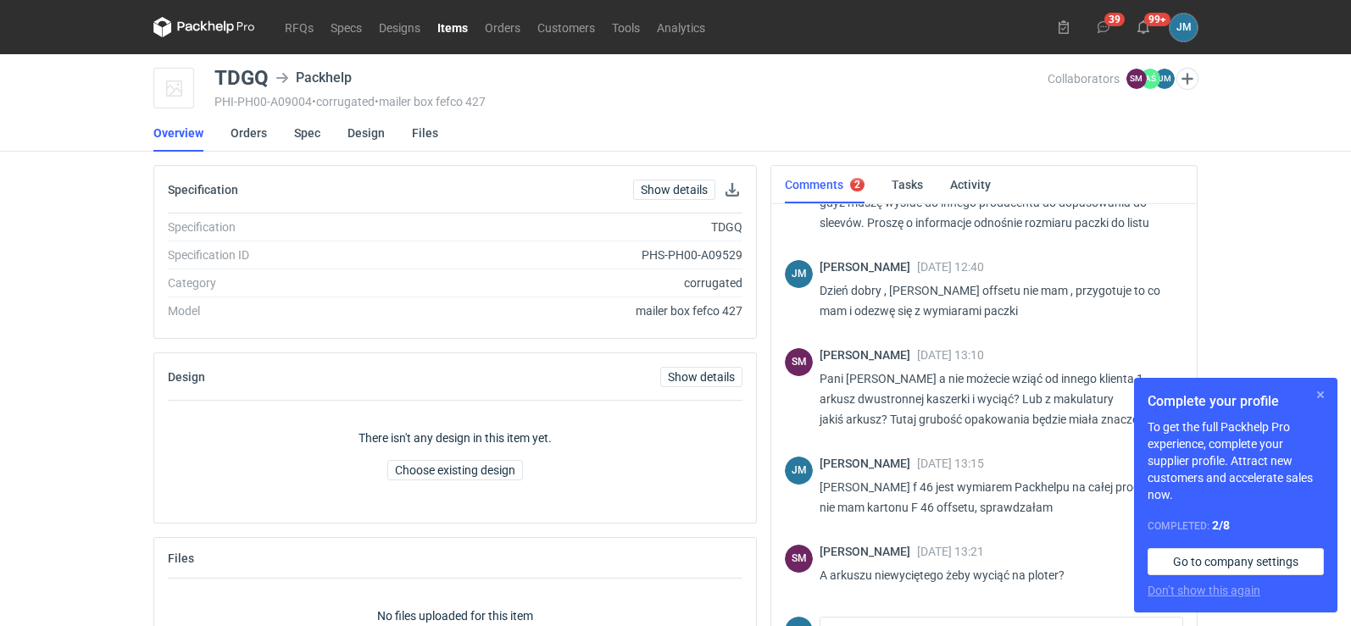
click at [1323, 402] on button "button" at bounding box center [1320, 395] width 20 height 20
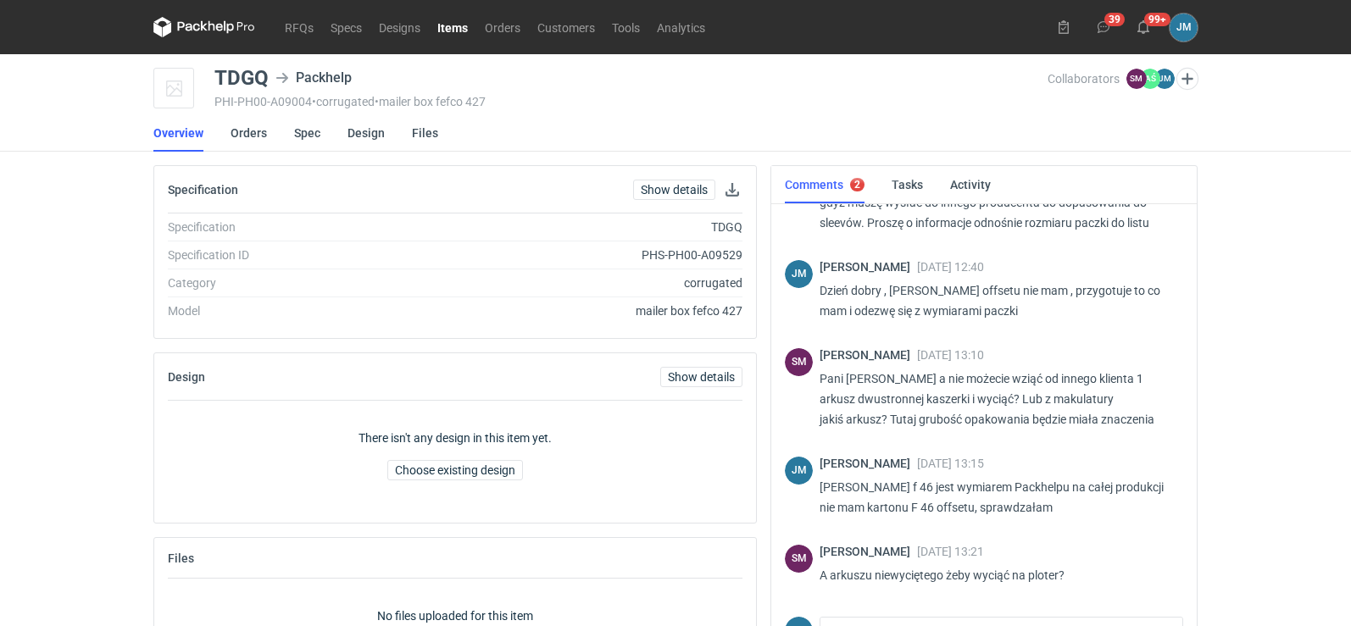
scroll to position [96, 0]
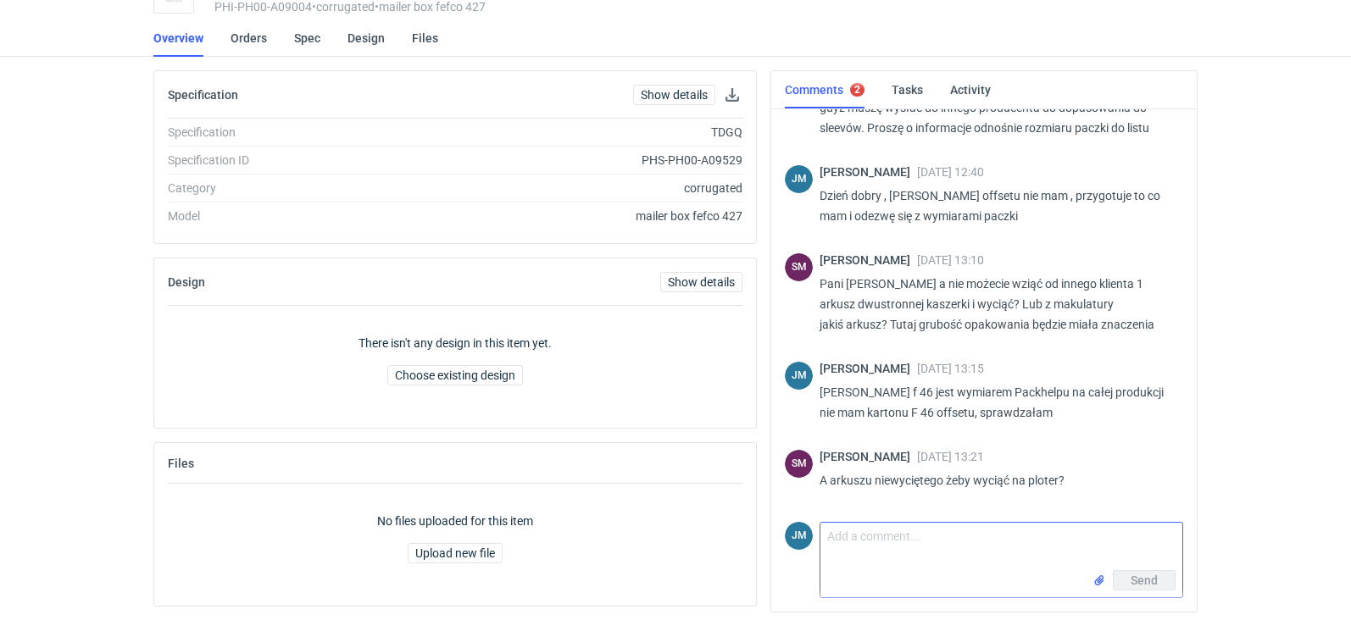
click at [875, 550] on textarea "Comment message" at bounding box center [1001, 546] width 362 height 47
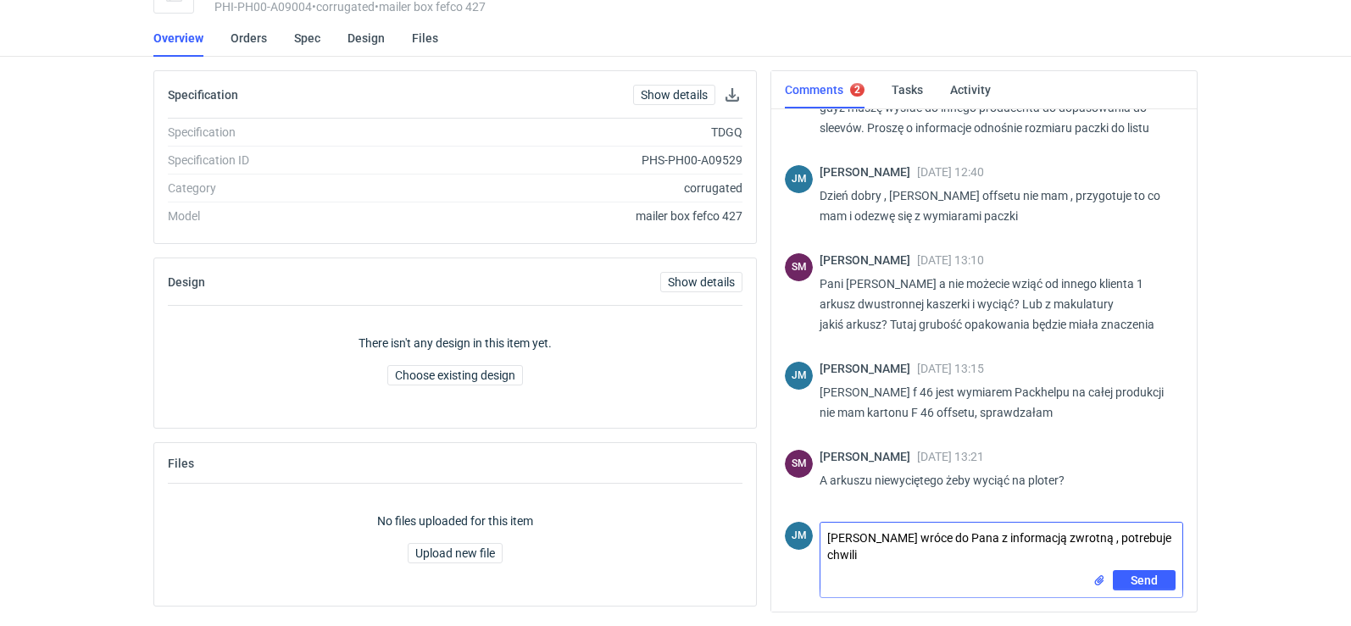
type textarea "Panie Sebastianie wróce do Pana z informacją zwrotną , potrebuje chwili"
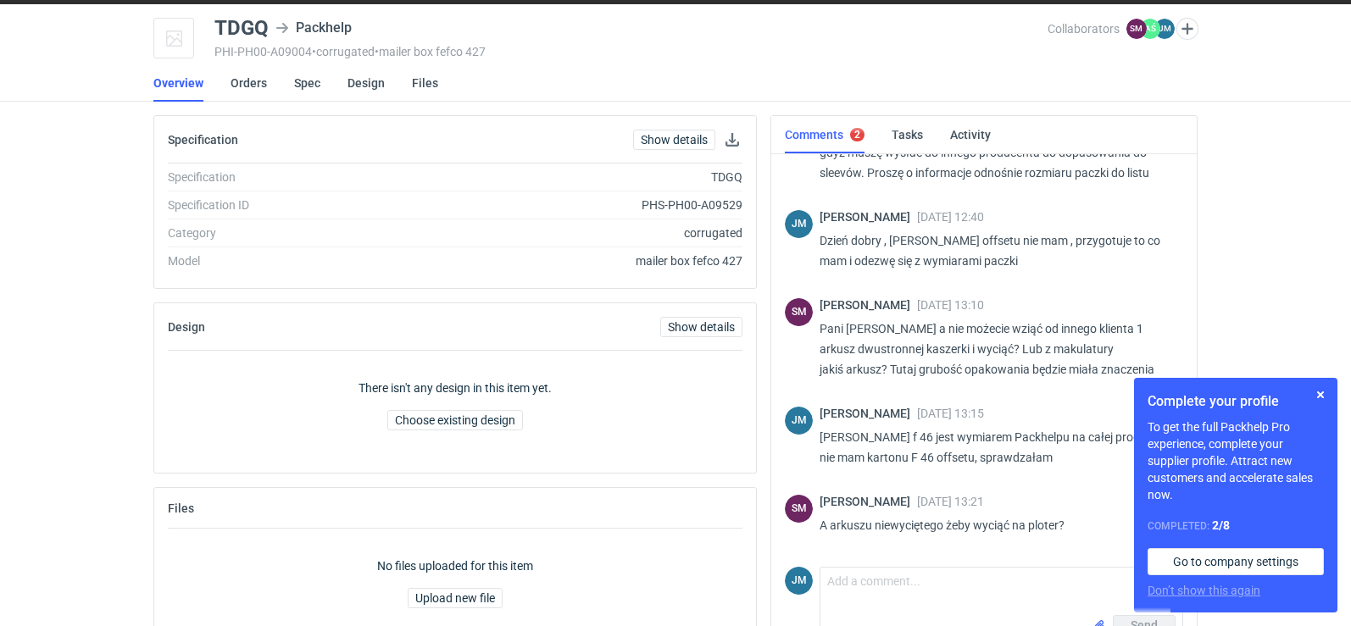
scroll to position [96, 0]
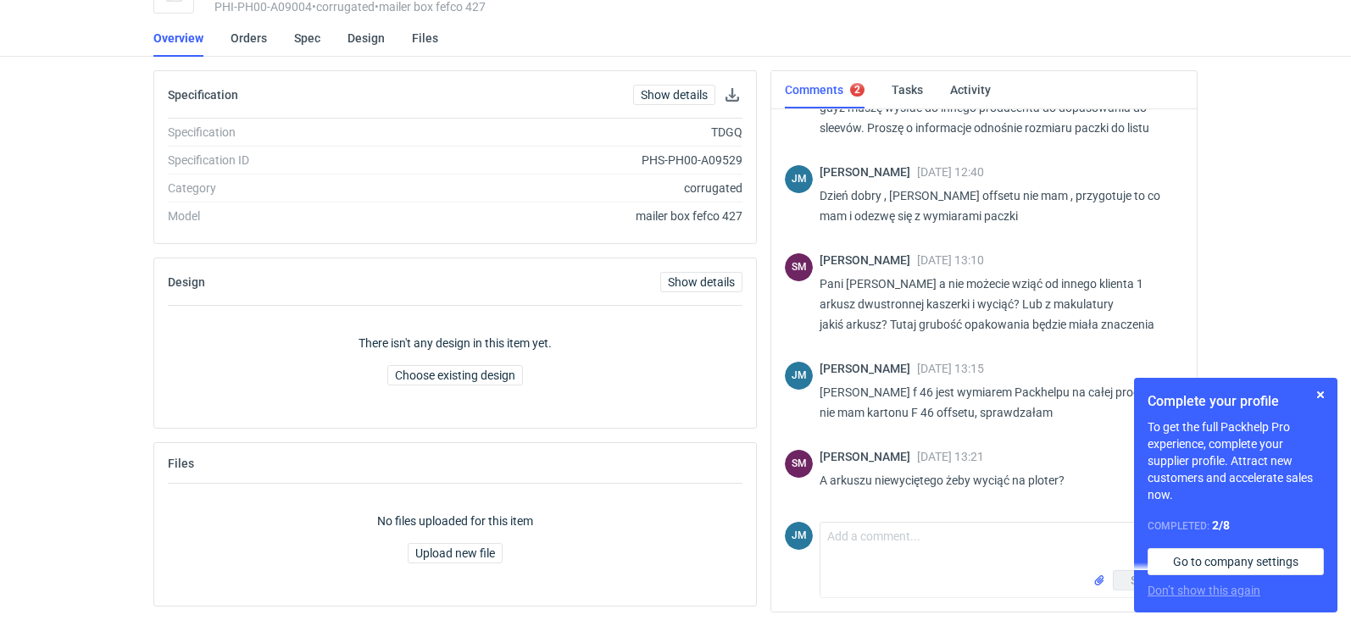
click at [1334, 407] on div "Complete your profile To get the full Packhelp Pro experience, complete your su…" at bounding box center [1235, 495] width 203 height 235
click at [1321, 386] on button "button" at bounding box center [1320, 395] width 20 height 20
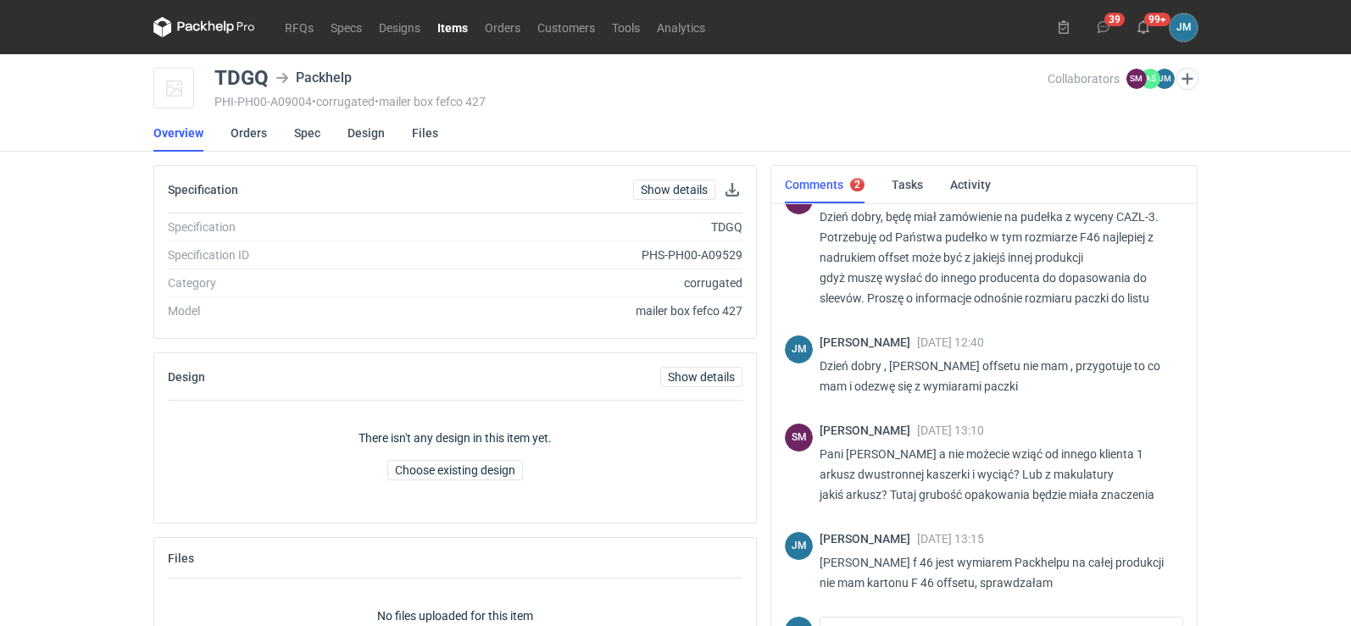
scroll to position [0, 0]
